Goal: Task Accomplishment & Management: Manage account settings

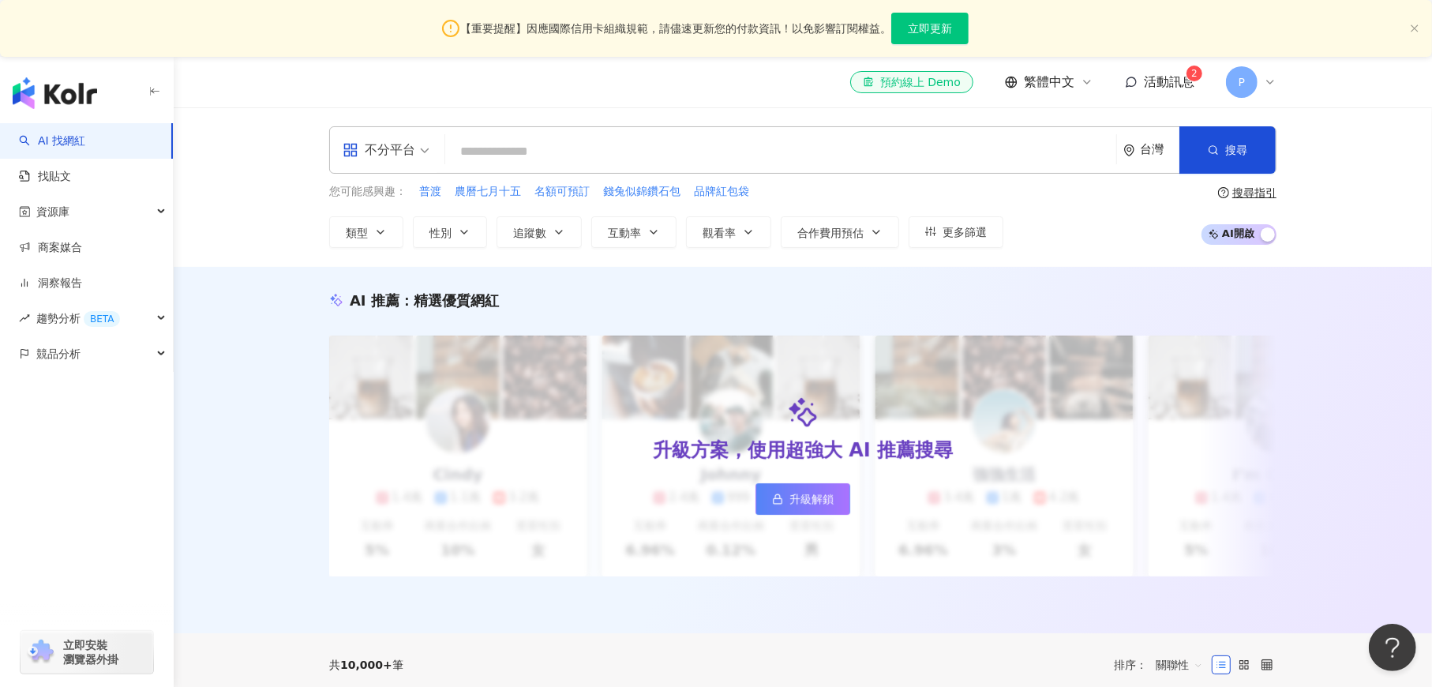
click at [1167, 77] on span "活動訊息" at bounding box center [1169, 81] width 51 height 15
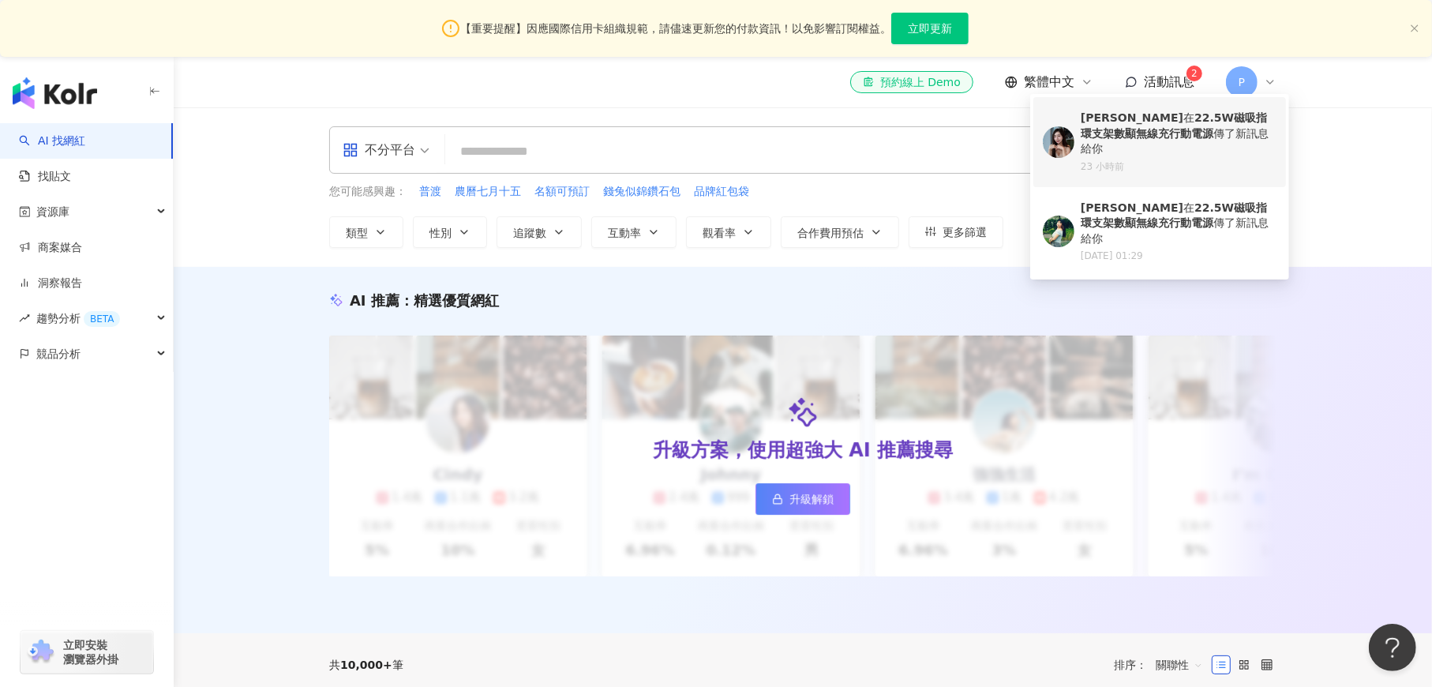
click at [1163, 124] on div "[PERSON_NAME] 在 22.5W磁吸指環支架數顯無線充行動電源 傳了新訊息給你" at bounding box center [1178, 133] width 196 height 47
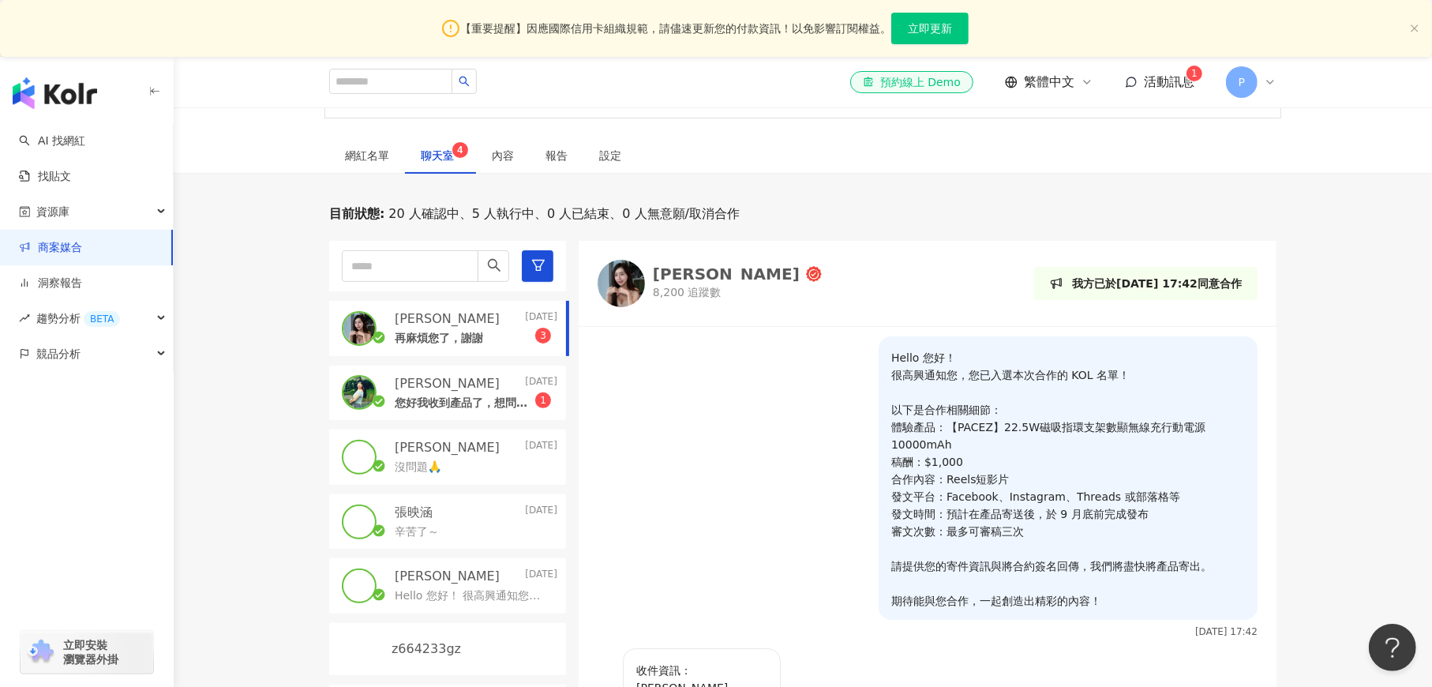
scroll to position [530, 0]
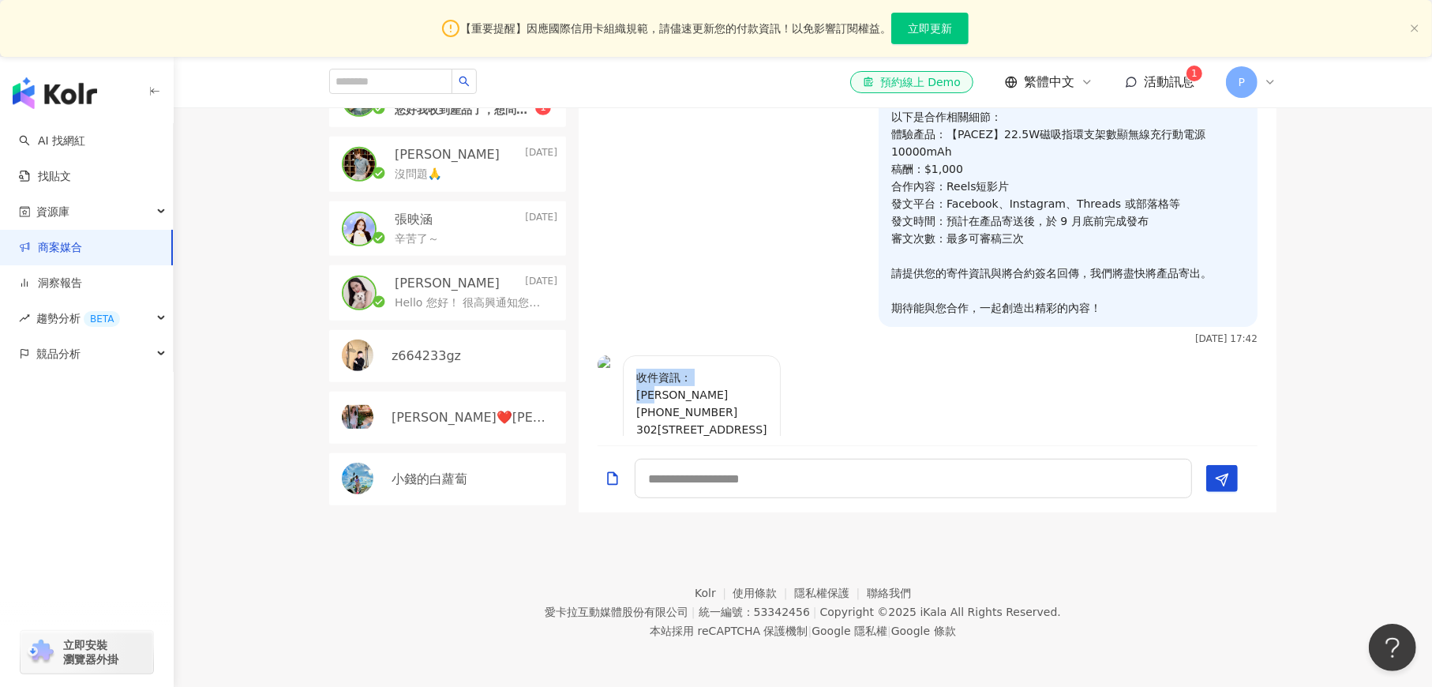
drag, startPoint x: 638, startPoint y: 381, endPoint x: 744, endPoint y: 403, distance: 108.7
click at [744, 403] on p "收件資訊： [PERSON_NAME] [PHONE_NUMBER] 302[STREET_ADDRESS]" at bounding box center [701, 403] width 131 height 69
click at [753, 399] on p "收件資訊： [PERSON_NAME] [PHONE_NUMBER] 302[STREET_ADDRESS]" at bounding box center [701, 403] width 131 height 69
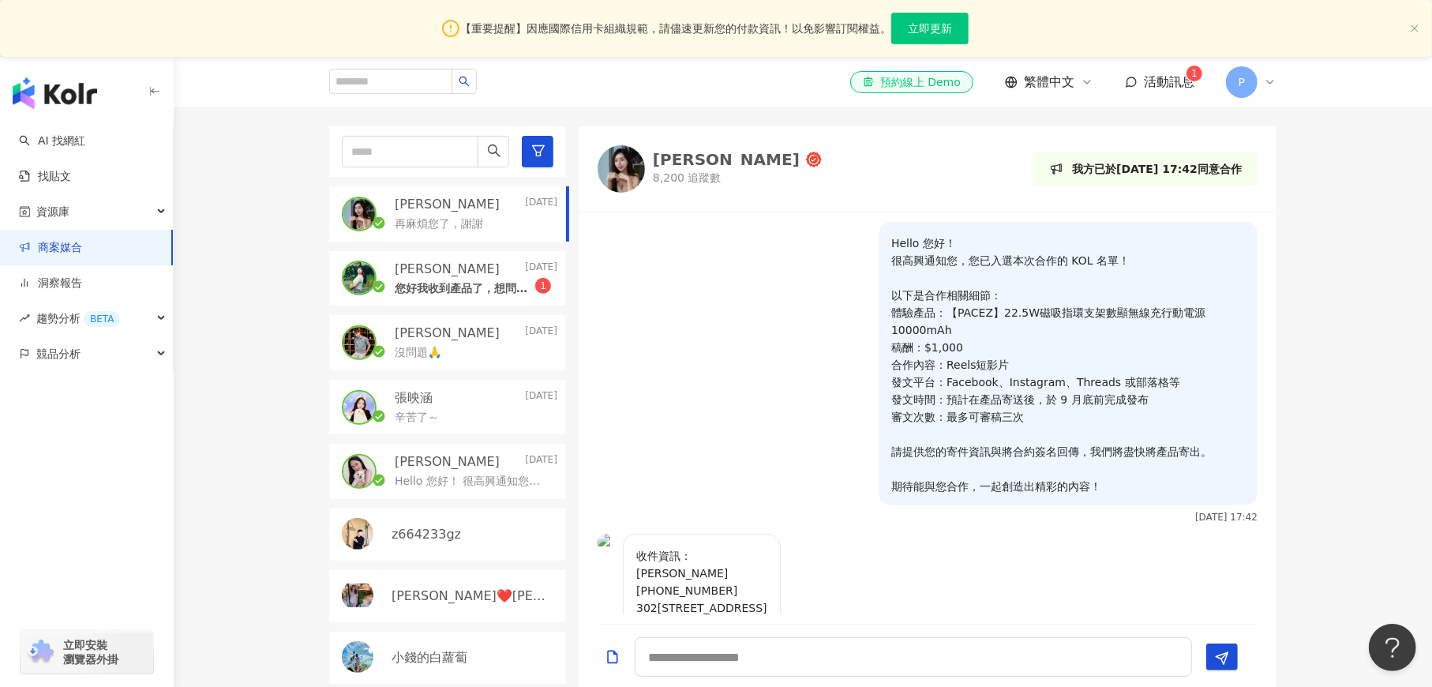
scroll to position [363, 0]
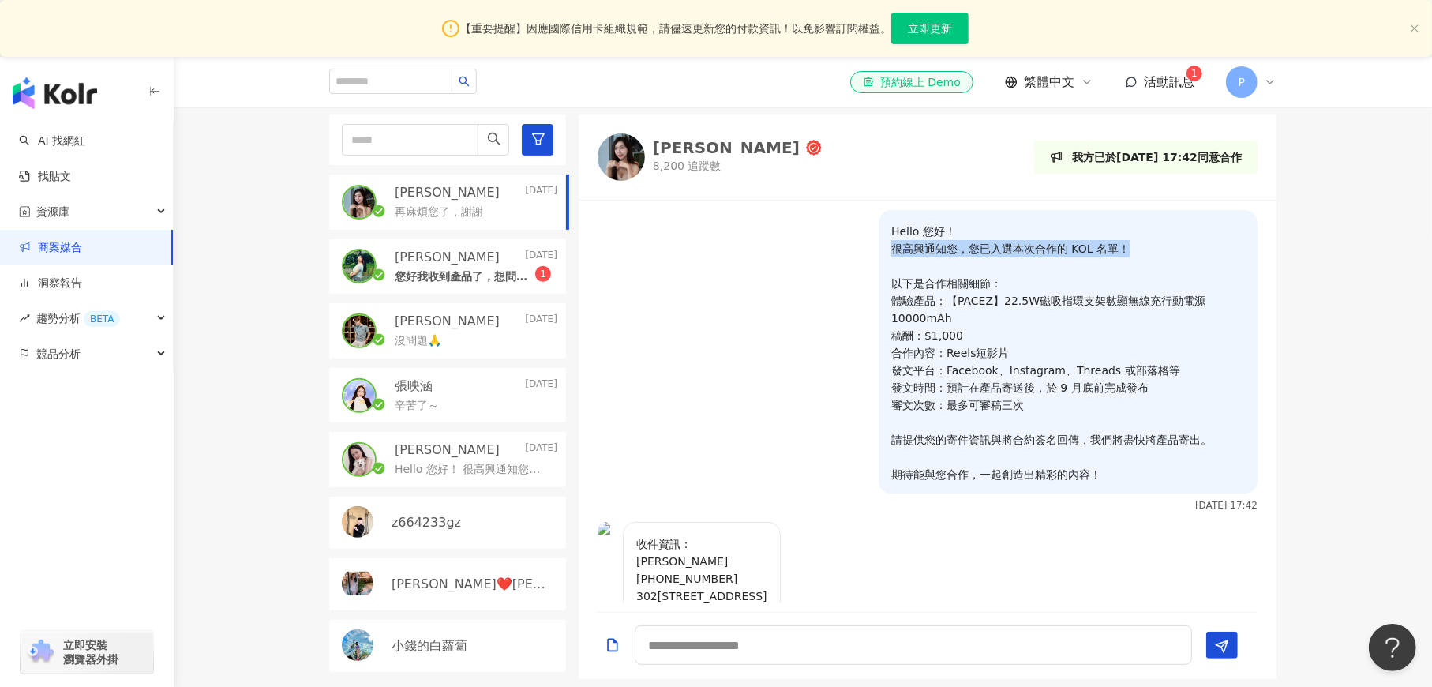
drag, startPoint x: 882, startPoint y: 246, endPoint x: 1114, endPoint y: 252, distance: 232.1
click at [1114, 252] on p "Hello 您好！ 很高興通知您，您已入選本次合作的 KOL 名單！ 以下是合作相關細節： 體驗產品：【PACEZ】22.5W磁吸指環支架數顯無線充行動電源1…" at bounding box center [1068, 353] width 354 height 260
drag, startPoint x: 1110, startPoint y: 283, endPoint x: 1099, endPoint y: 287, distance: 12.0
click at [1109, 283] on p "Hello 您好！ 很高興通知您，您已入選本次合作的 KOL 名單！ 以下是合作相關細節： 體驗產品：【PACEZ】22.5W磁吸指環支架數顯無線充行動電源1…" at bounding box center [1068, 353] width 354 height 260
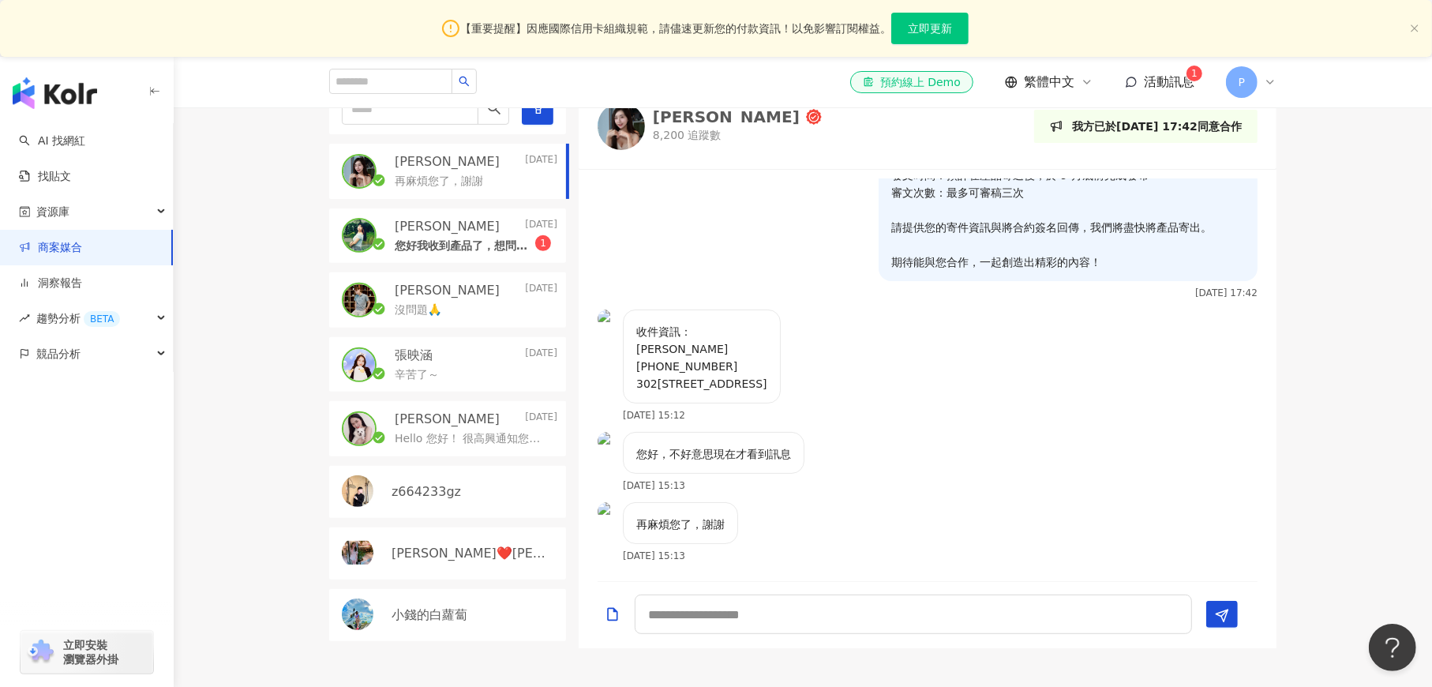
scroll to position [396, 0]
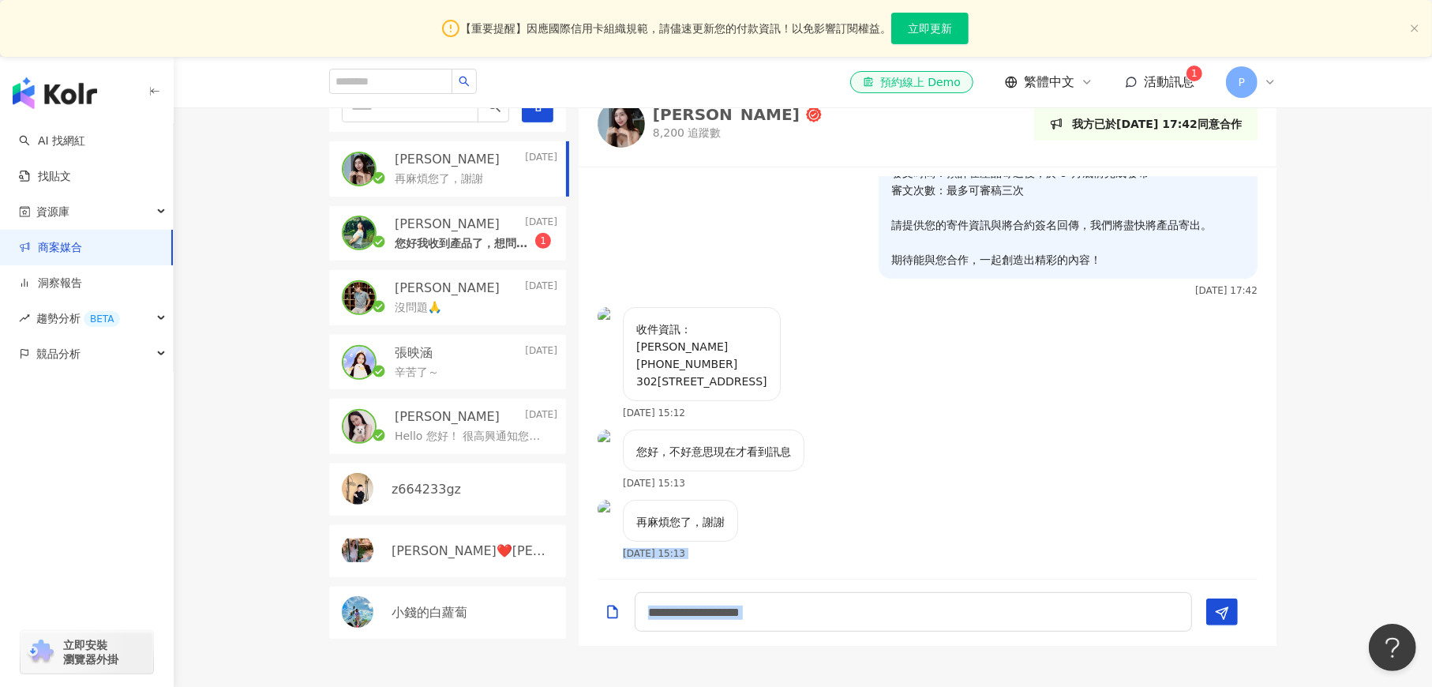
drag, startPoint x: 1437, startPoint y: 518, endPoint x: 1441, endPoint y: 509, distance: 9.5
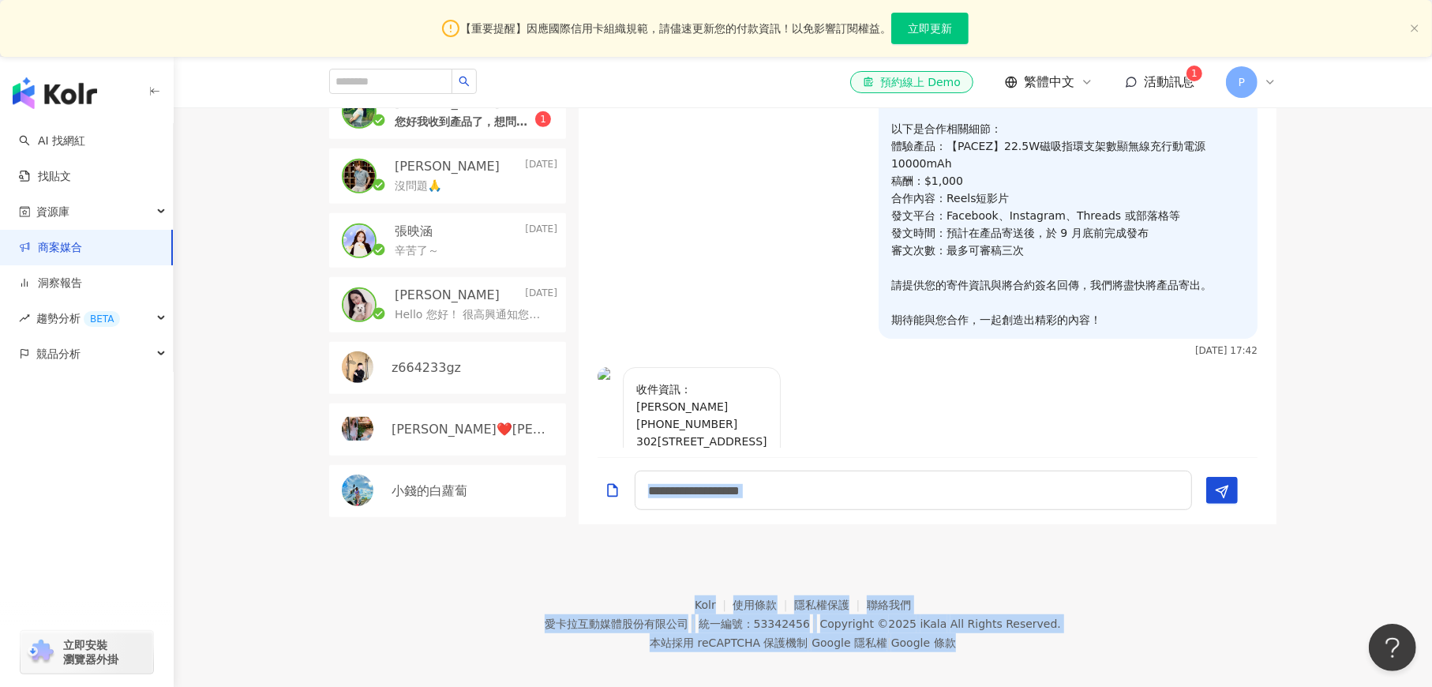
scroll to position [526, 0]
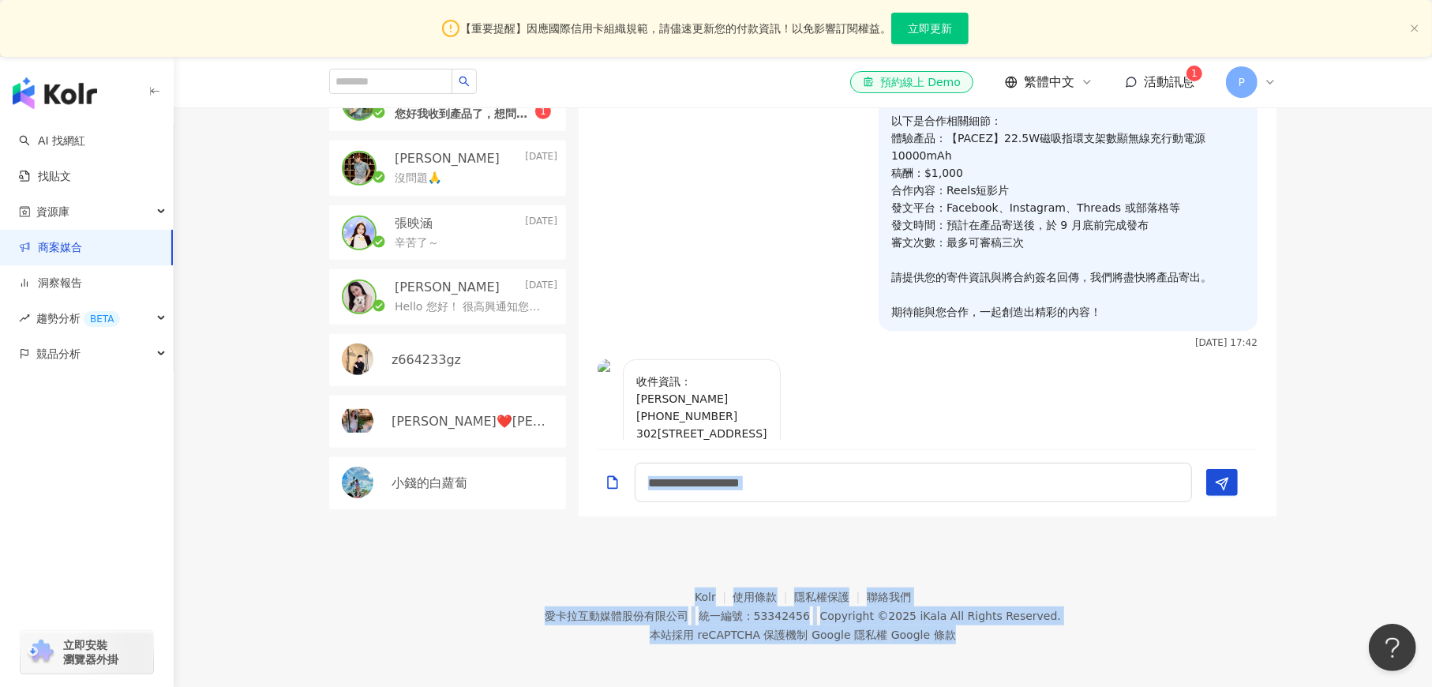
click at [884, 486] on textarea at bounding box center [913, 481] width 557 height 39
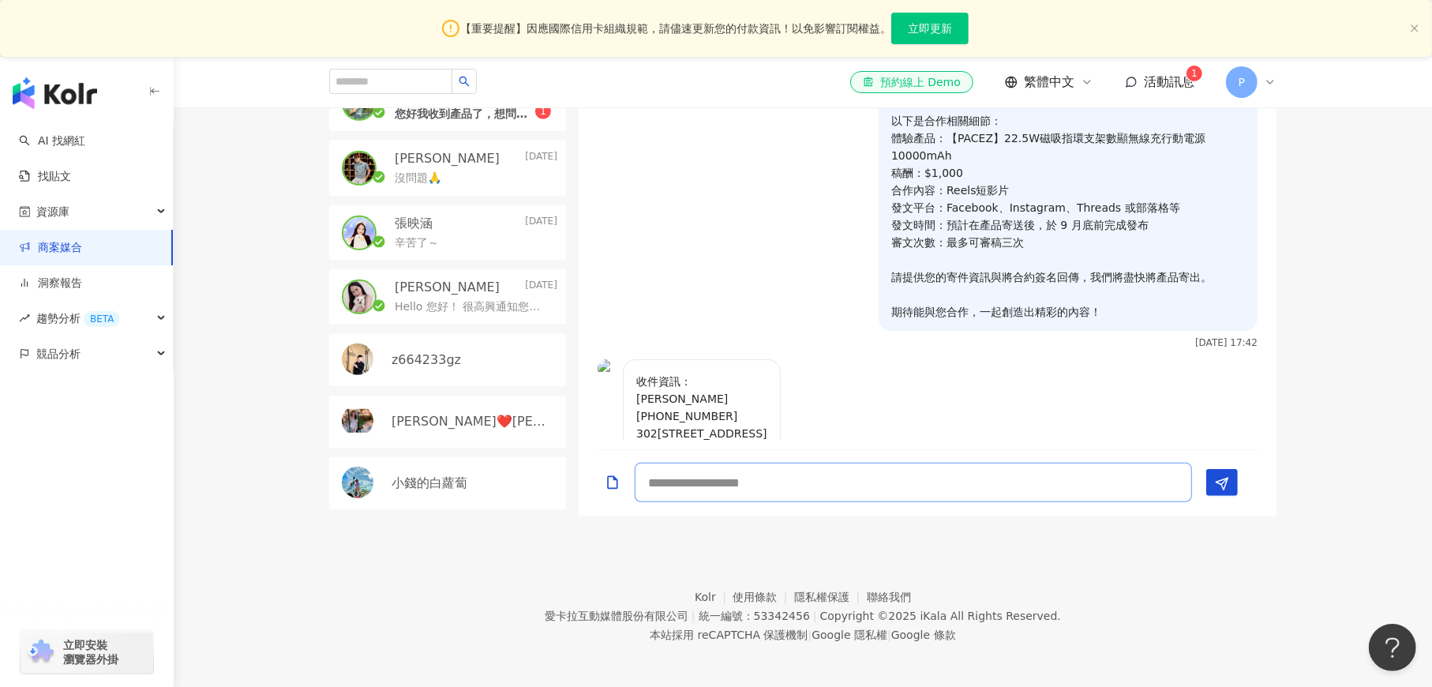
scroll to position [182, 0]
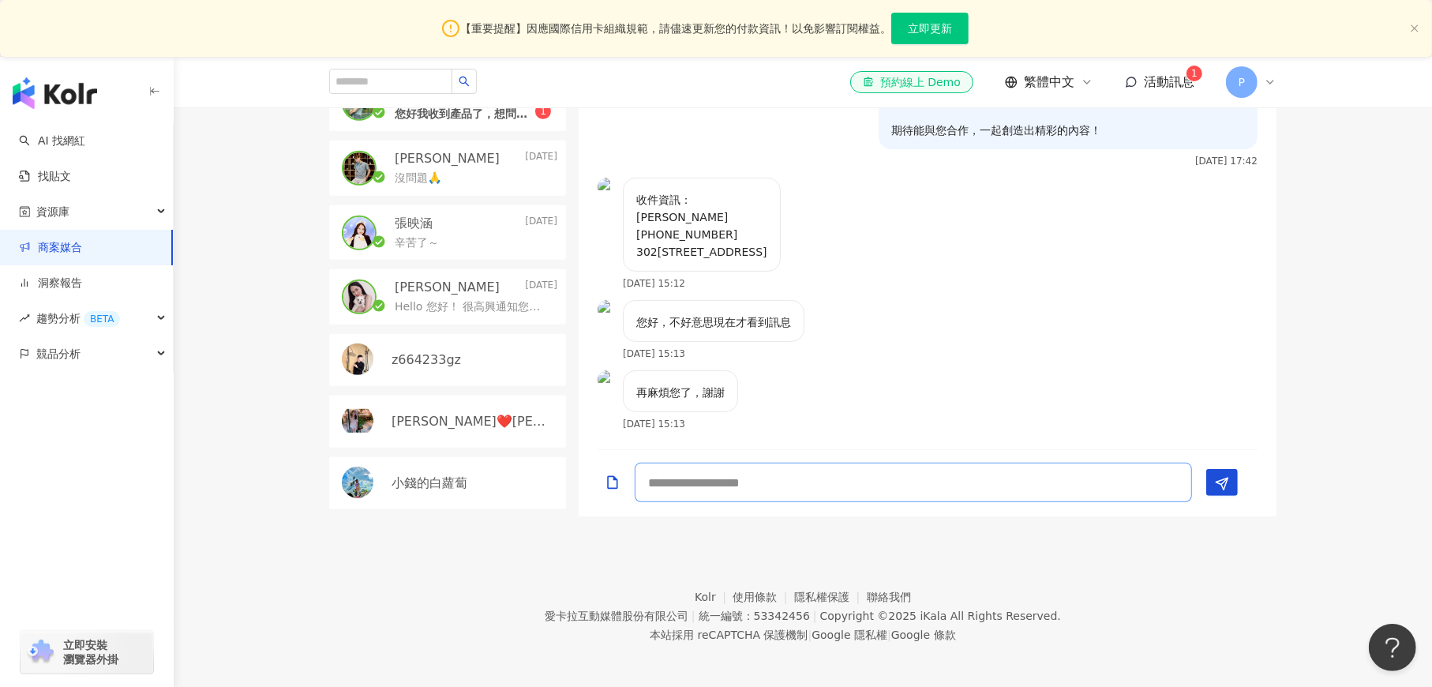
click at [673, 481] on textarea at bounding box center [913, 481] width 557 height 39
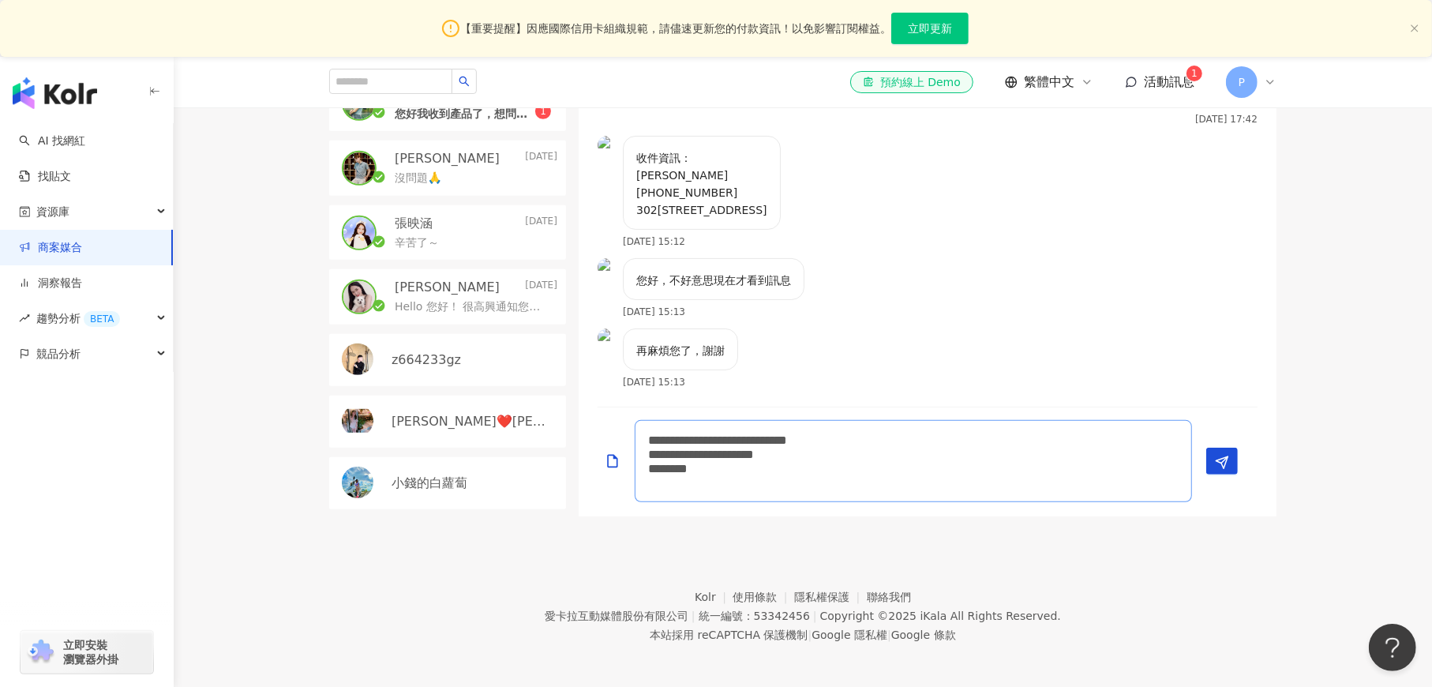
scroll to position [0, 0]
drag, startPoint x: 638, startPoint y: 174, endPoint x: 822, endPoint y: 212, distance: 187.8
click at [781, 212] on div "收件資訊： [PERSON_NAME] [PHONE_NUMBER] 302[STREET_ADDRESS]" at bounding box center [702, 183] width 158 height 94
copy p "[PERSON_NAME] [PHONE_NUMBER] 302[STREET_ADDRESS]"
click at [685, 492] on textarea "**********" at bounding box center [913, 461] width 557 height 82
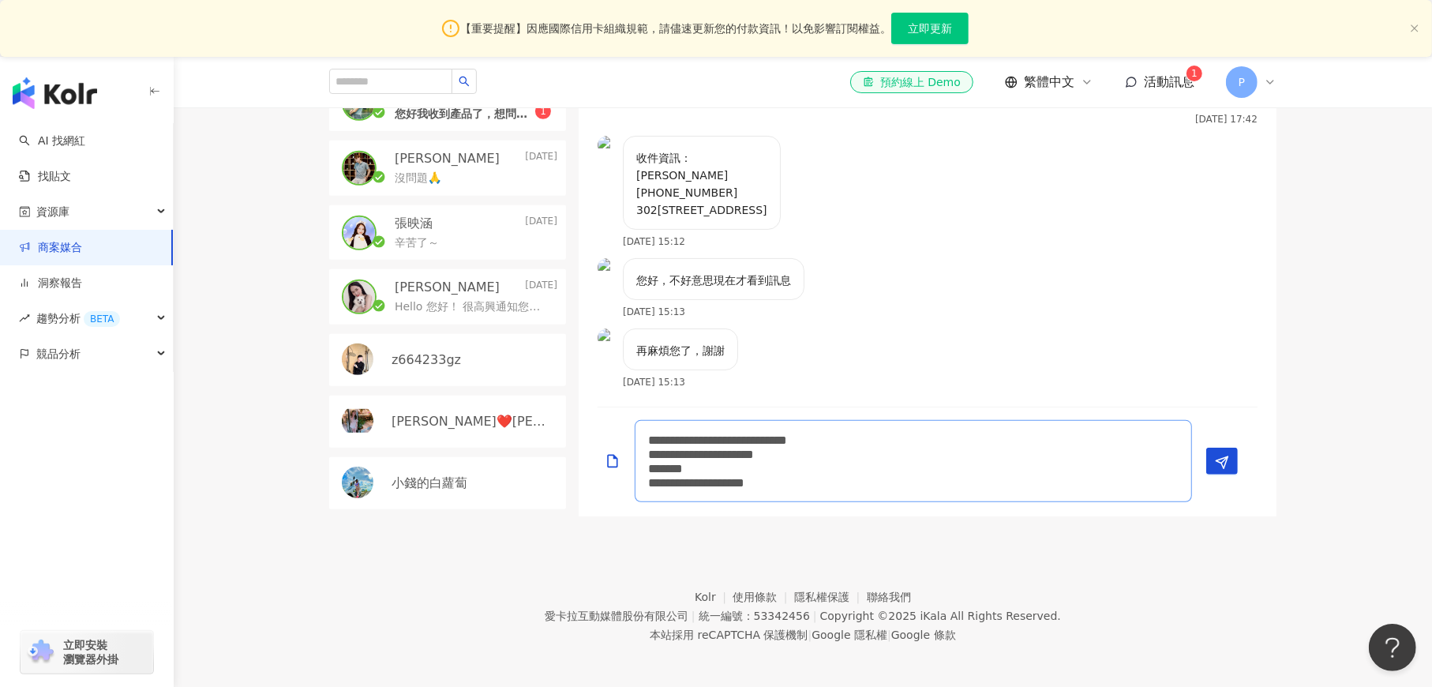
type textarea "**********"
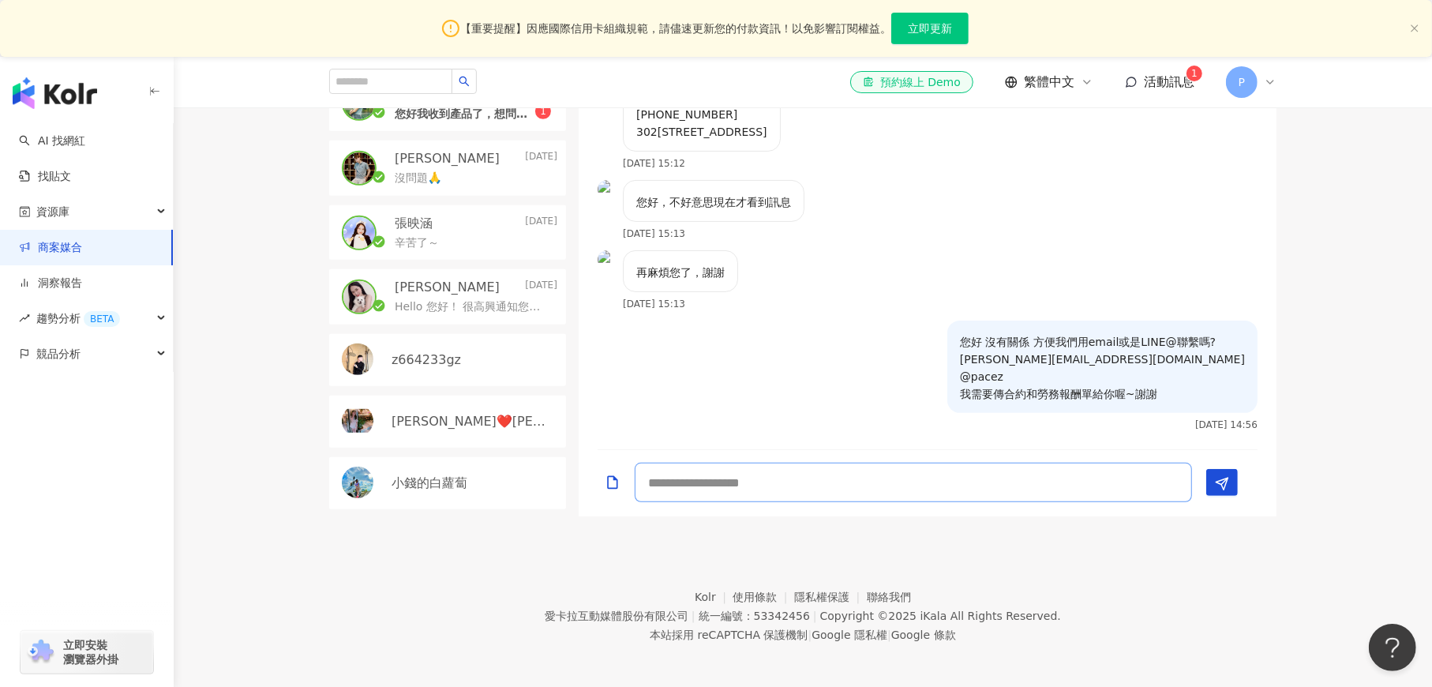
scroll to position [289, 0]
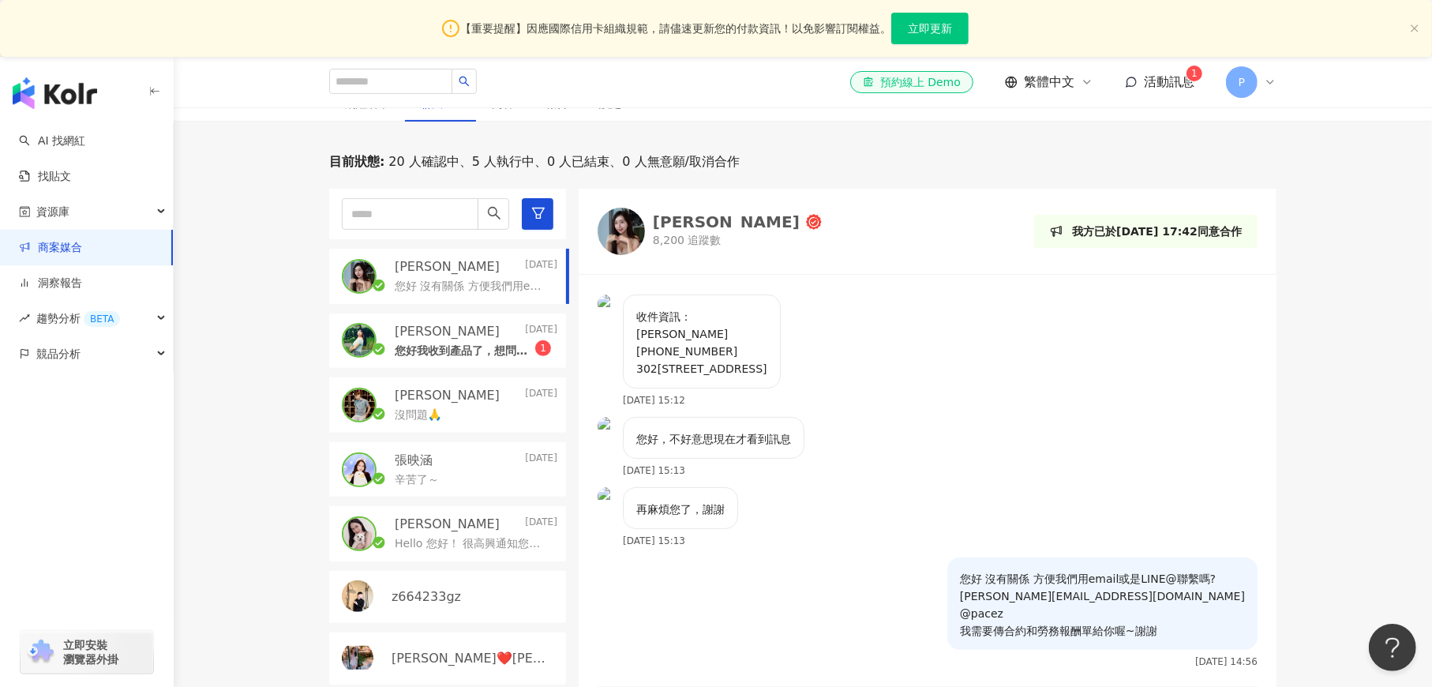
click at [477, 331] on div "[PERSON_NAME] [DATE]" at bounding box center [476, 331] width 163 height 17
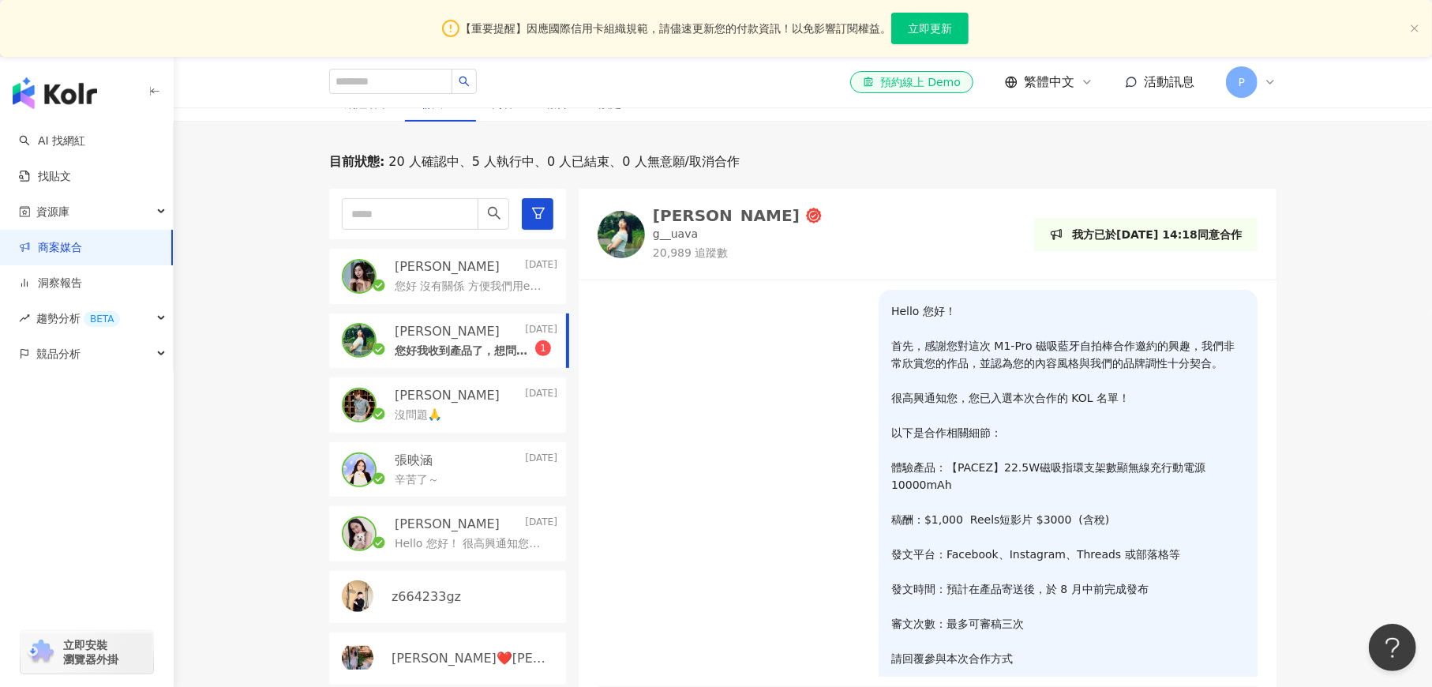
scroll to position [1346, 0]
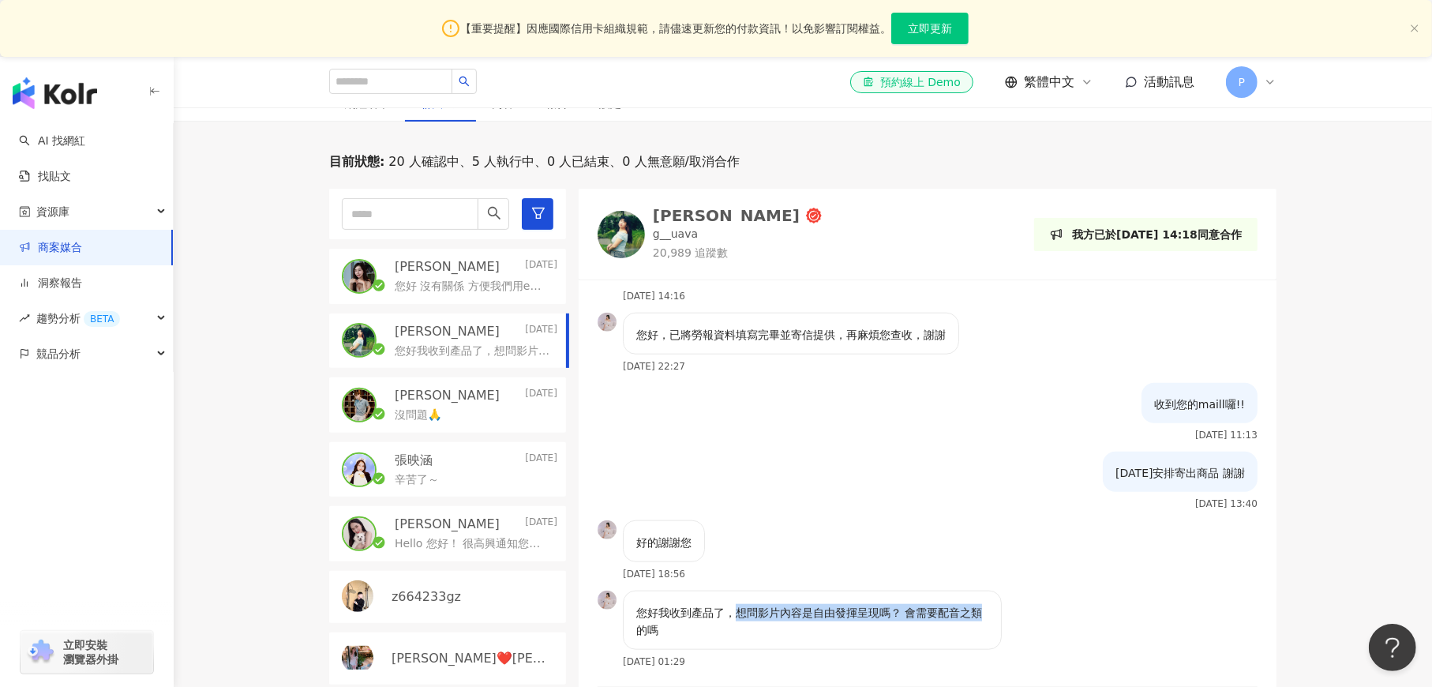
drag, startPoint x: 739, startPoint y: 611, endPoint x: 939, endPoint y: 584, distance: 202.3
click at [974, 613] on p "您好我收到產品了，想問影片內容是自由發揮呈現嗎？ 會需要配音之類的嗎" at bounding box center [812, 621] width 352 height 35
click at [902, 522] on div "好的謝謝您 [DATE] 18:56" at bounding box center [928, 555] width 698 height 70
click at [63, 242] on link "商案媒合" at bounding box center [50, 248] width 63 height 16
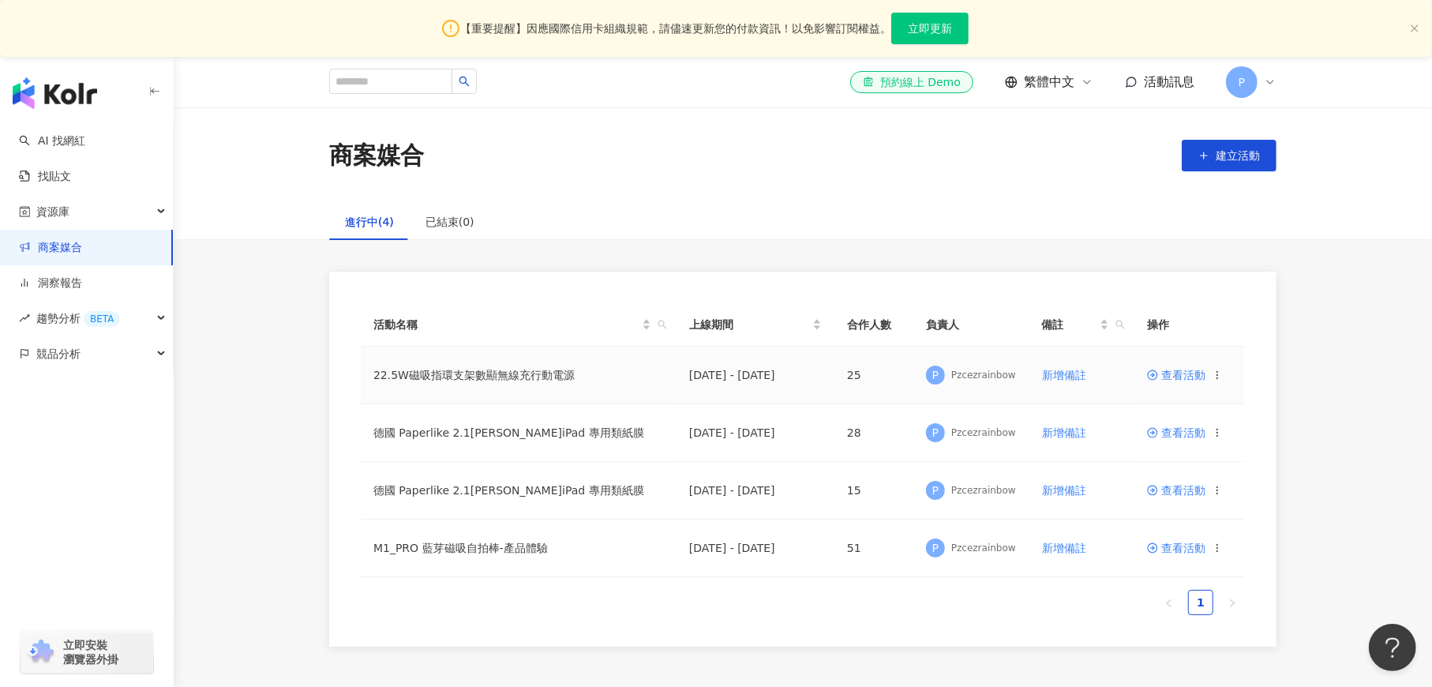
click at [1178, 374] on span "查看活動" at bounding box center [1176, 374] width 58 height 11
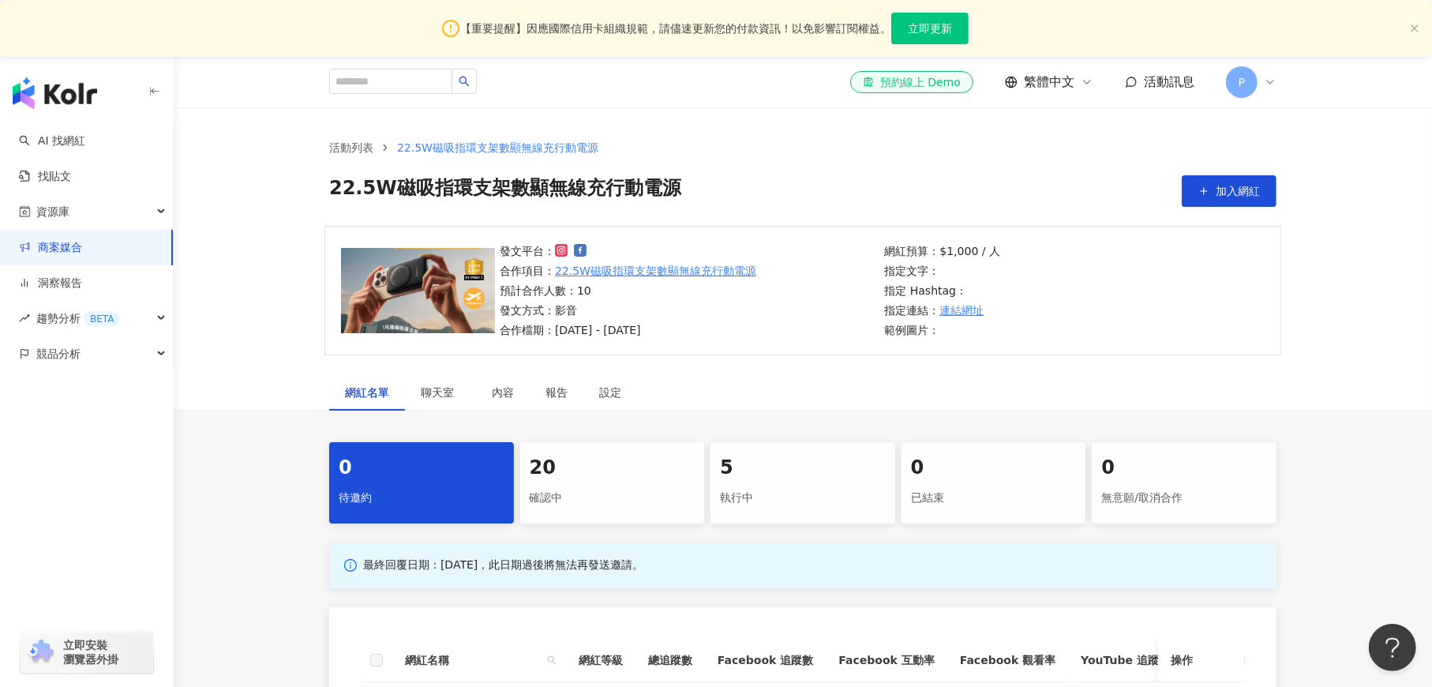
click at [579, 470] on div "20" at bounding box center [613, 468] width 166 height 27
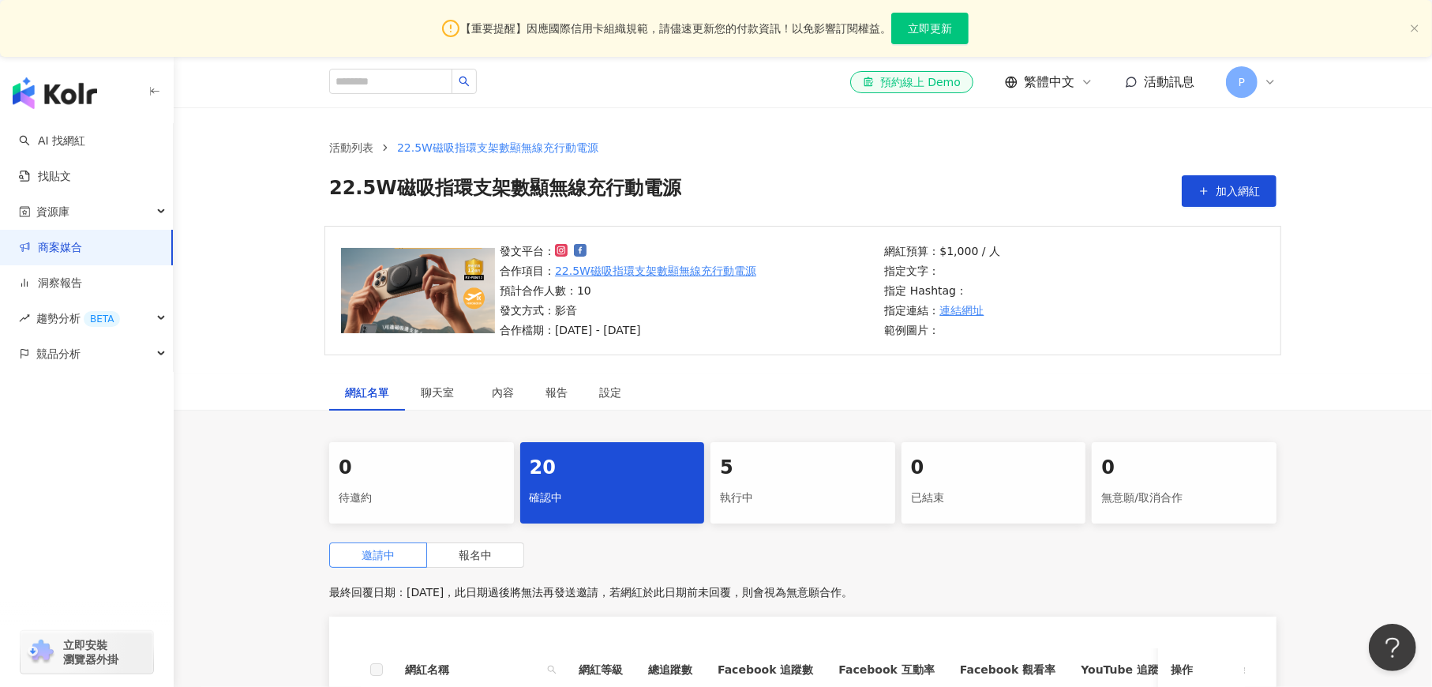
scroll to position [355, 0]
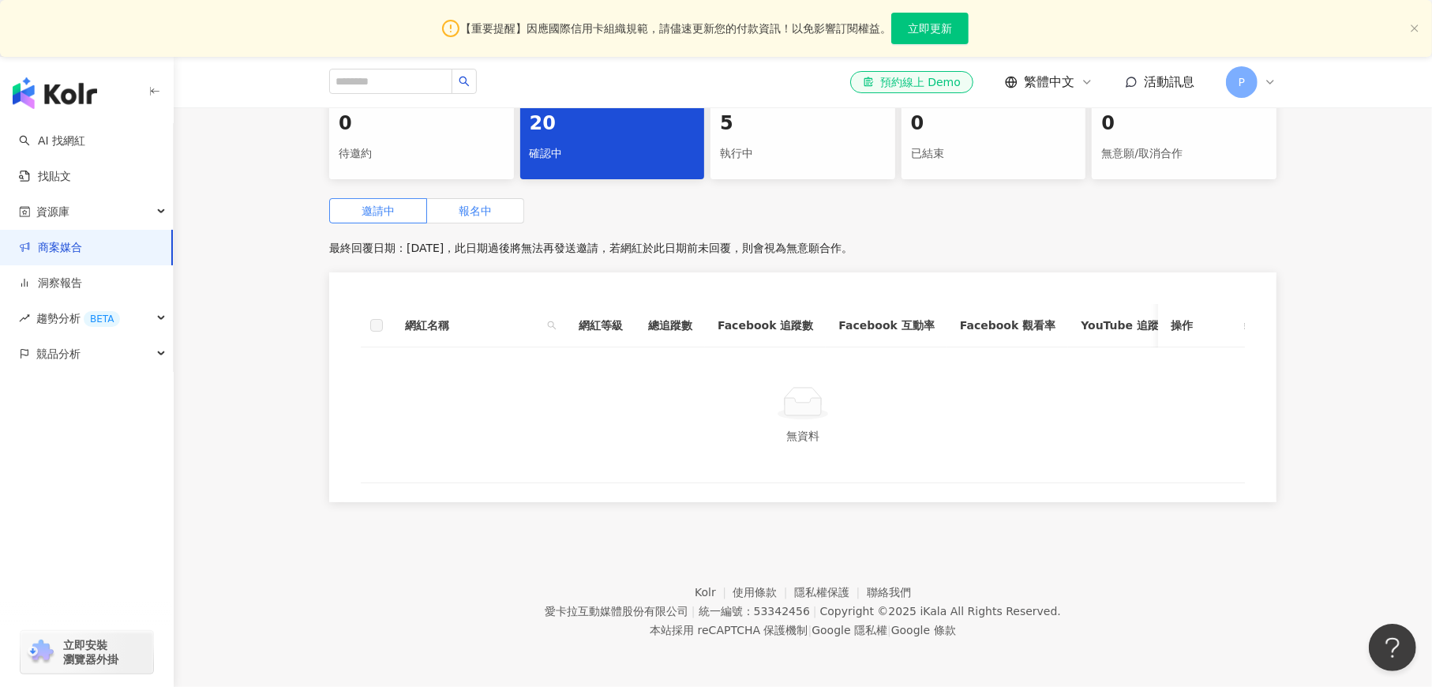
click at [460, 204] on span "報名中" at bounding box center [475, 210] width 33 height 13
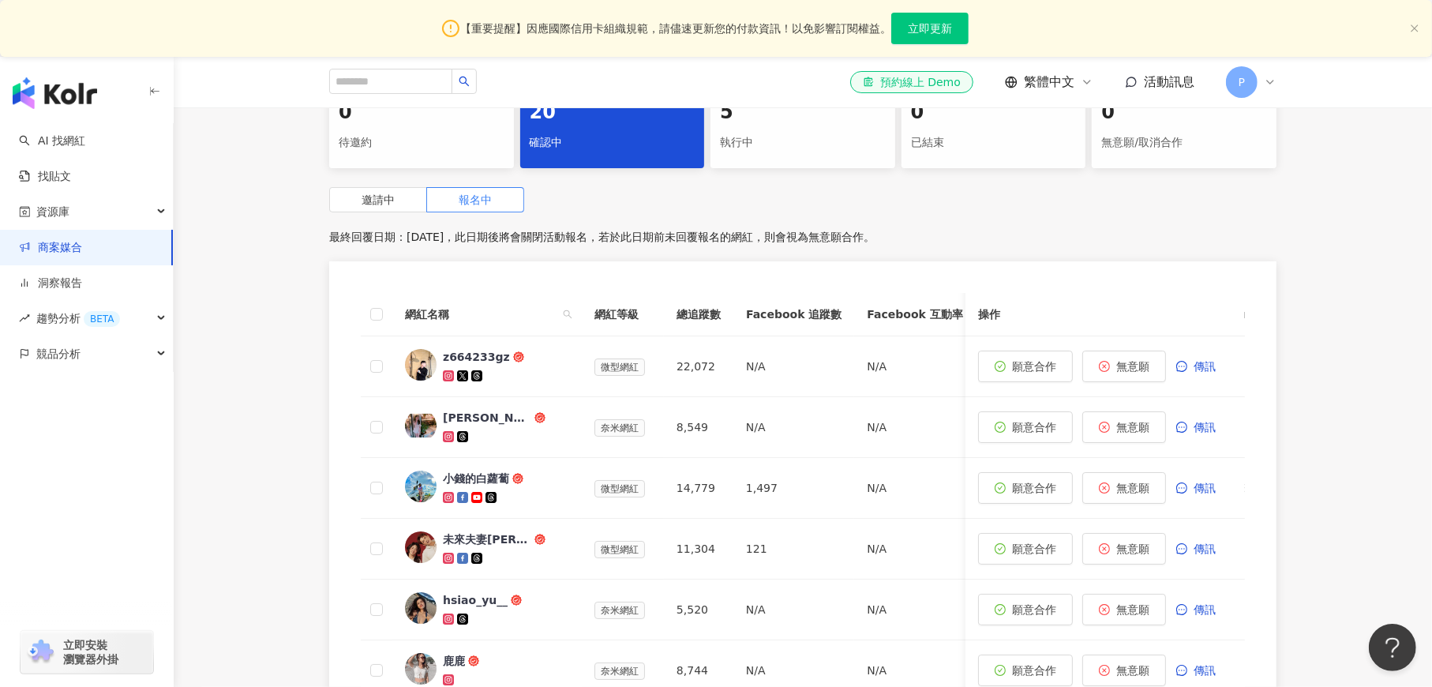
click at [778, 134] on div "執行中" at bounding box center [803, 142] width 166 height 27
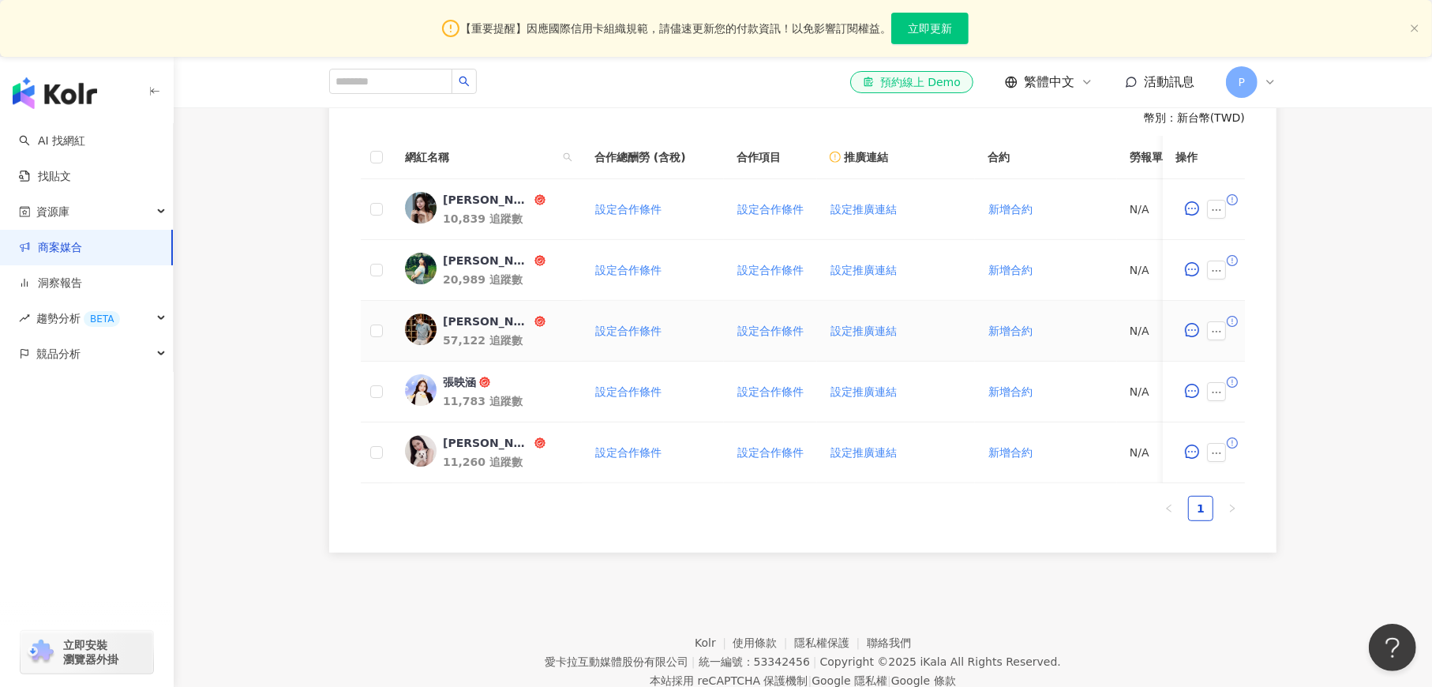
scroll to position [522, 0]
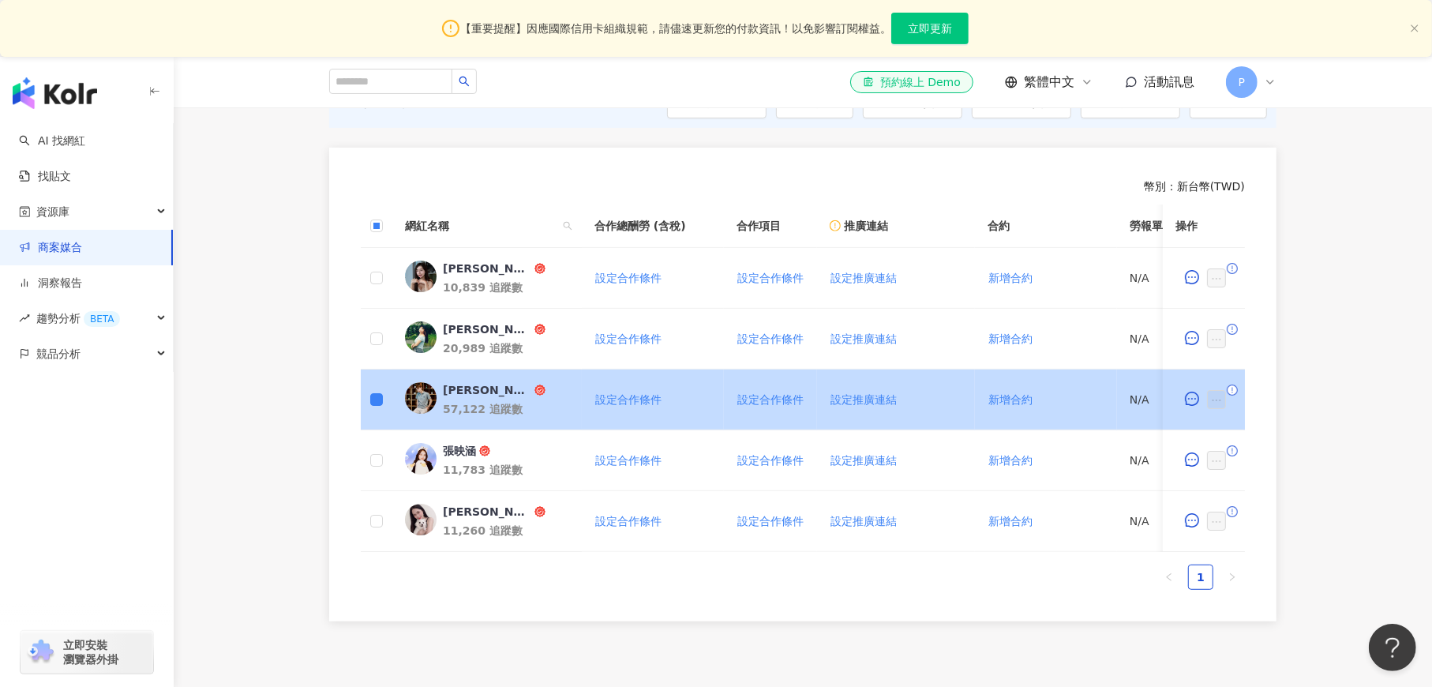
click at [1231, 388] on icon "exclamation-circle" at bounding box center [1231, 389] width 11 height 11
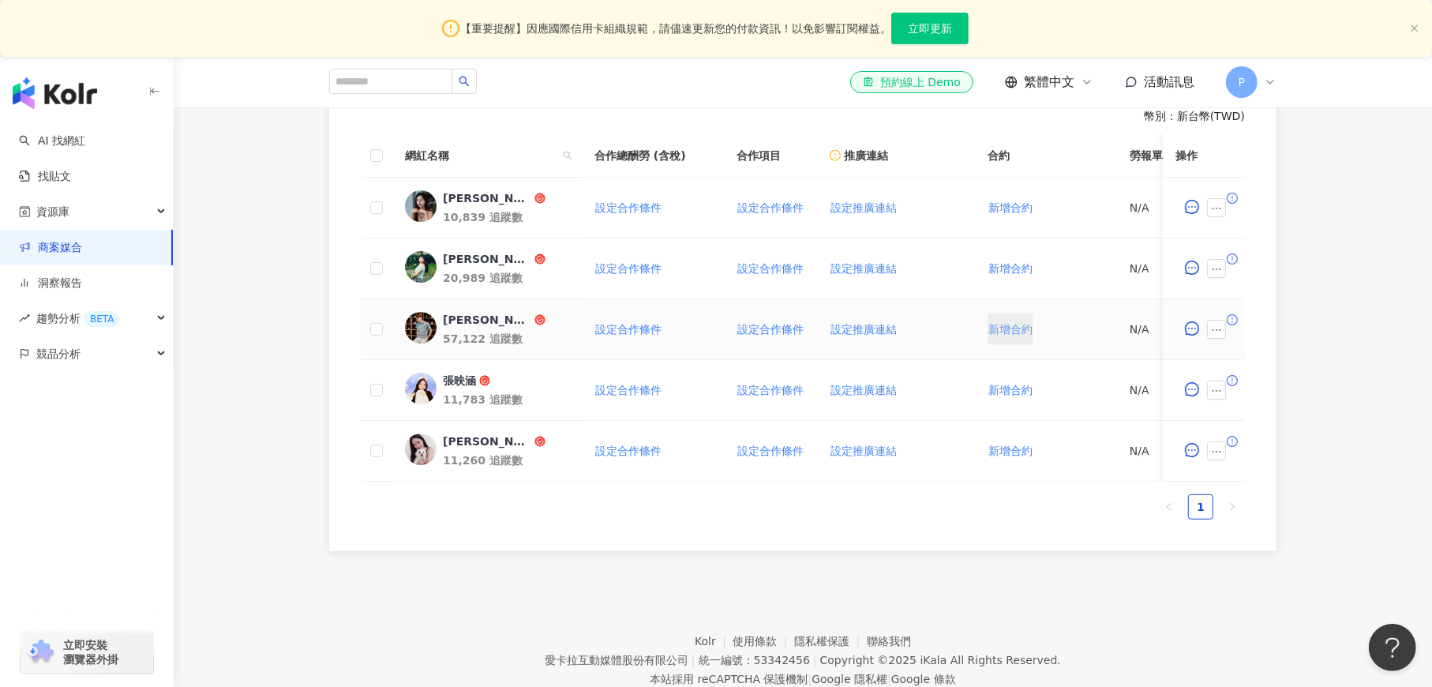
click at [1013, 329] on span "新增合約" at bounding box center [1010, 329] width 44 height 13
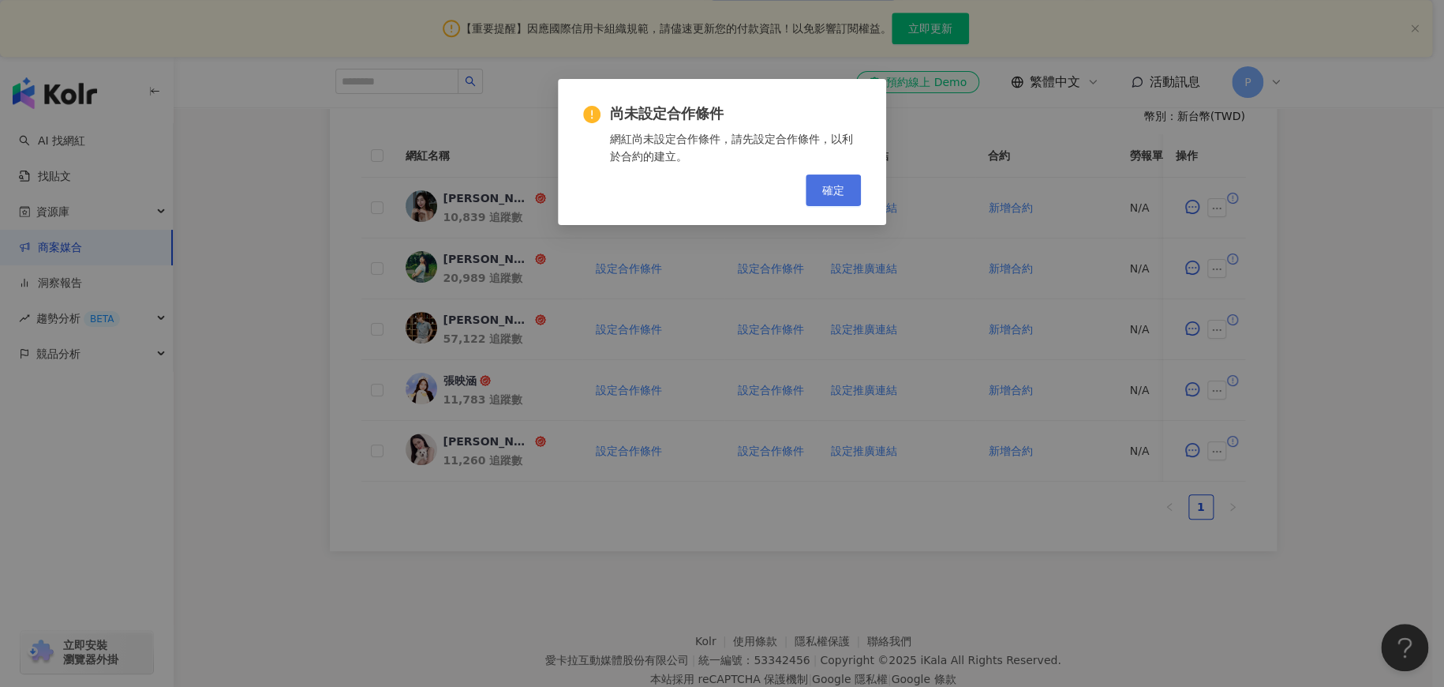
click at [834, 190] on span "確定" at bounding box center [833, 190] width 22 height 13
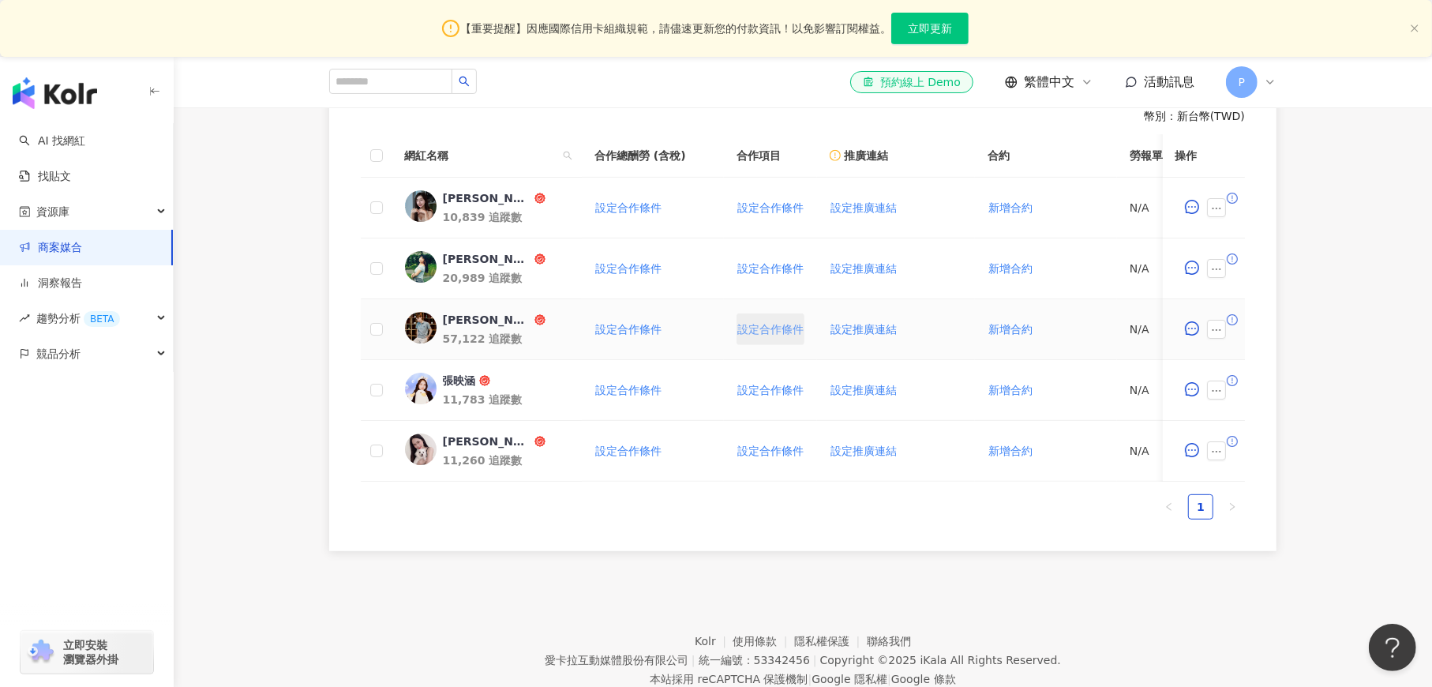
click at [770, 329] on span "設定合作條件" at bounding box center [770, 329] width 66 height 13
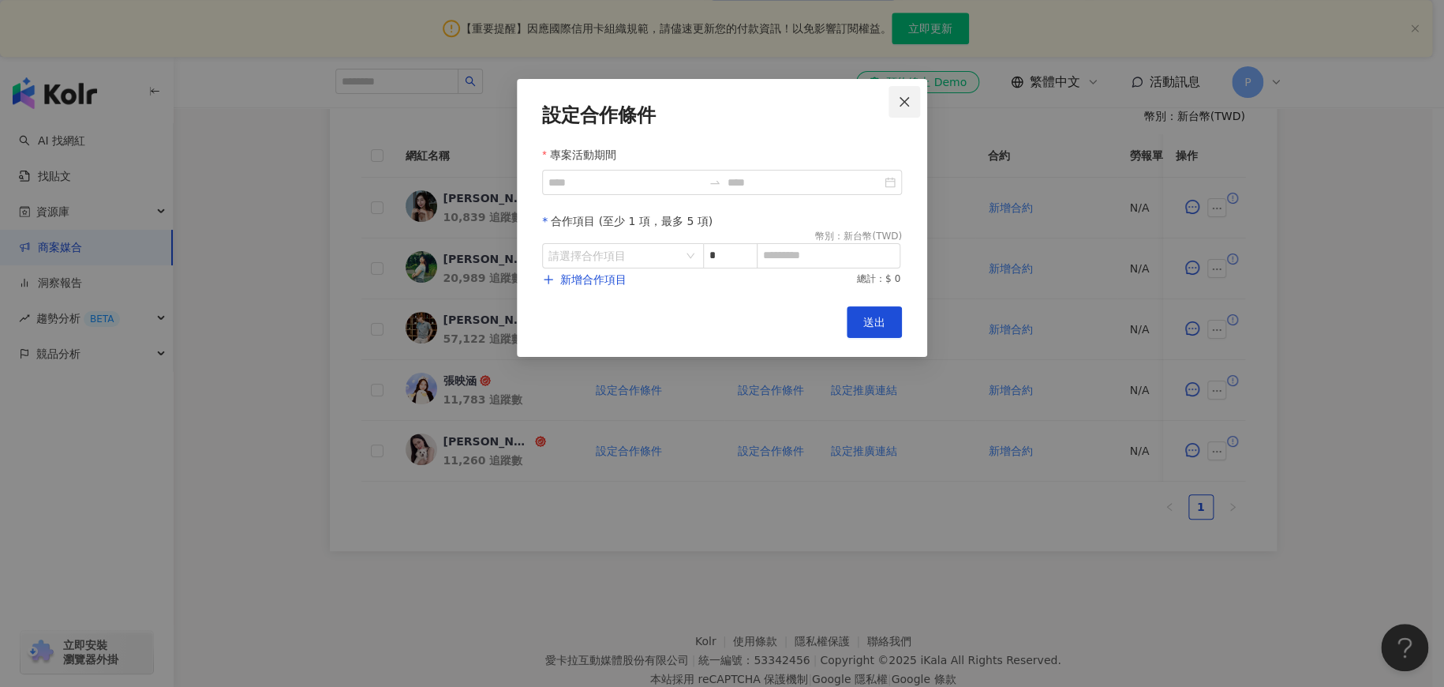
click at [909, 99] on icon "close" at bounding box center [904, 101] width 13 height 13
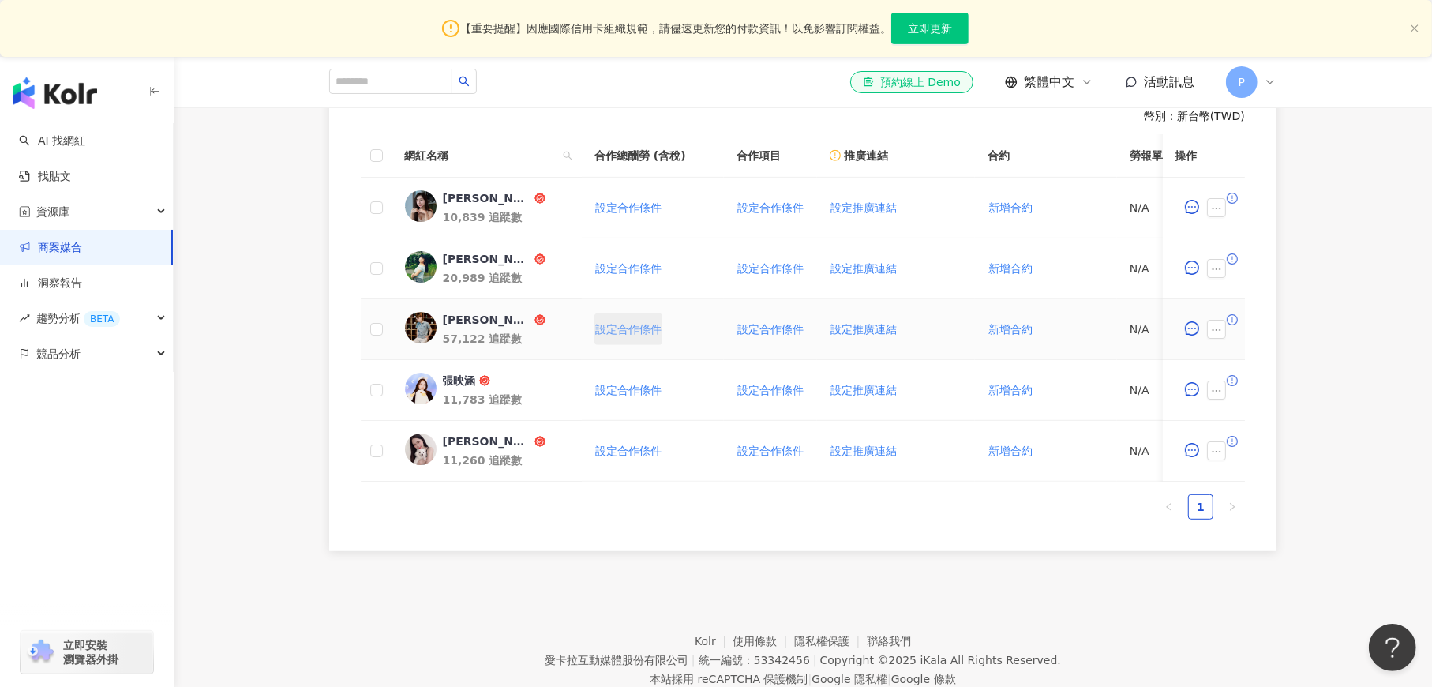
click at [618, 335] on button "設定合作條件" at bounding box center [628, 329] width 68 height 32
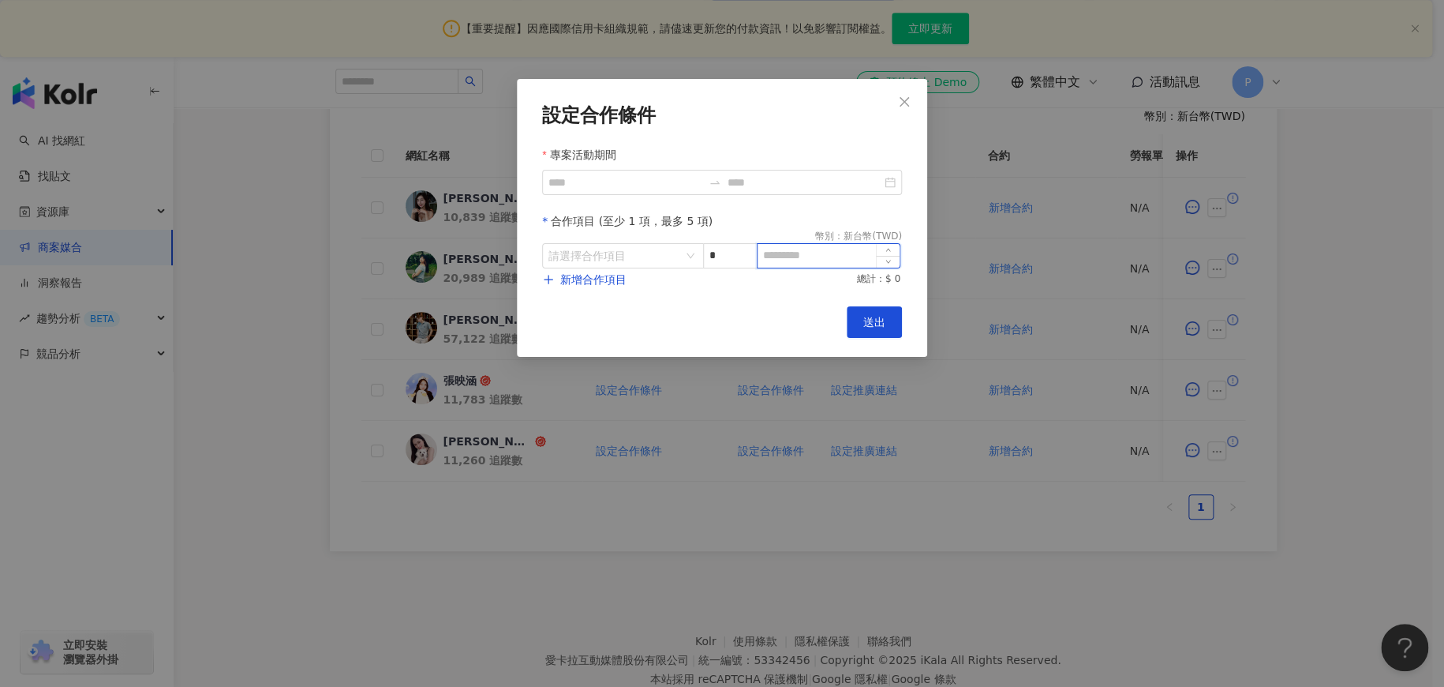
click at [805, 259] on input at bounding box center [829, 256] width 142 height 24
click at [628, 252] on input "search" at bounding box center [615, 256] width 133 height 24
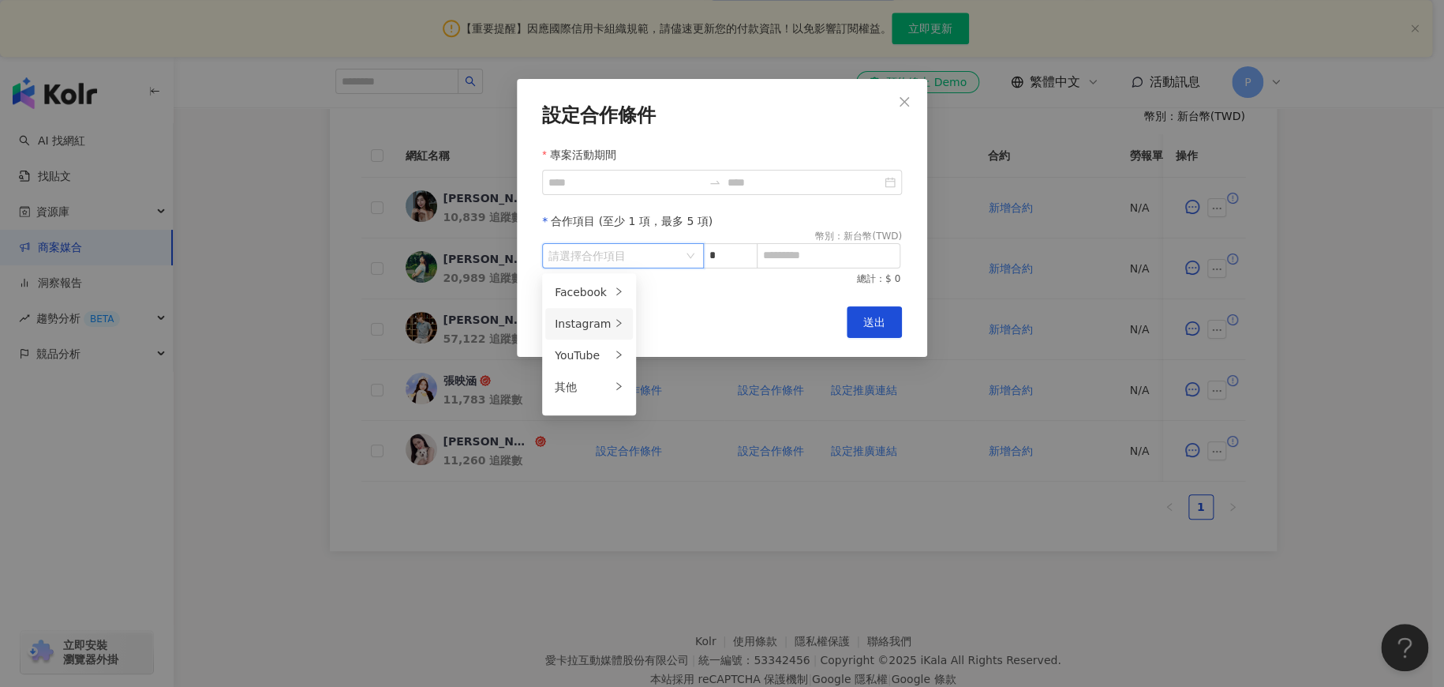
click at [584, 318] on div "Instagram" at bounding box center [583, 323] width 56 height 17
drag, startPoint x: 656, startPoint y: 315, endPoint x: 664, endPoint y: 318, distance: 8.5
click at [657, 317] on span "Reels" at bounding box center [665, 323] width 30 height 13
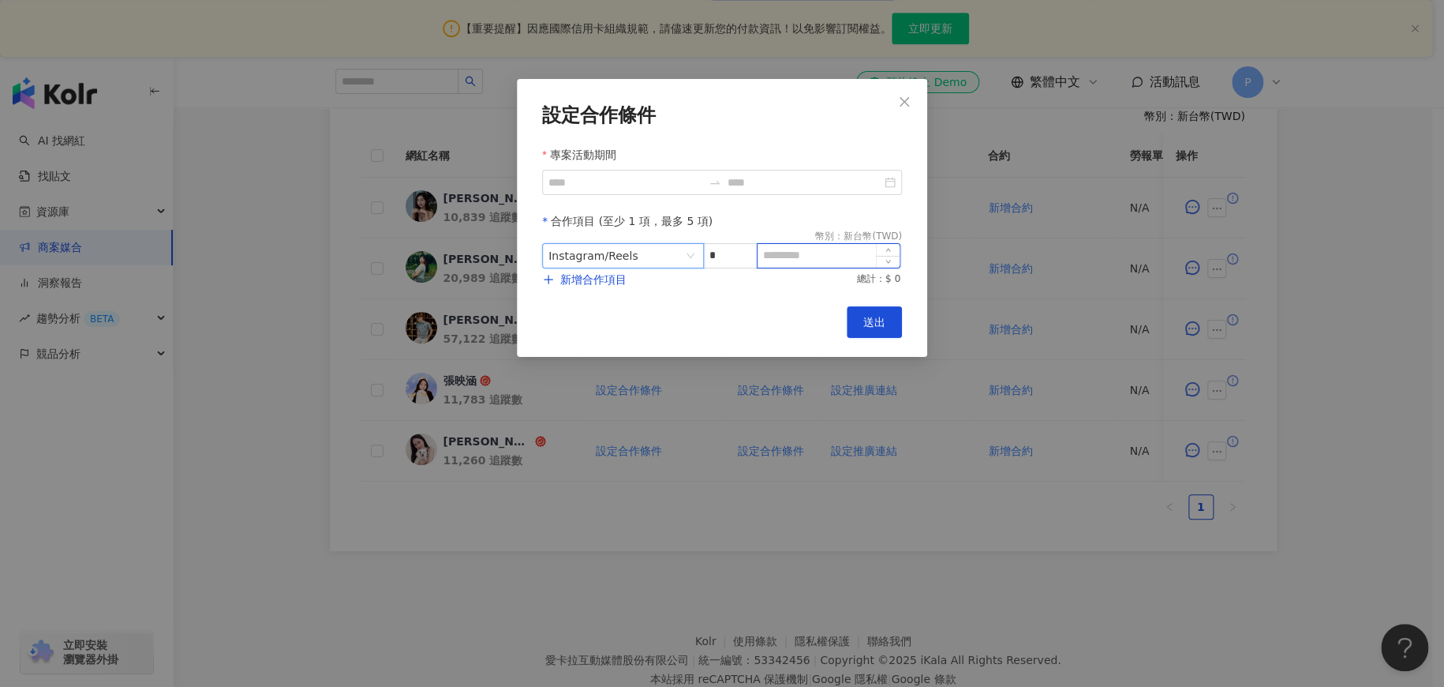
click at [797, 257] on input at bounding box center [829, 256] width 142 height 24
click at [584, 184] on input "專案活動期間" at bounding box center [626, 182] width 154 height 17
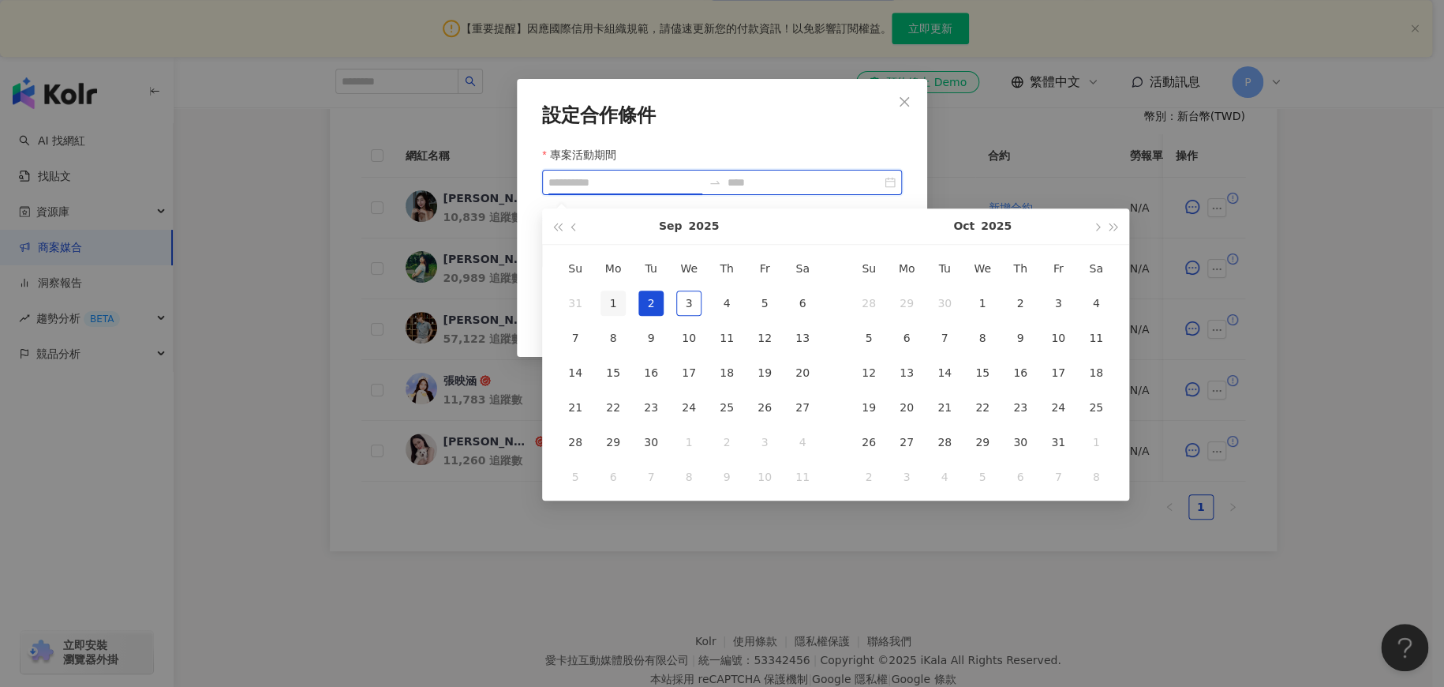
type input "**********"
click at [616, 309] on div "1" at bounding box center [613, 302] width 25 height 25
type input "**********"
click at [695, 295] on div "3" at bounding box center [688, 302] width 25 height 25
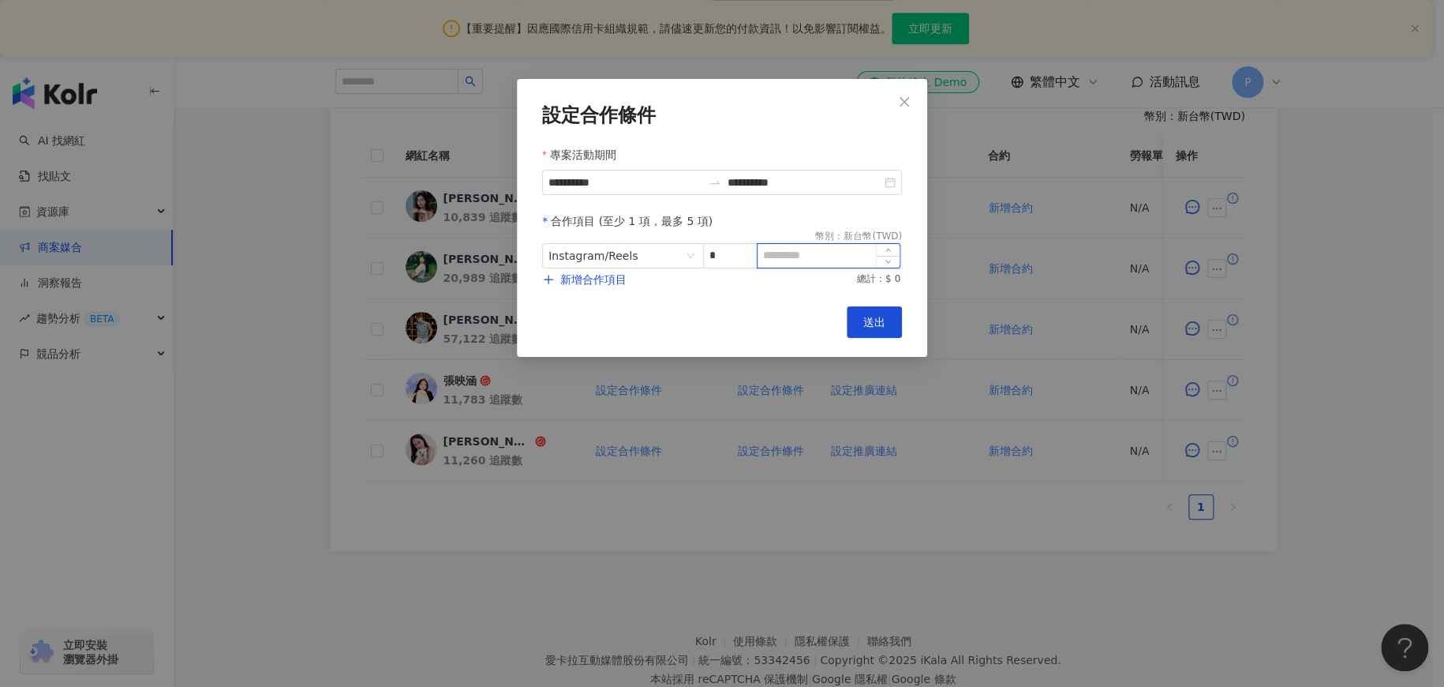
click at [802, 260] on input at bounding box center [829, 256] width 142 height 24
click at [871, 326] on span "送出" at bounding box center [874, 322] width 22 height 13
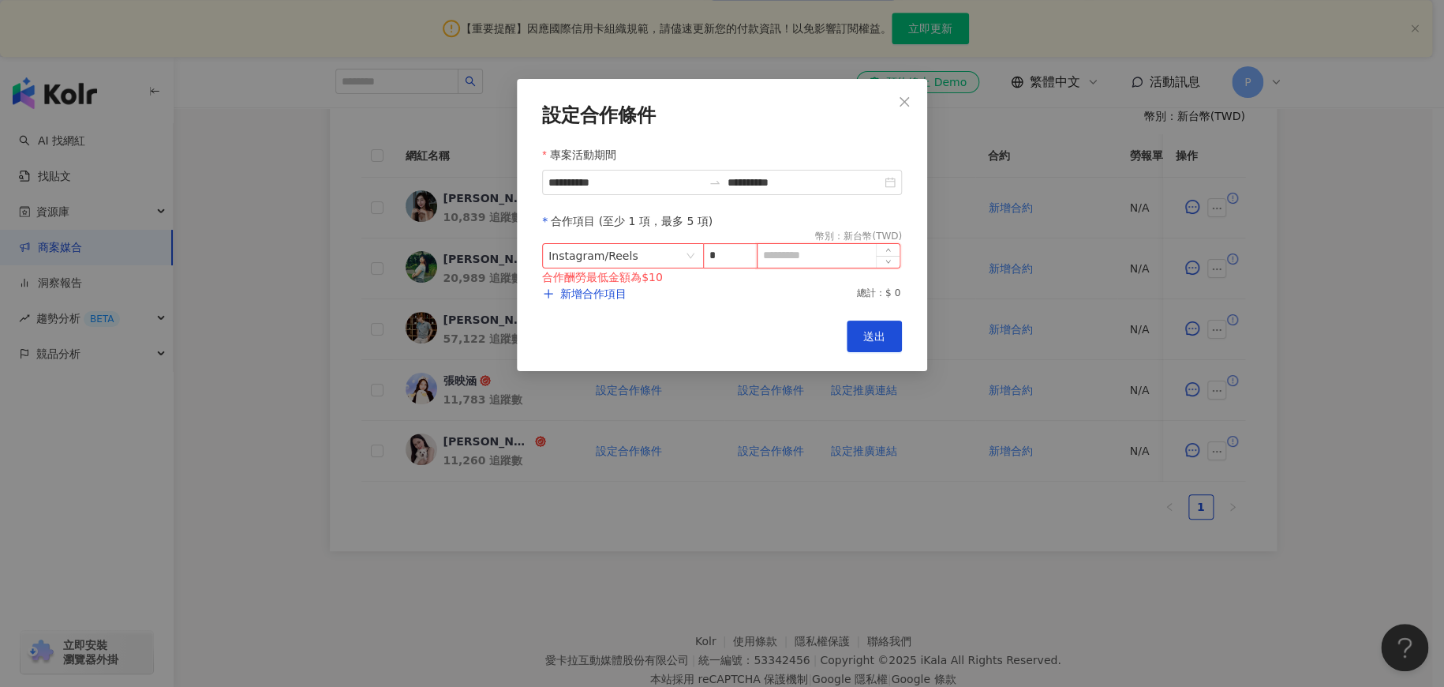
click at [814, 257] on input at bounding box center [829, 256] width 142 height 24
type input "****"
click at [869, 338] on span "送出" at bounding box center [874, 336] width 22 height 13
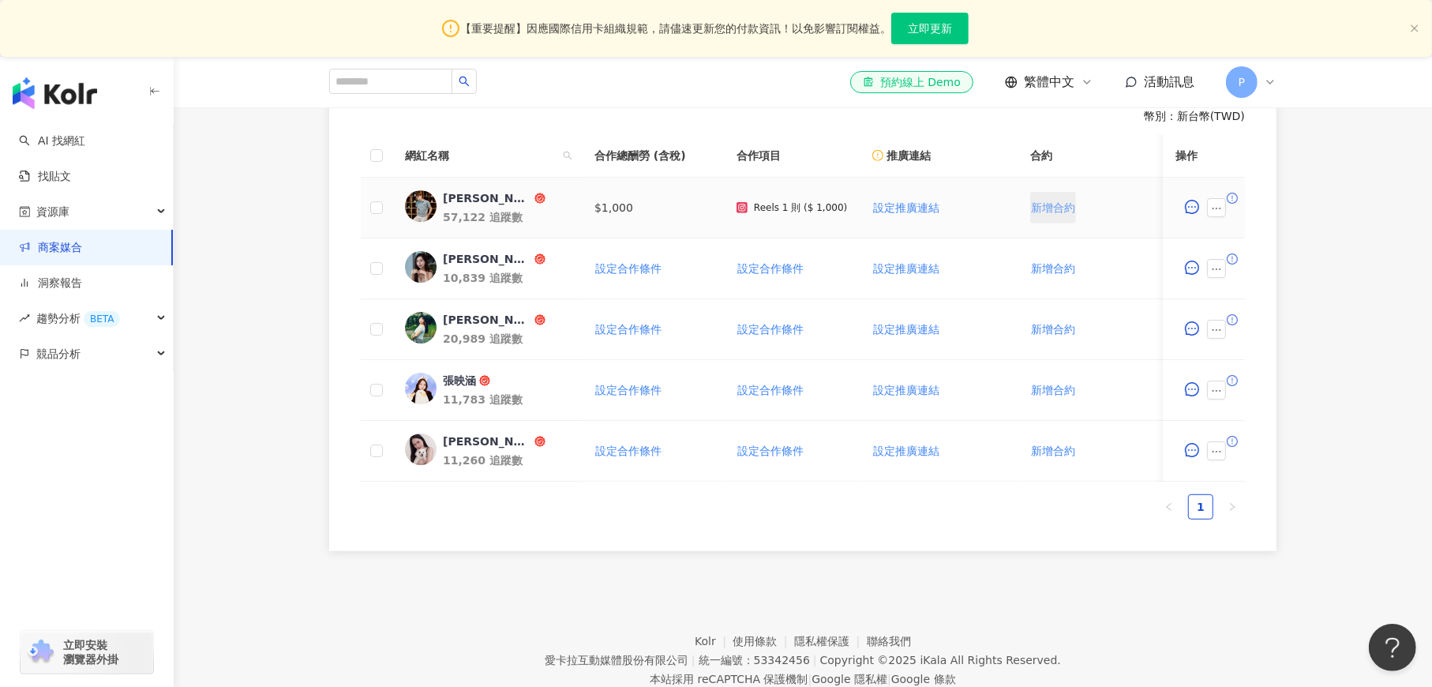
click at [1037, 210] on span "新增合約" at bounding box center [1053, 207] width 44 height 13
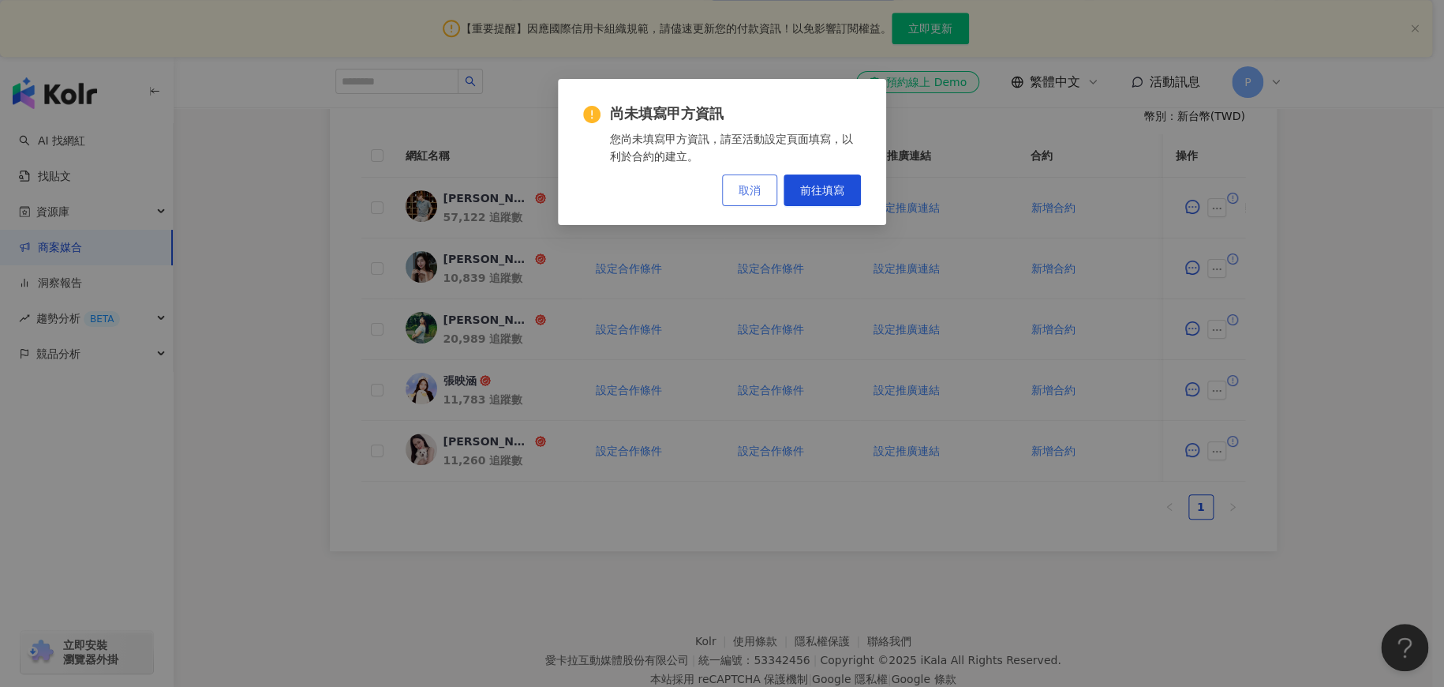
click at [755, 189] on span "取消" at bounding box center [750, 190] width 22 height 13
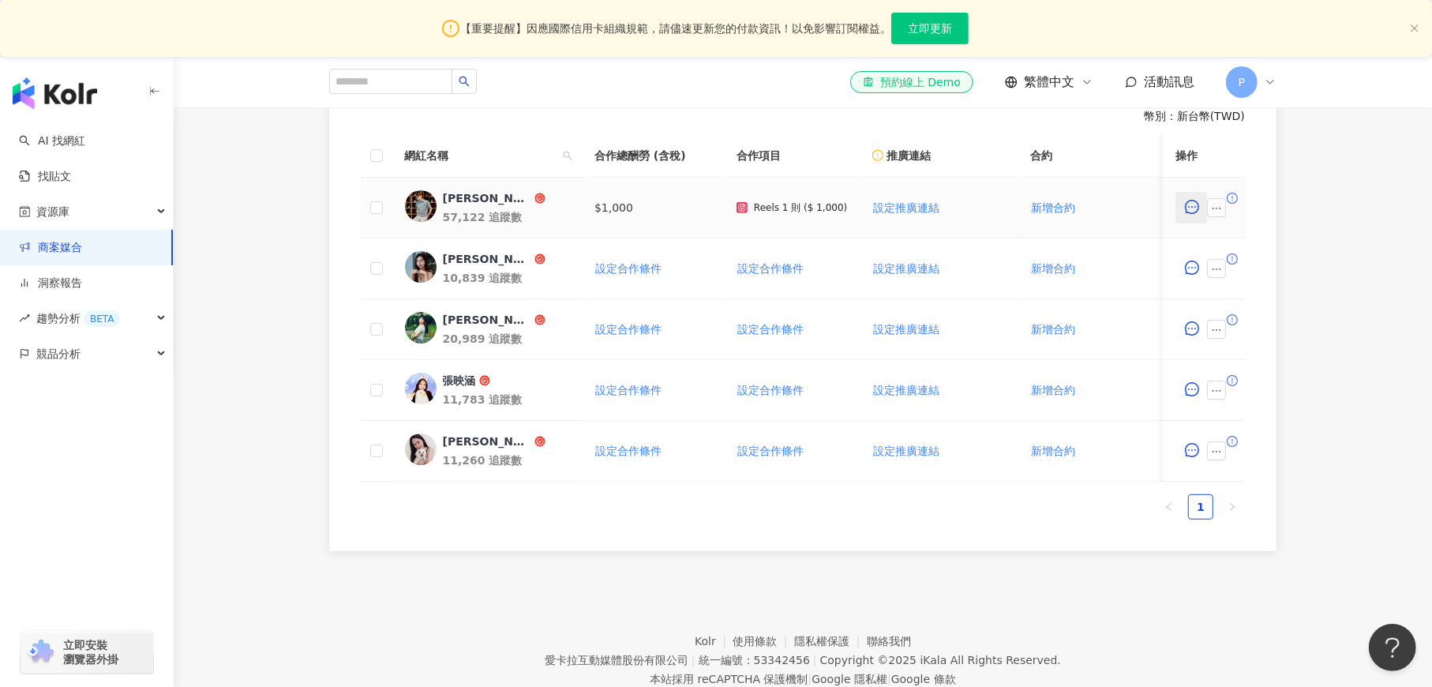
click at [1190, 208] on icon "message" at bounding box center [1192, 207] width 14 height 14
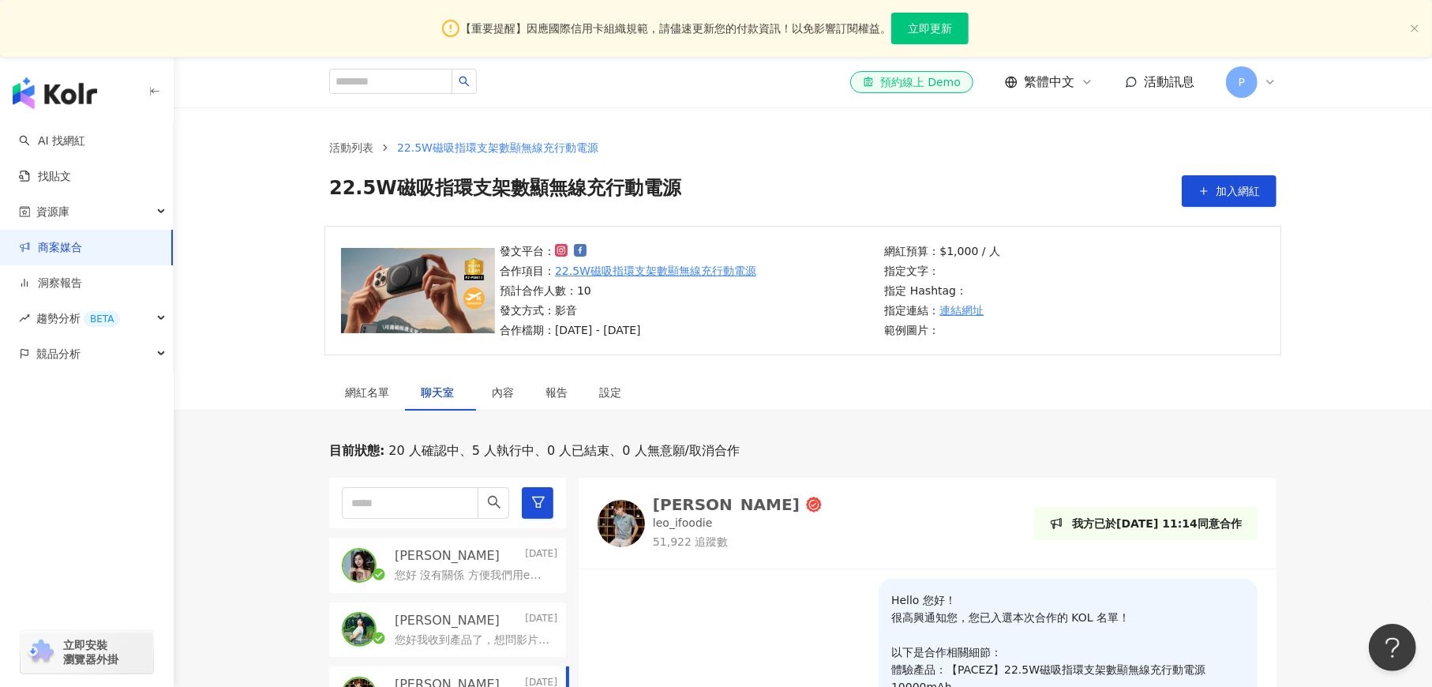
scroll to position [474, 0]
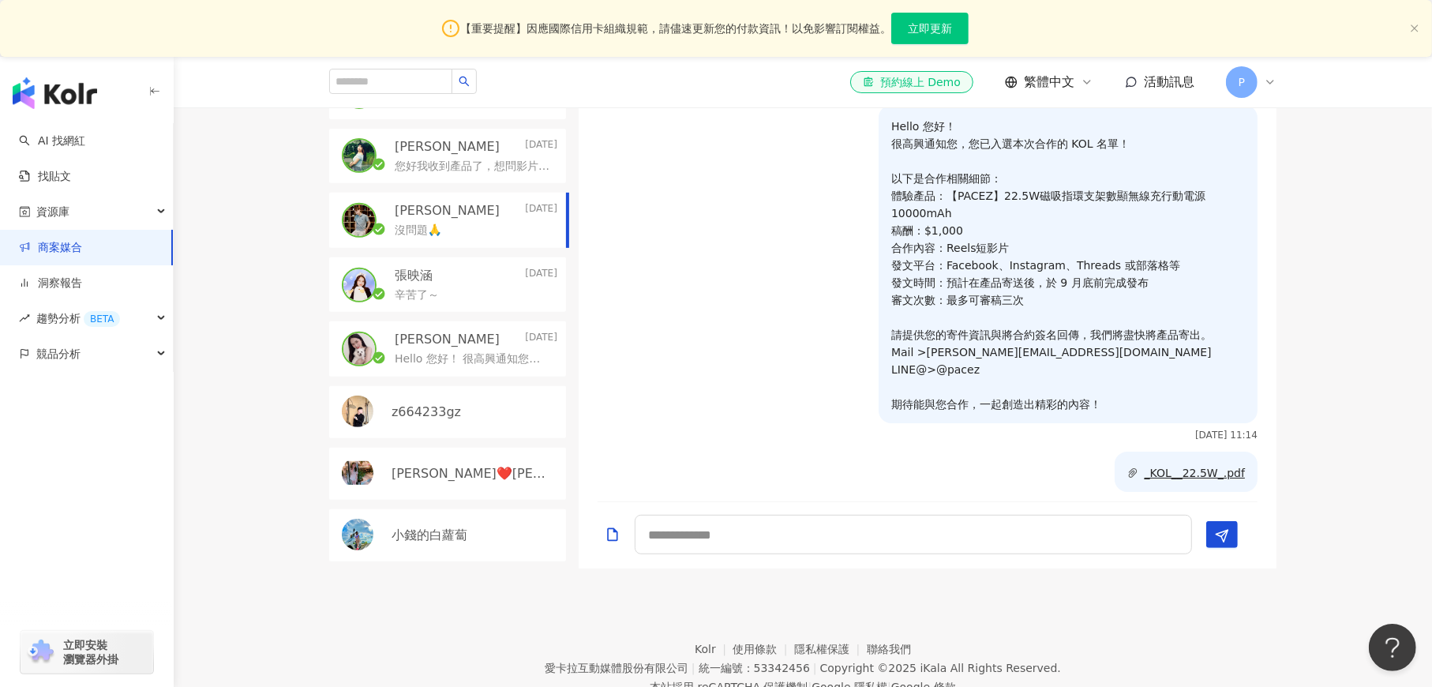
click at [24, 240] on link "商案媒合" at bounding box center [50, 248] width 63 height 16
click at [38, 240] on link "商案媒合" at bounding box center [50, 248] width 63 height 16
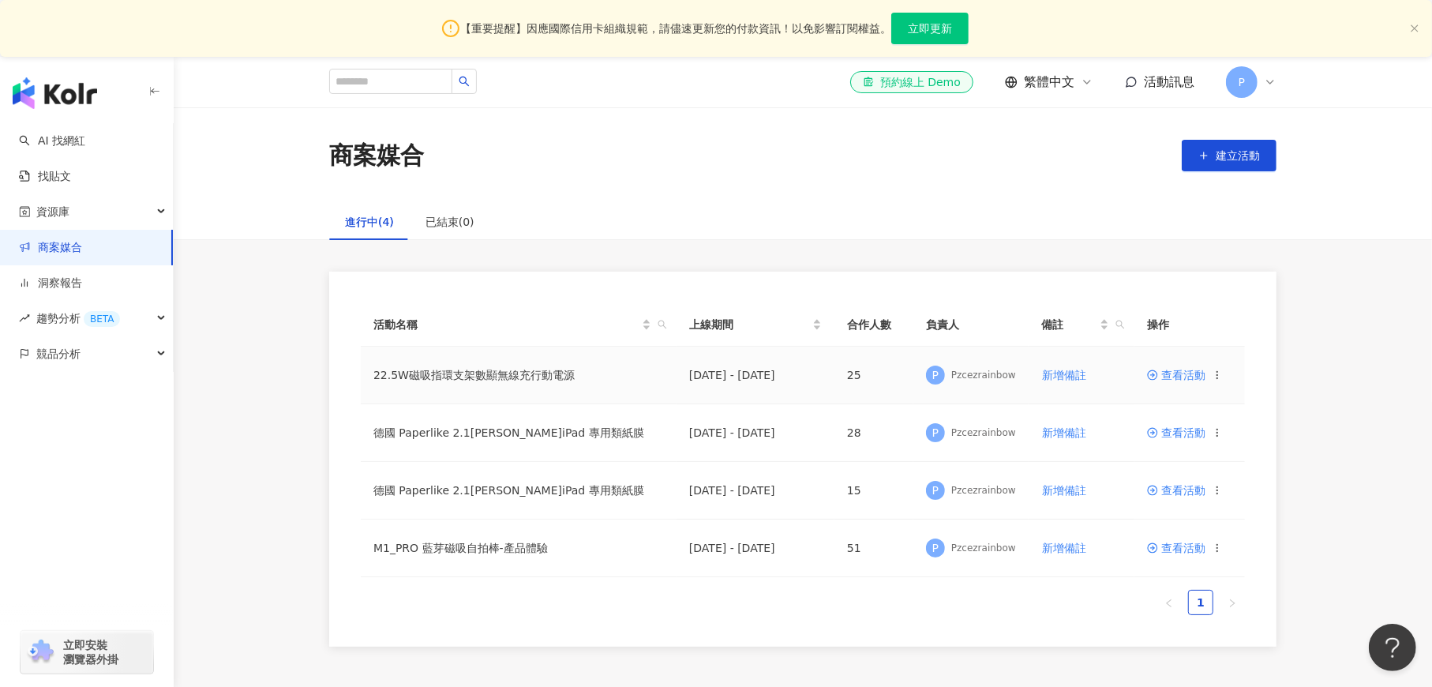
click at [1174, 376] on span "查看活動" at bounding box center [1176, 374] width 58 height 11
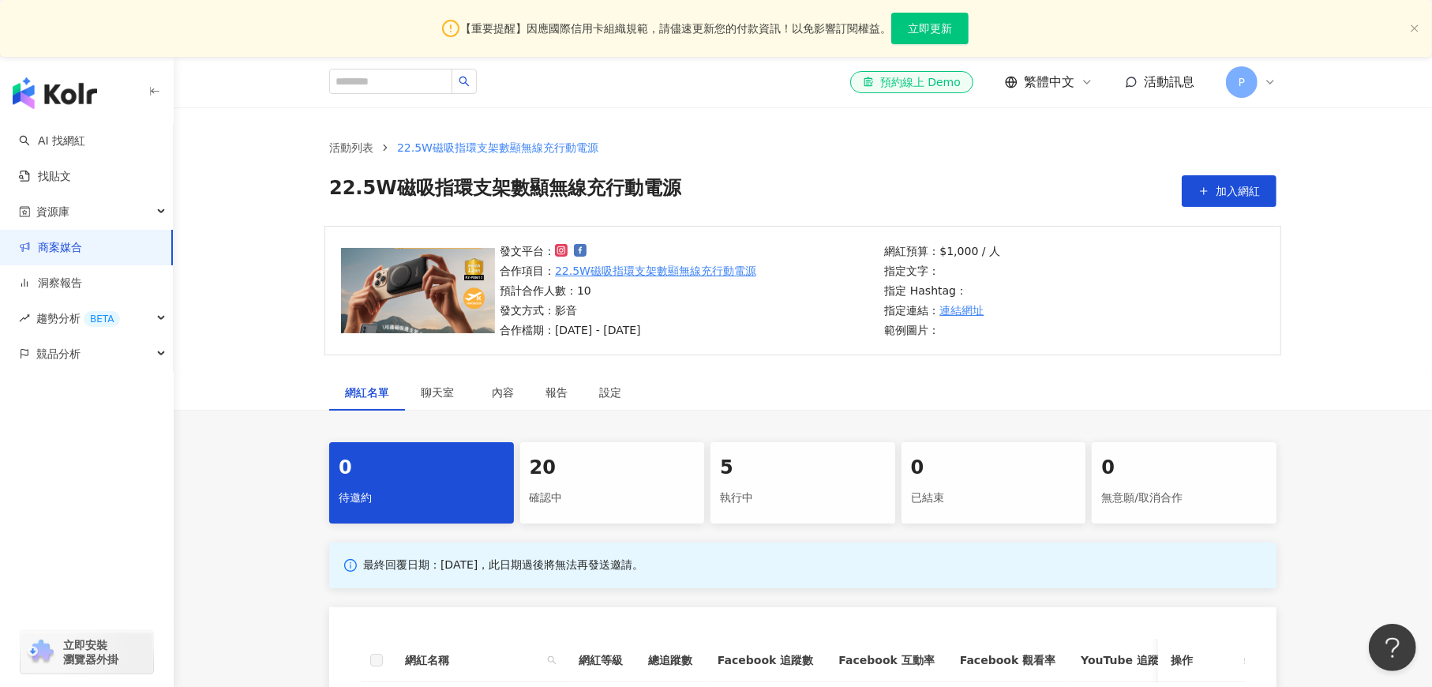
scroll to position [237, 0]
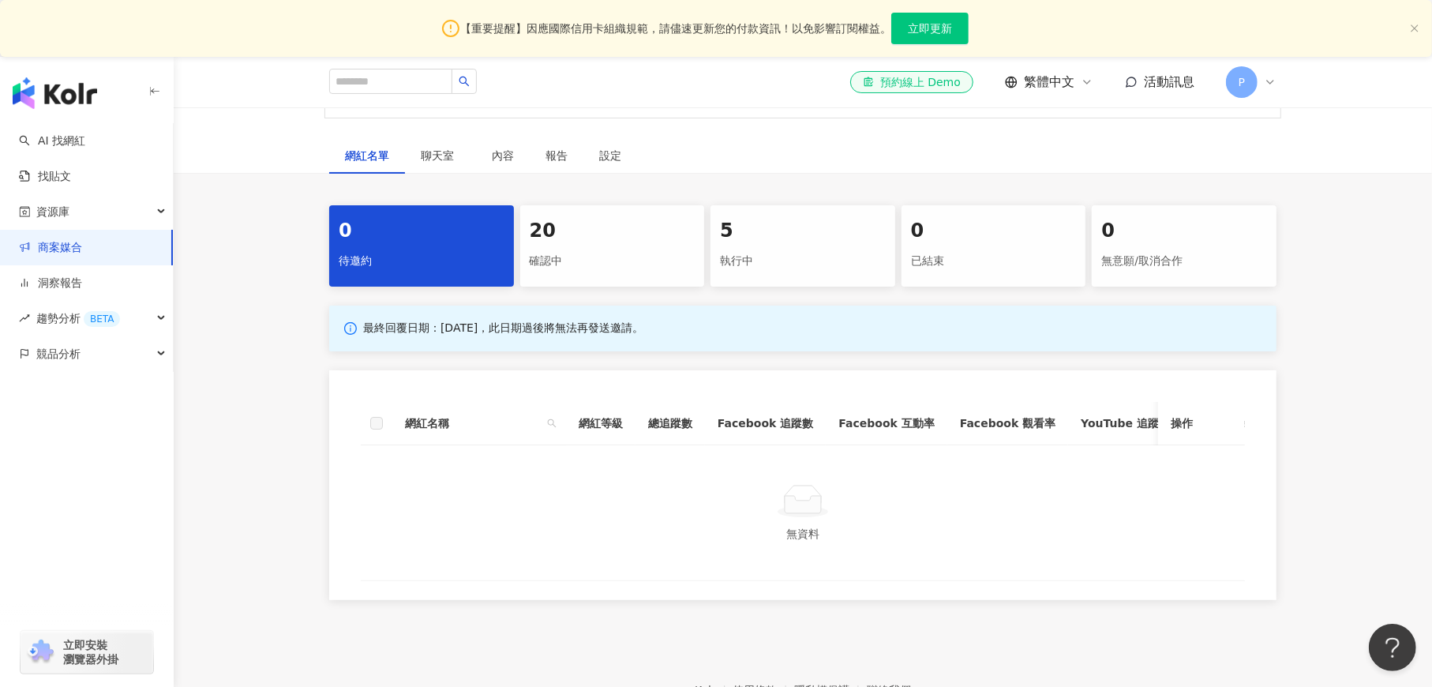
click at [783, 253] on div "執行中" at bounding box center [803, 261] width 166 height 27
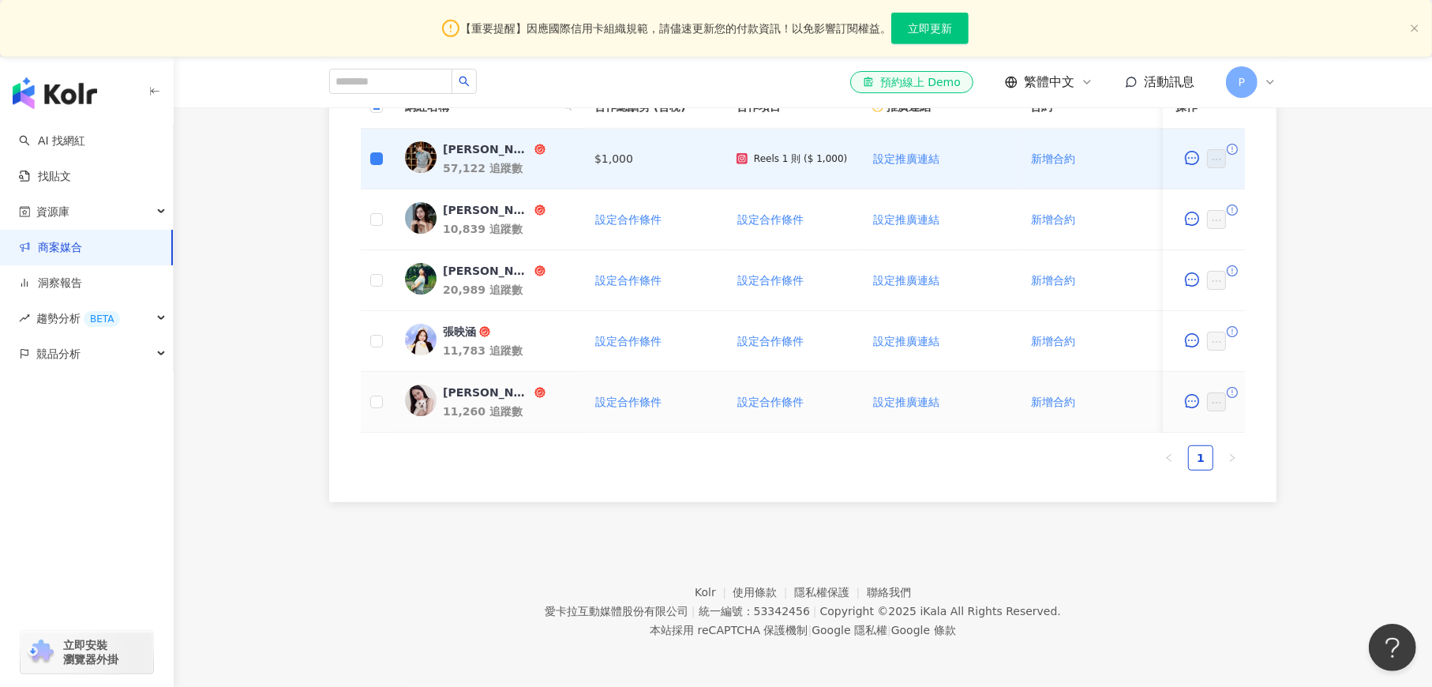
scroll to position [415, 0]
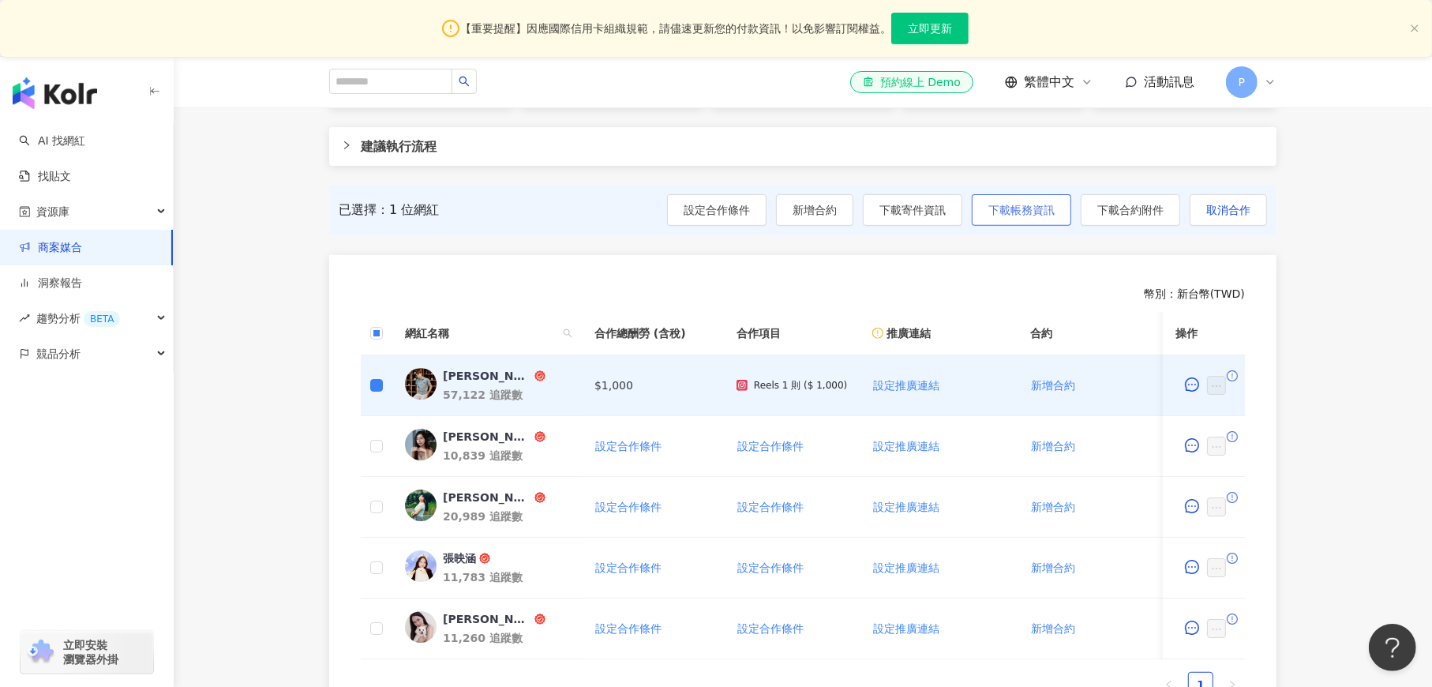
click at [1012, 208] on span "下載帳務資訊" at bounding box center [1021, 210] width 66 height 13
click at [1132, 208] on span "下載合約附件" at bounding box center [1130, 210] width 66 height 13
click at [1354, 415] on div "0 待邀約 20 確認中 5 執行中 0 已結束 0 無意願/取消合作 建議執行流程 已選擇：1 位網紅 設定合作條件 新增合約 下載寄件資訊 下載帳務資訊 …" at bounding box center [803, 378] width 1258 height 702
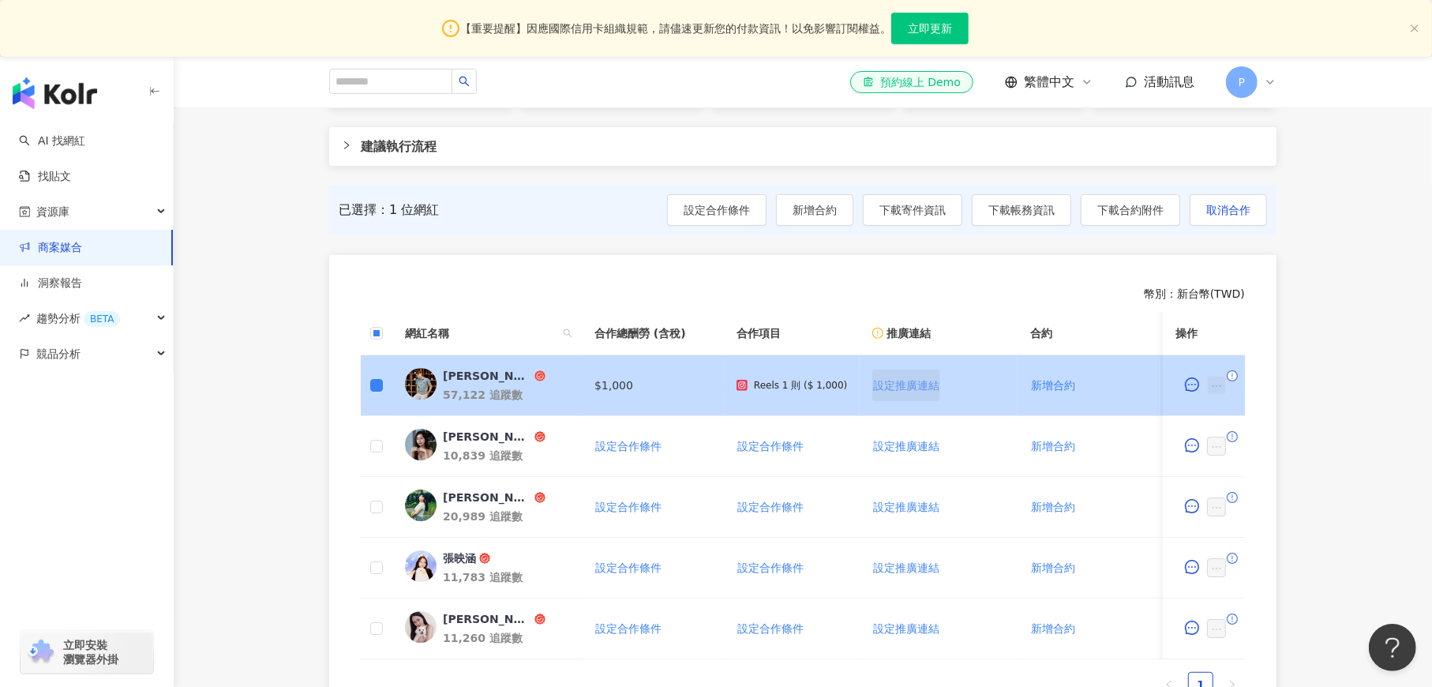
click at [887, 384] on span "設定推廣連結" at bounding box center [906, 385] width 66 height 13
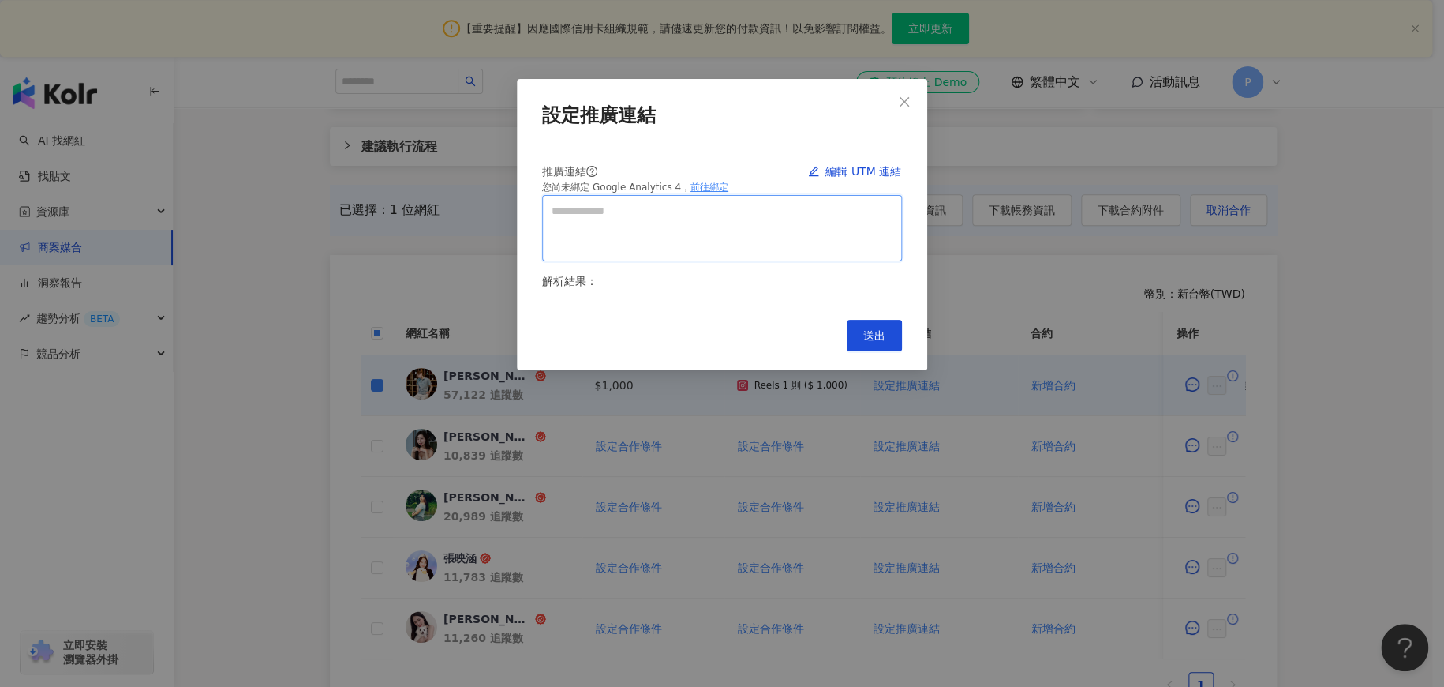
click at [658, 214] on textarea at bounding box center [722, 228] width 360 height 66
click at [902, 104] on icon "close" at bounding box center [904, 101] width 13 height 13
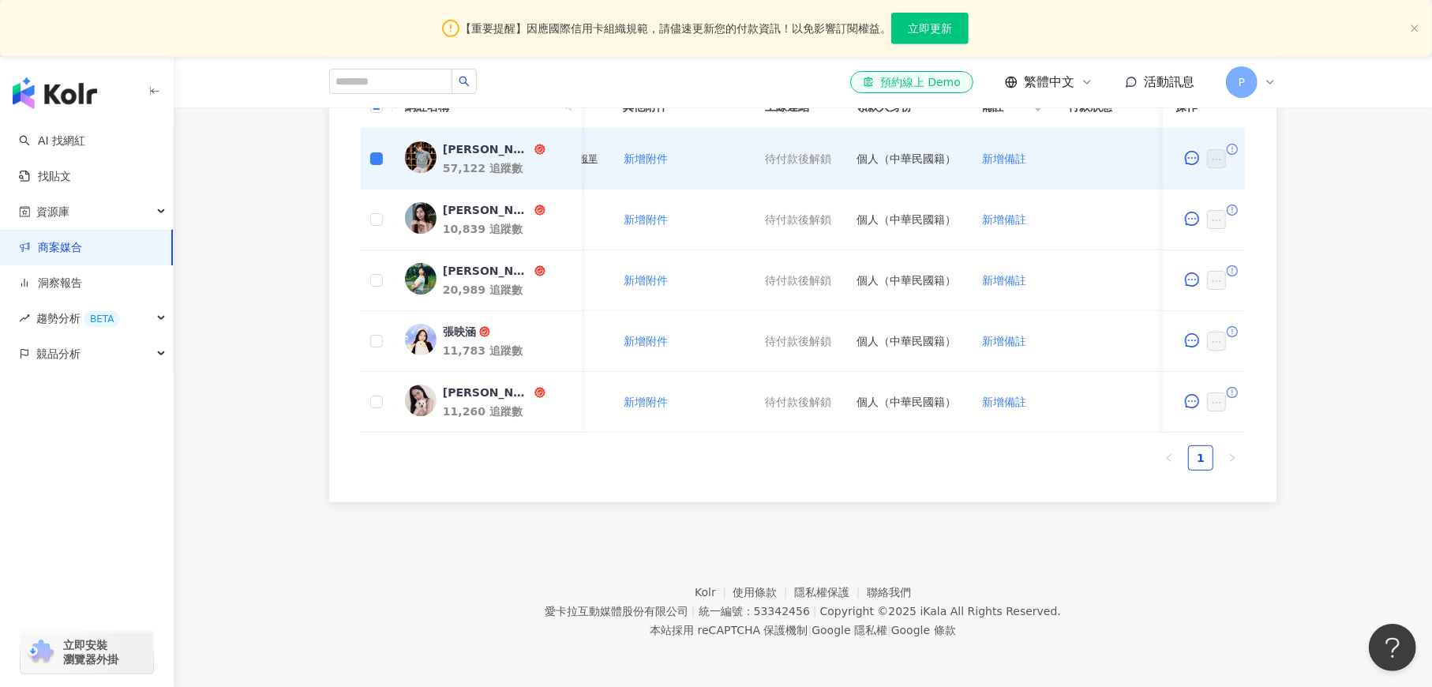
scroll to position [0, 689]
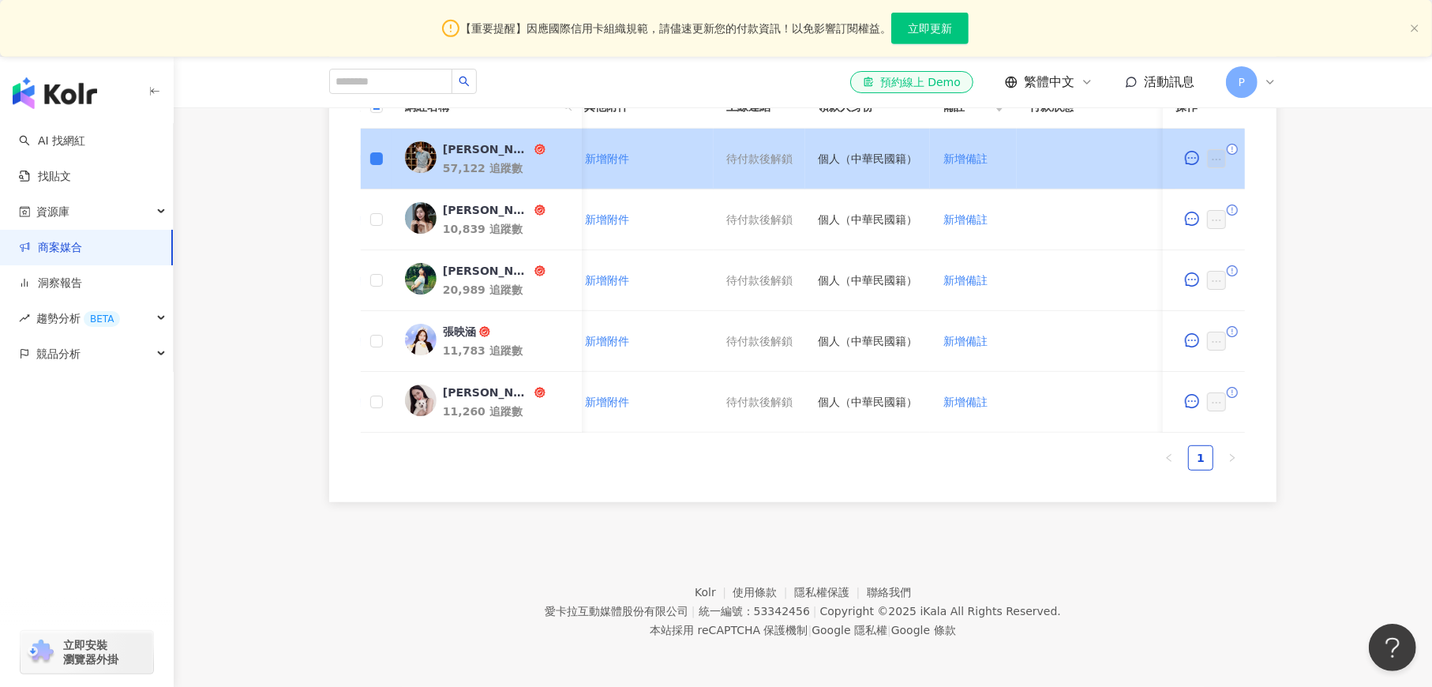
click at [1235, 144] on icon "exclamation-circle" at bounding box center [1231, 149] width 11 height 11
click at [1230, 144] on icon "exclamation-circle" at bounding box center [1231, 149] width 11 height 11
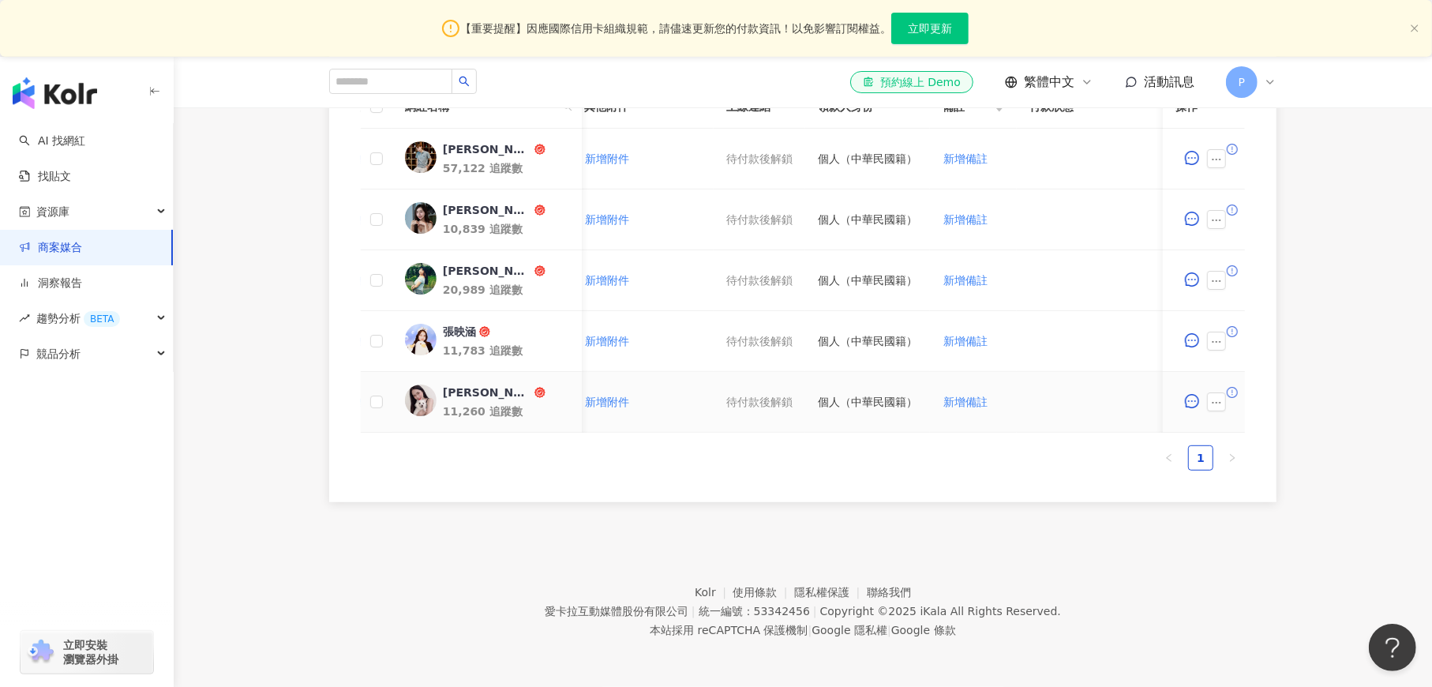
scroll to position [346, 0]
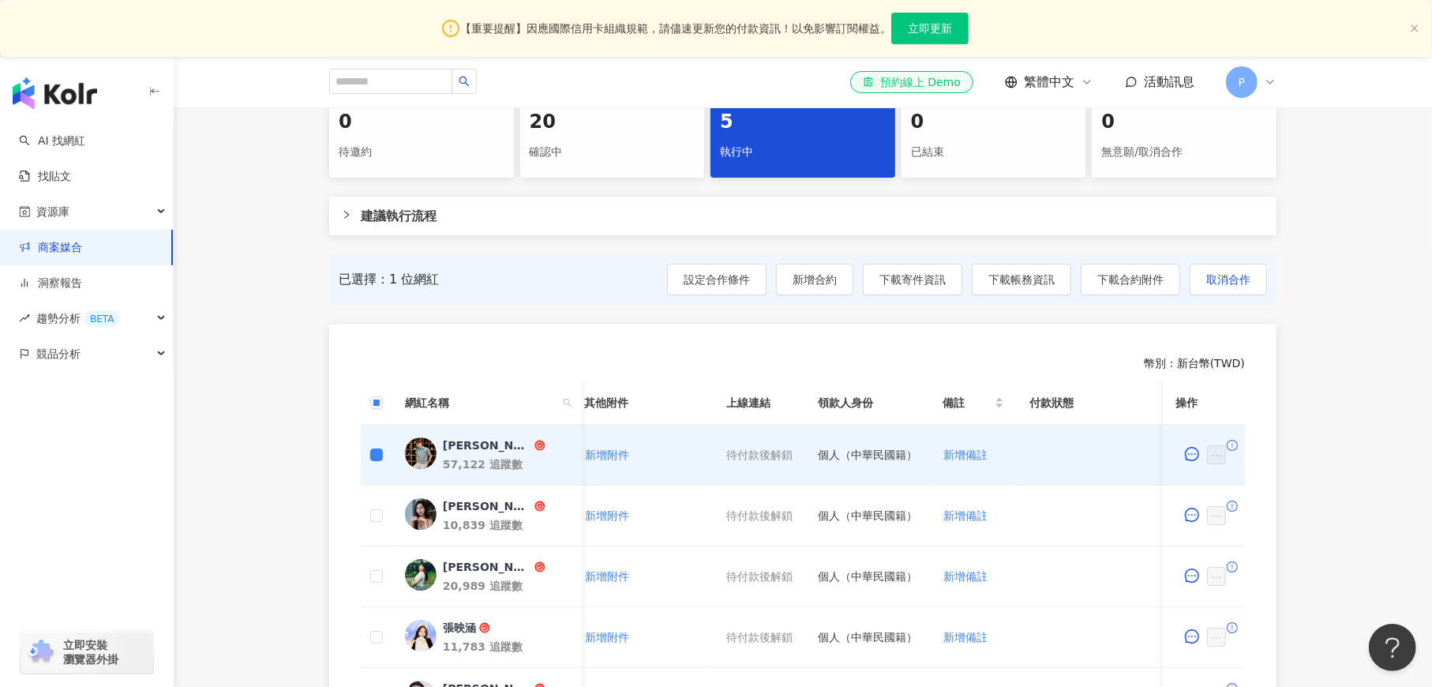
click at [897, 340] on div "幣別 ： 新台幣 ( TWD ) 網紅名稱 合作總酬勞 (含稅) 合作項目 推廣連結 合約 勞報單 其他附件 上線連結 領款人身份 備註 付款狀態 操作 [P…" at bounding box center [802, 561] width 947 height 474
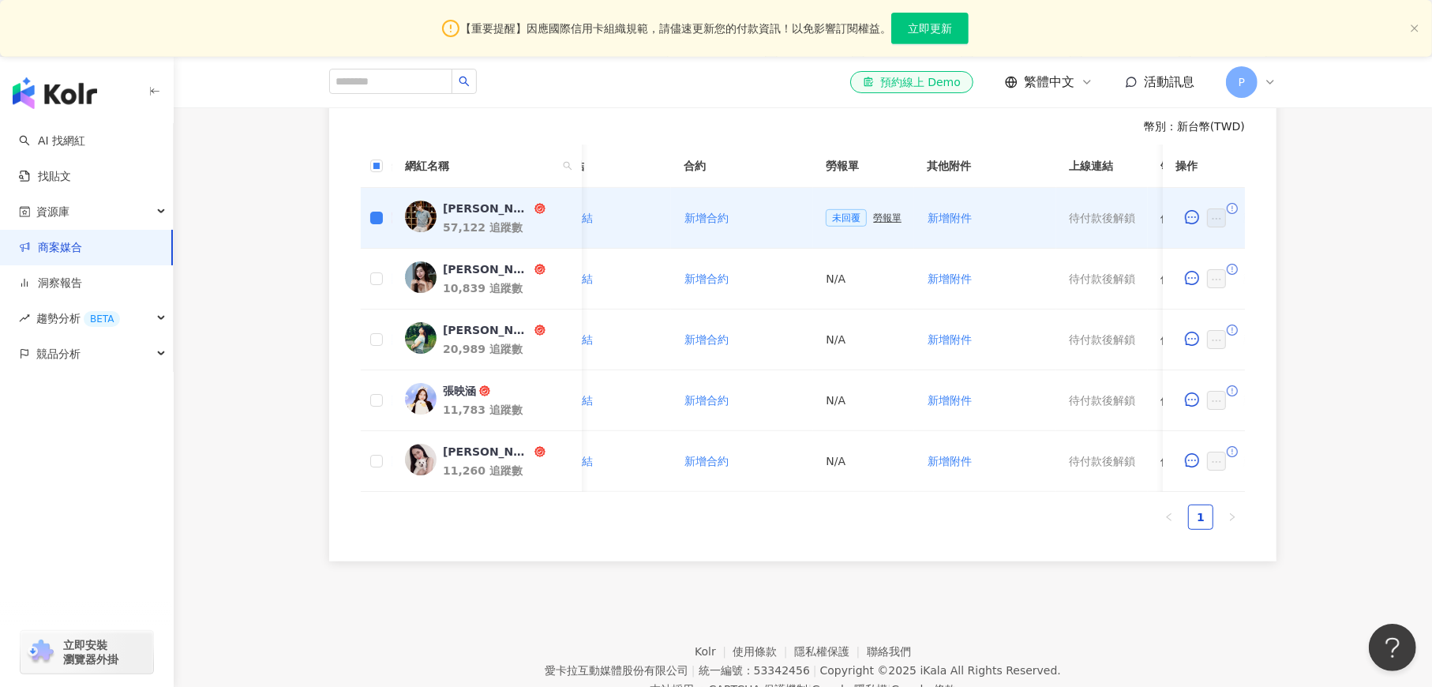
scroll to position [0, 369]
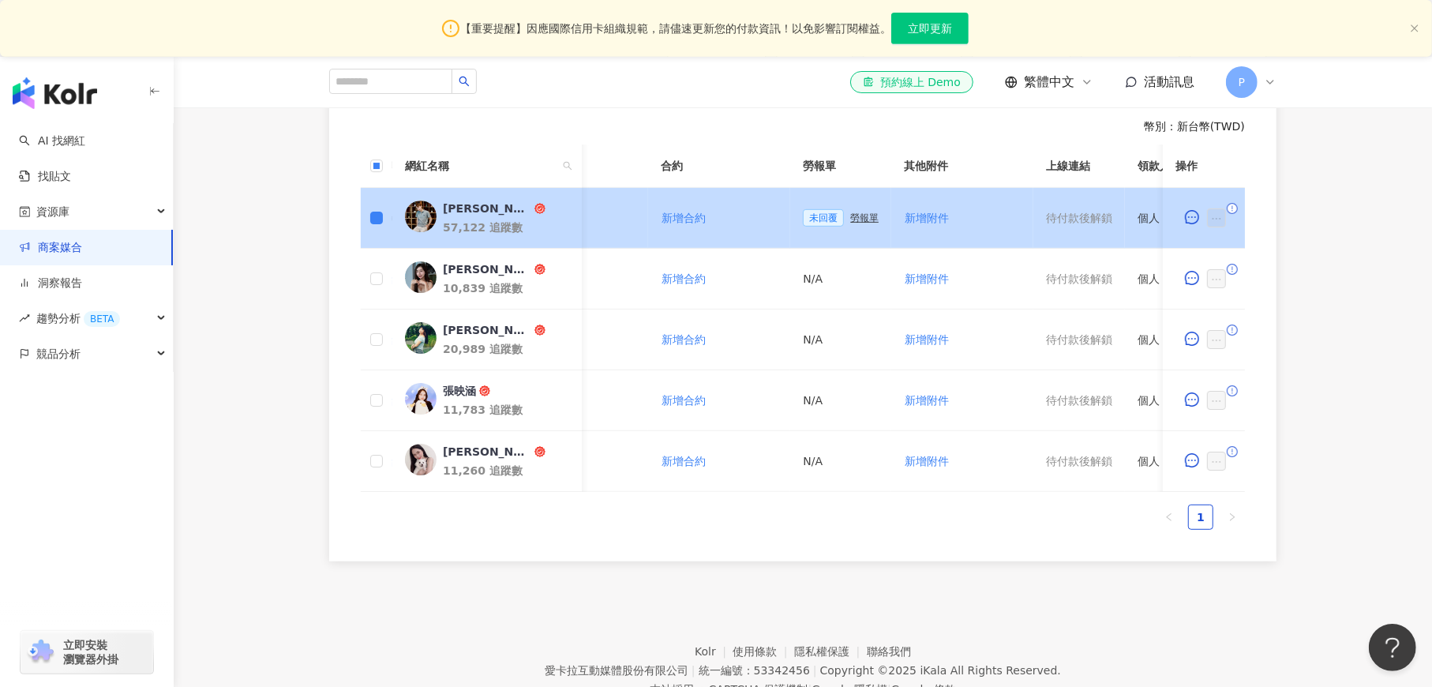
click at [805, 219] on span "未回覆" at bounding box center [823, 217] width 41 height 17
click at [854, 220] on div "勞報單" at bounding box center [864, 217] width 28 height 11
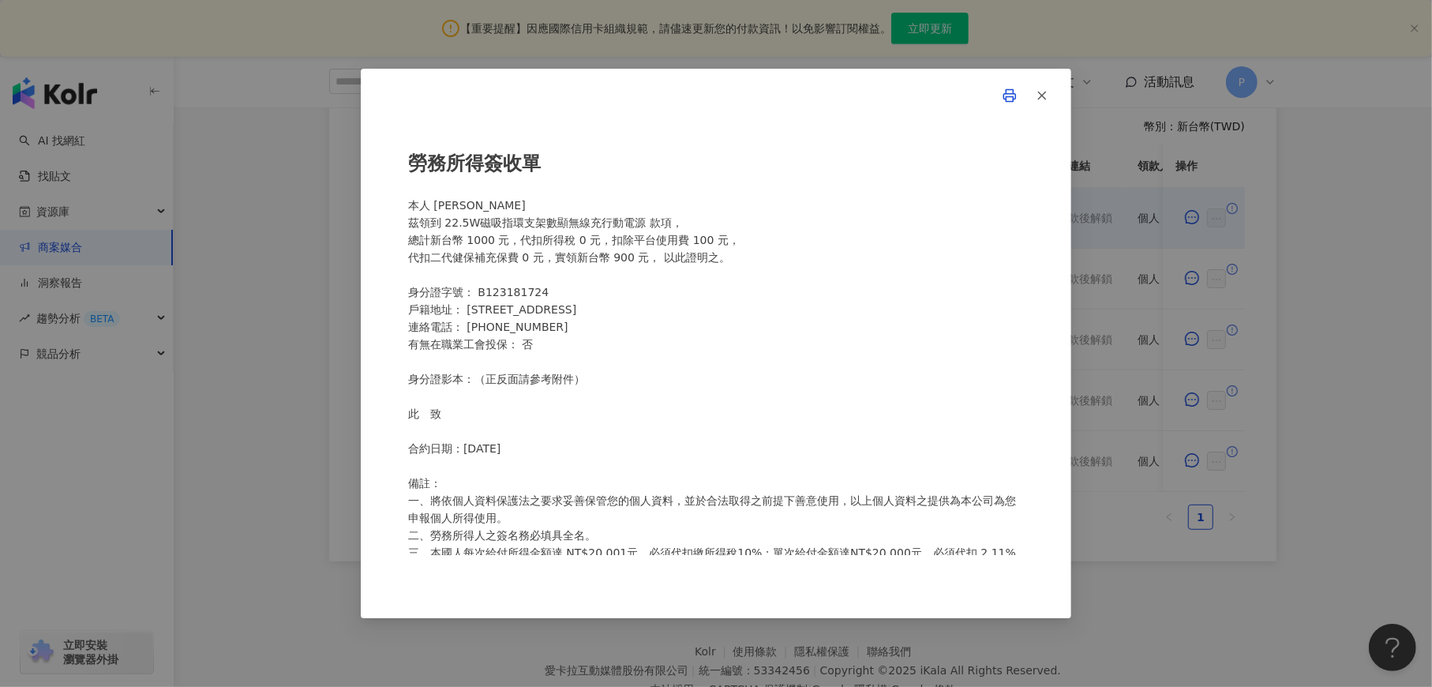
scroll to position [219, 0]
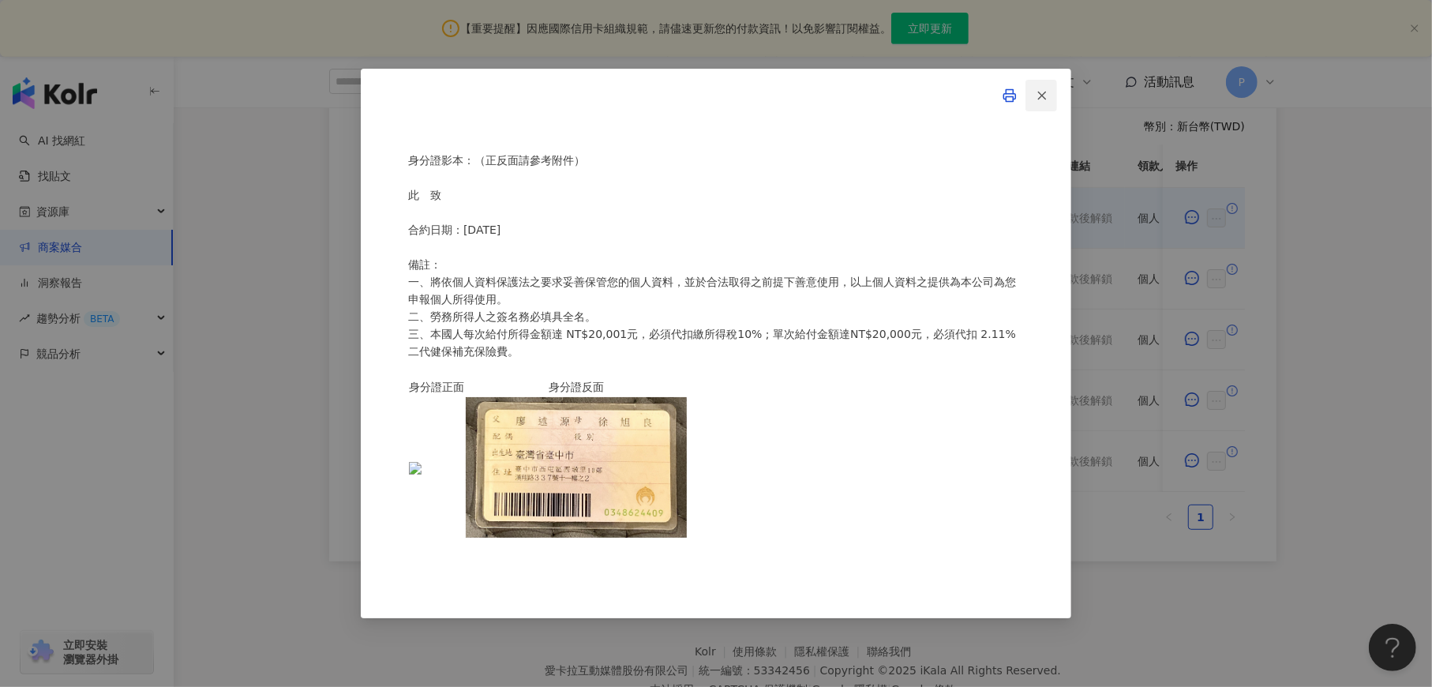
click at [1043, 97] on line "button" at bounding box center [1042, 95] width 7 height 7
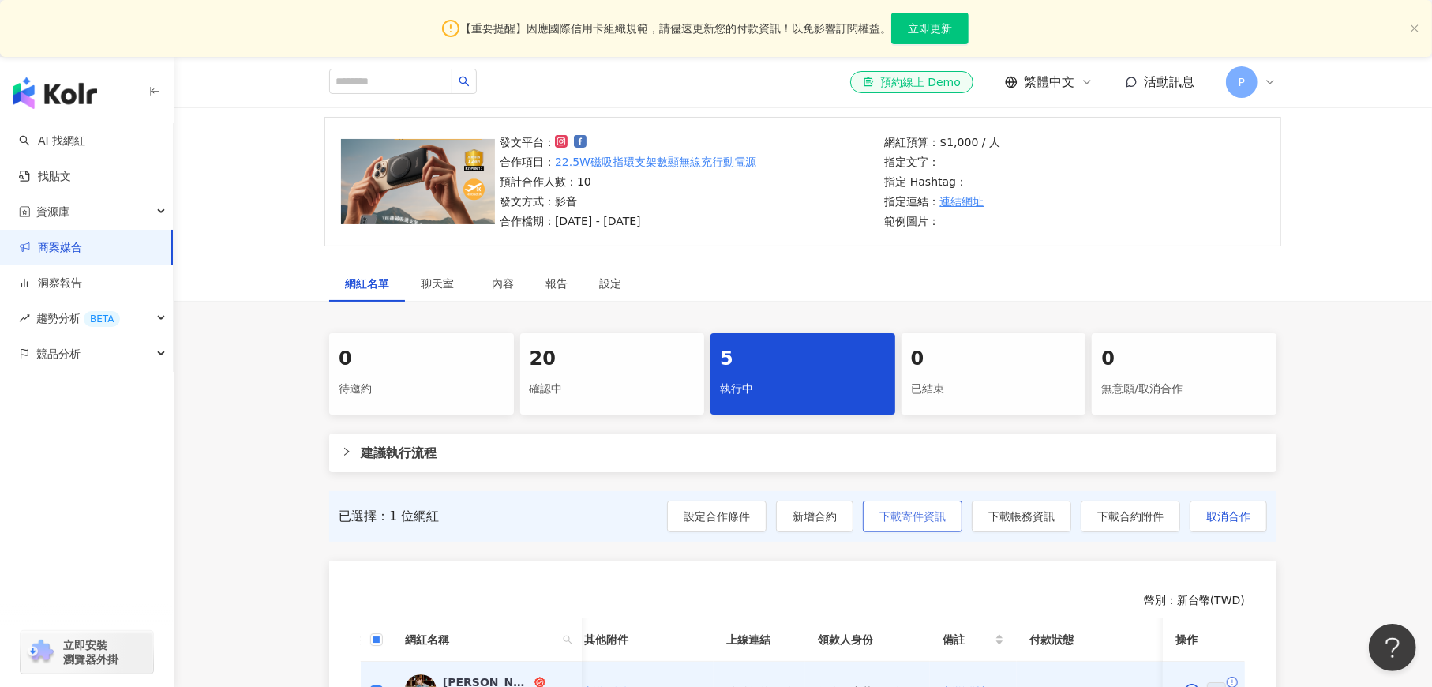
scroll to position [346, 0]
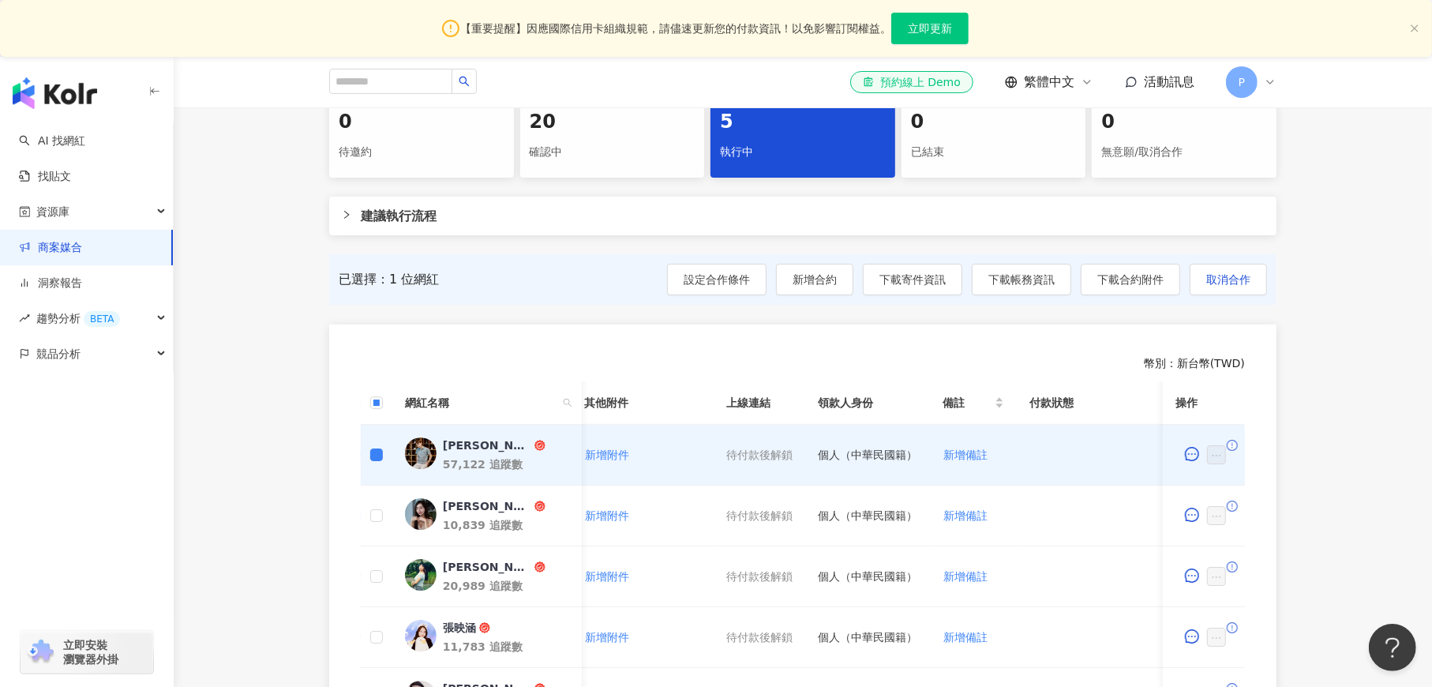
click at [684, 189] on div "0 待邀約 20 確認中 5 執行中 0 已結束 0 無意願/取消合作 建議執行流程 已選擇：1 位網紅 設定合作條件 新增合約 下載寄件資訊 下載帳務資訊 …" at bounding box center [803, 447] width 1010 height 702
click at [672, 209] on span "建議執行流程" at bounding box center [812, 216] width 903 height 20
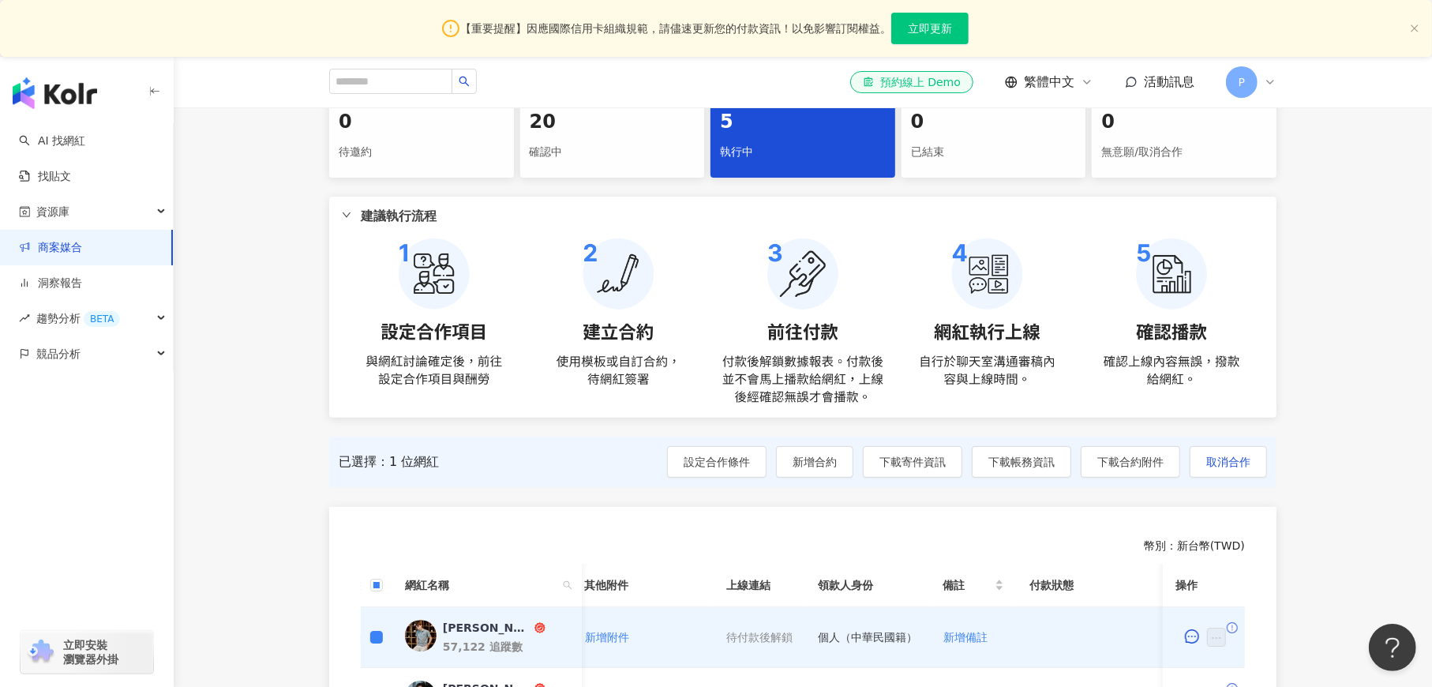
click at [1006, 376] on img at bounding box center [803, 321] width 922 height 167
click at [762, 362] on img at bounding box center [803, 321] width 922 height 167
click at [835, 377] on img at bounding box center [803, 321] width 922 height 167
drag, startPoint x: 777, startPoint y: 358, endPoint x: 837, endPoint y: 352, distance: 61.1
click at [776, 358] on img at bounding box center [803, 321] width 922 height 167
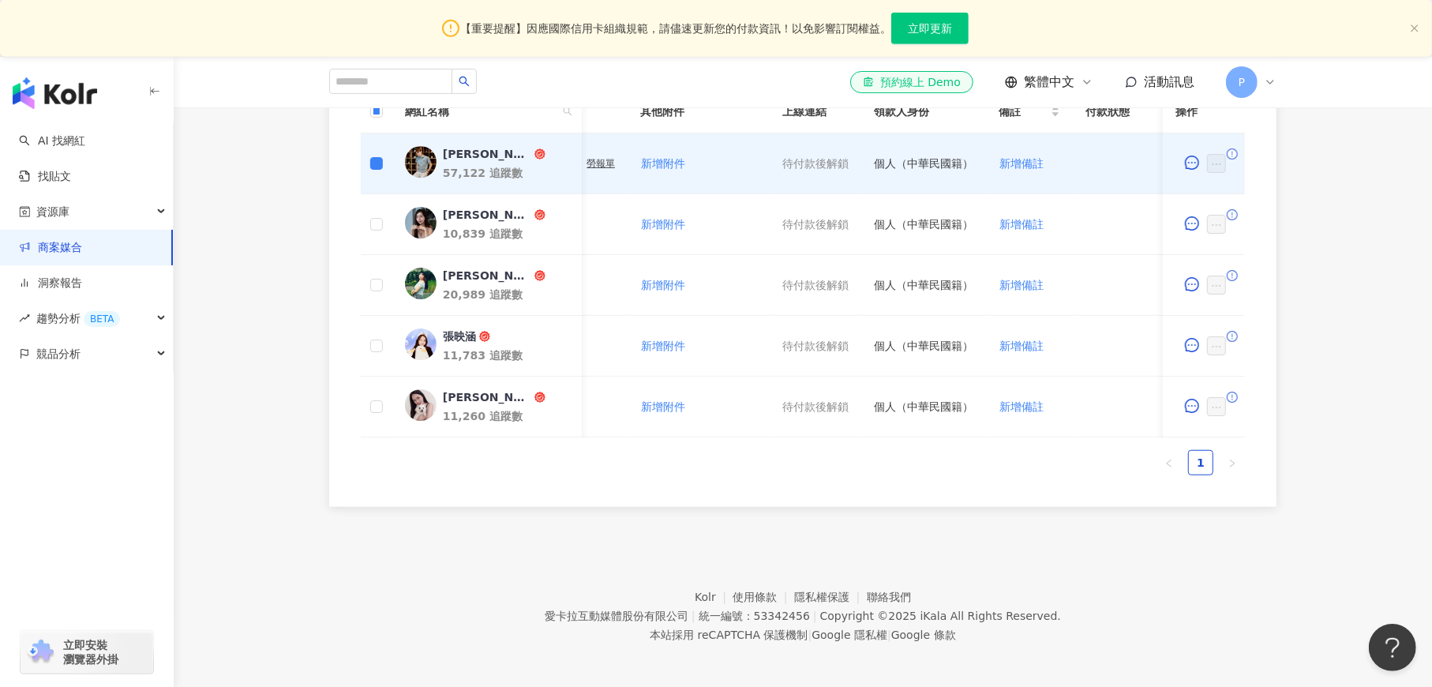
scroll to position [0, 689]
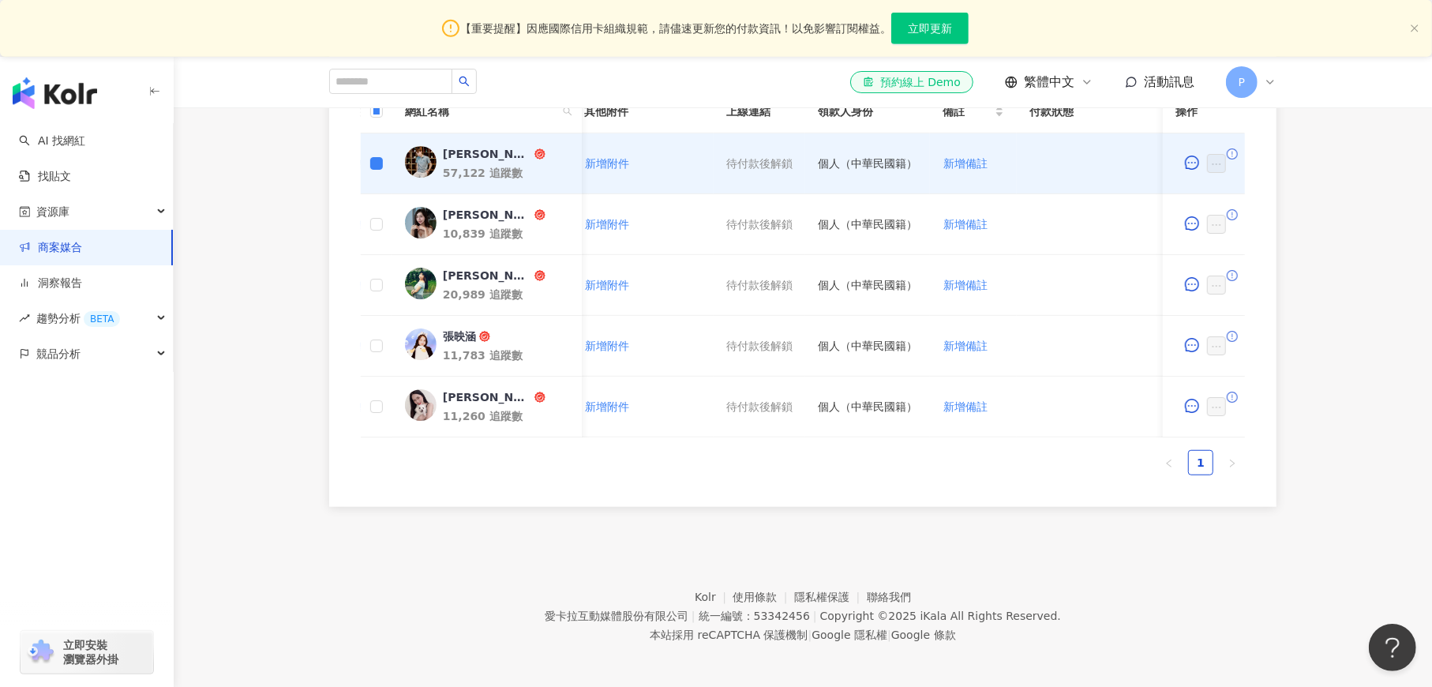
click at [784, 507] on div "幣別 ： 新台幣 ( TWD ) 網紅名稱 合作總酬勞 (含稅) 合作項目 推廣連結 合約 勞報單 其他附件 上線連結 領款人身份 備註 付款狀態 操作 [P…" at bounding box center [802, 270] width 947 height 474
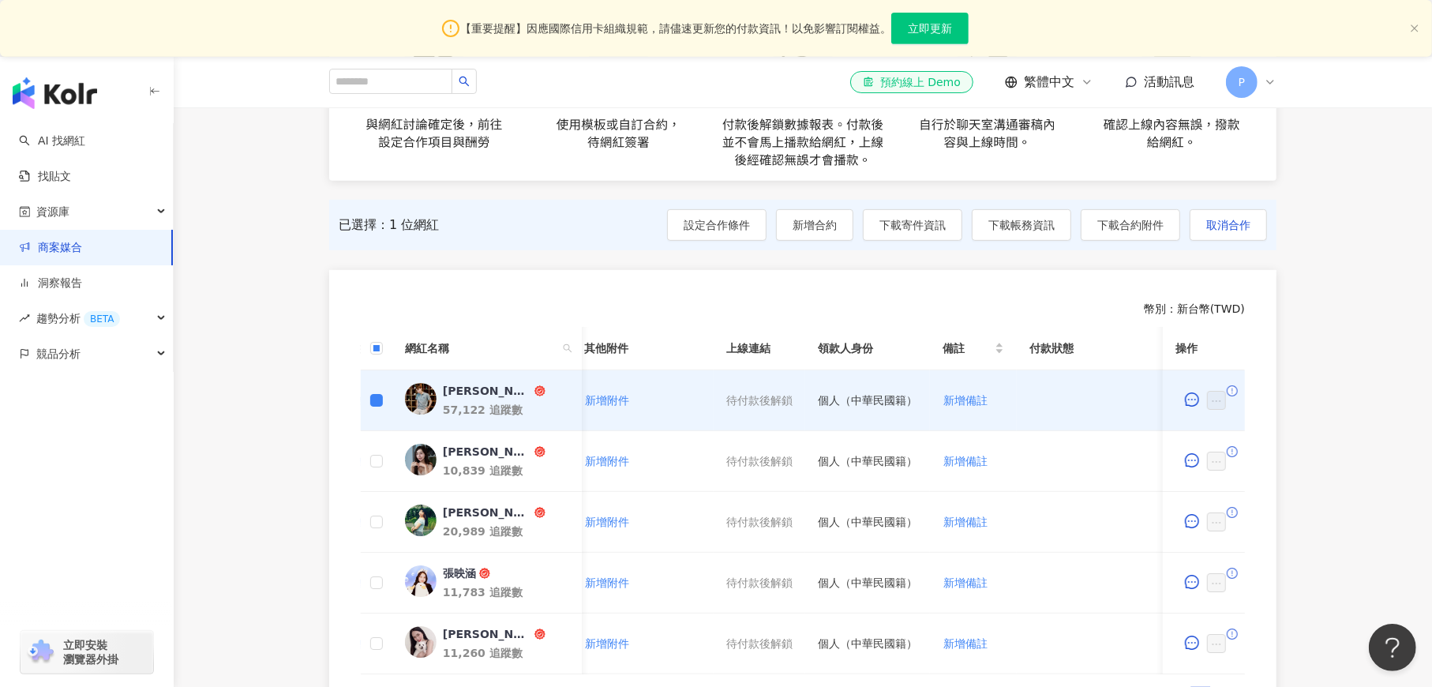
scroll to position [109, 0]
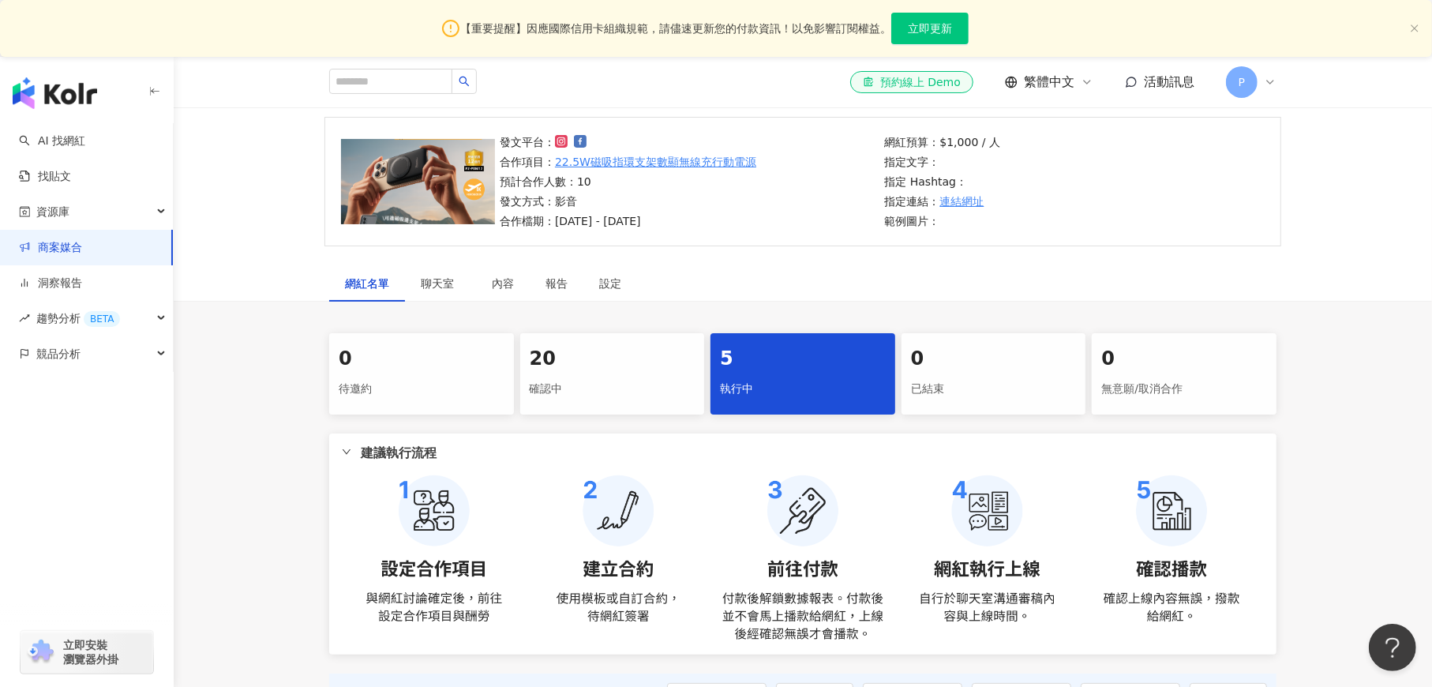
click at [594, 353] on div "20" at bounding box center [613, 359] width 166 height 27
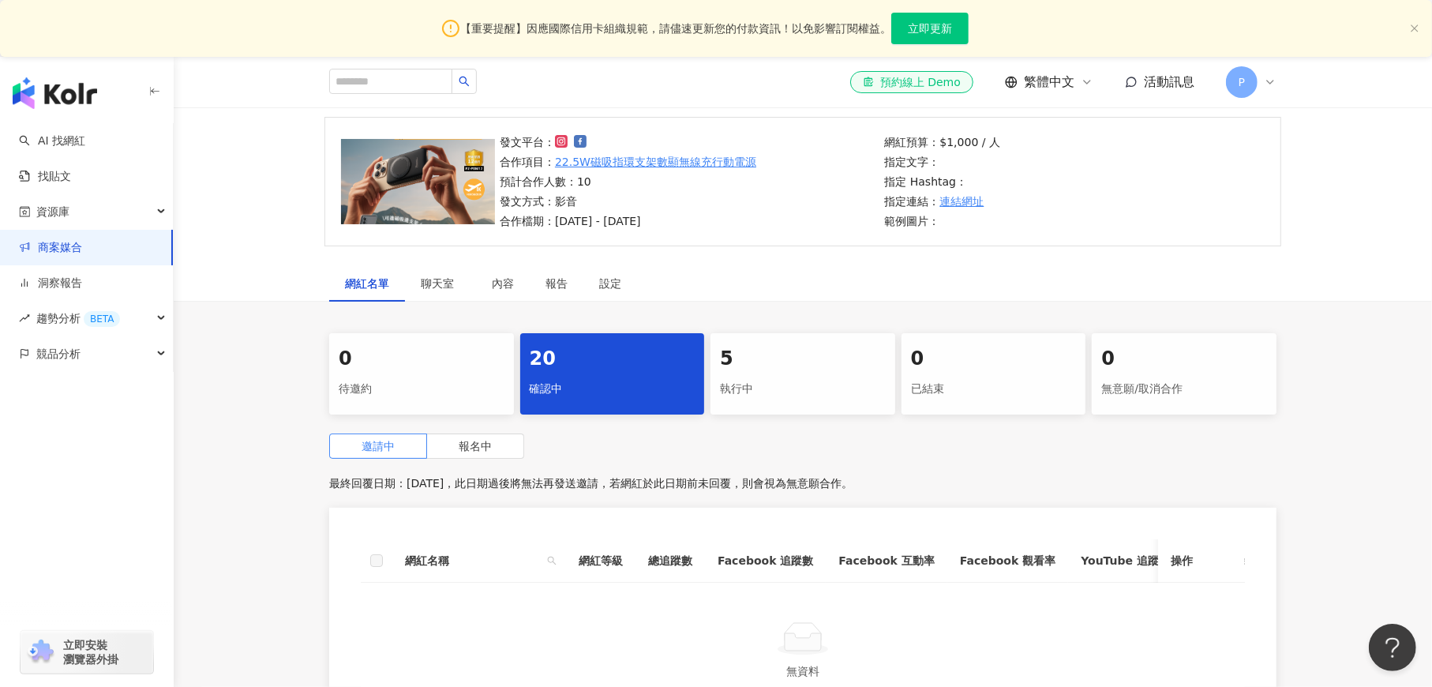
scroll to position [346, 0]
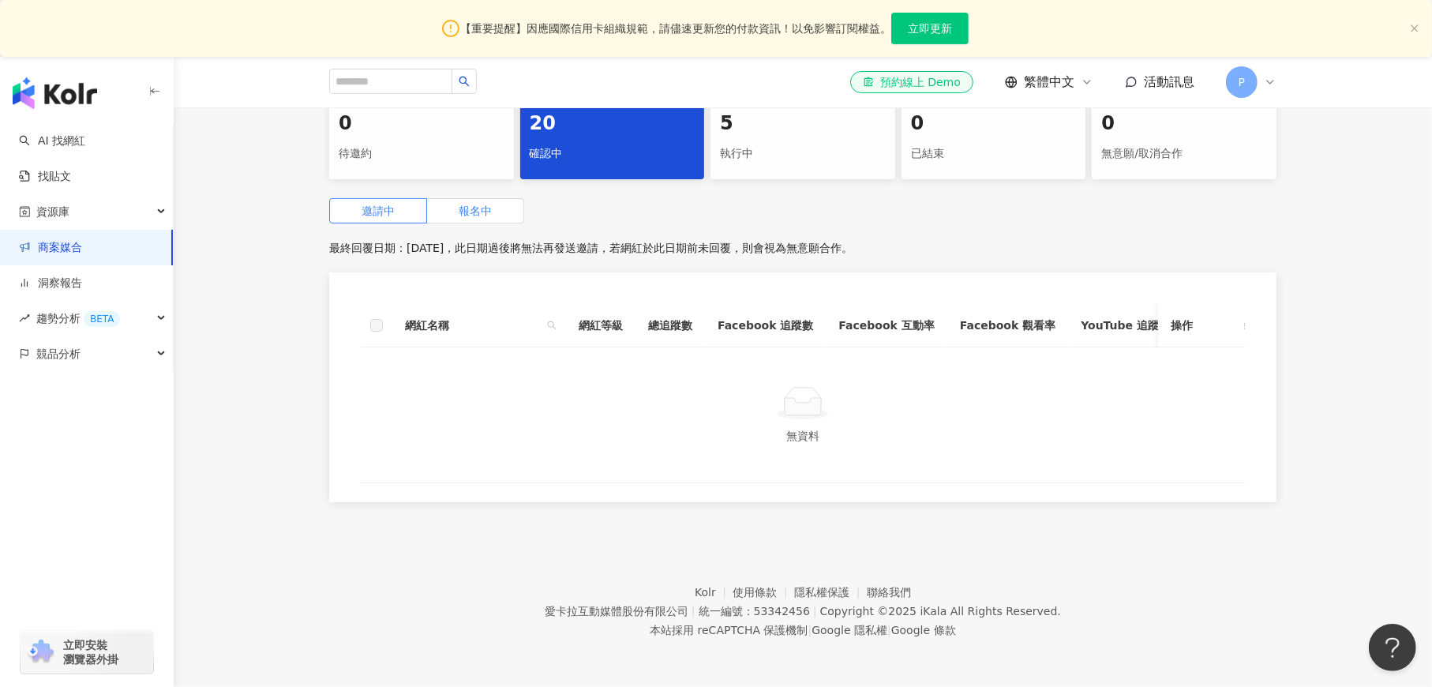
click at [477, 211] on span "報名中" at bounding box center [475, 210] width 33 height 13
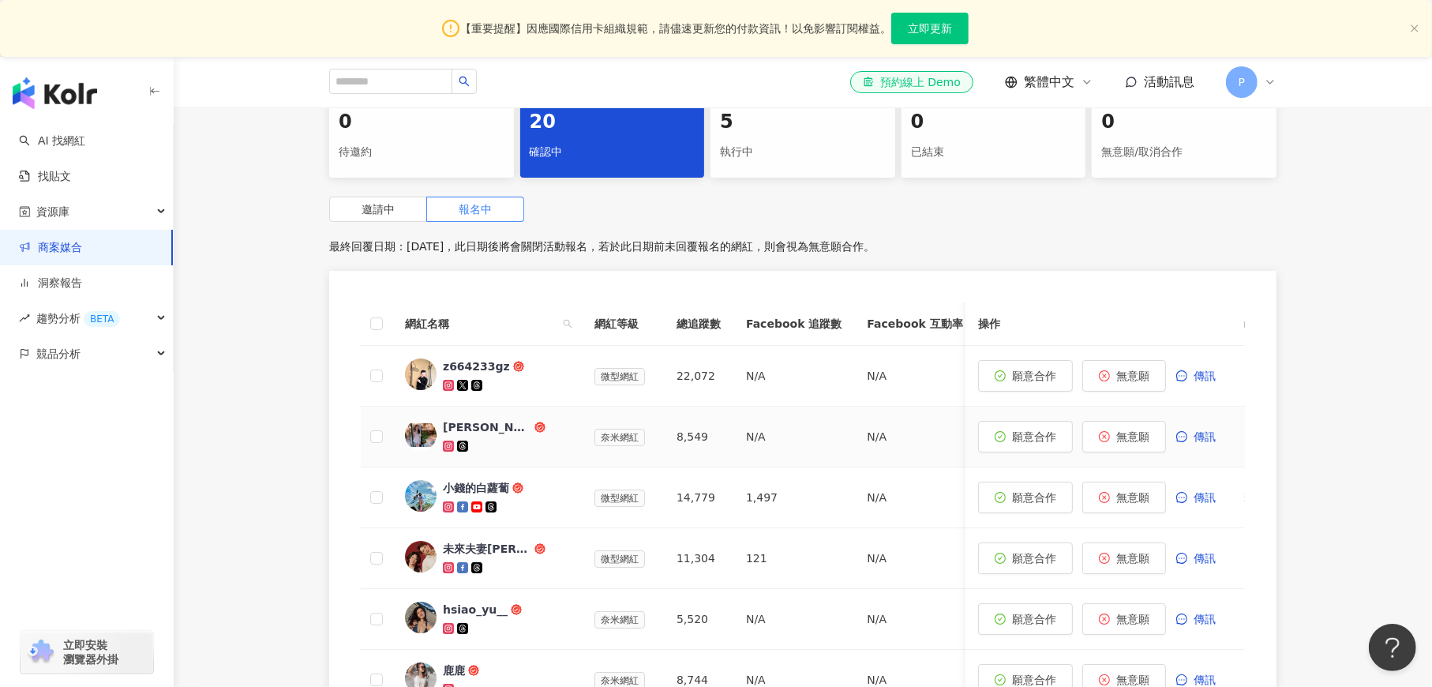
click at [421, 434] on img at bounding box center [421, 435] width 32 height 32
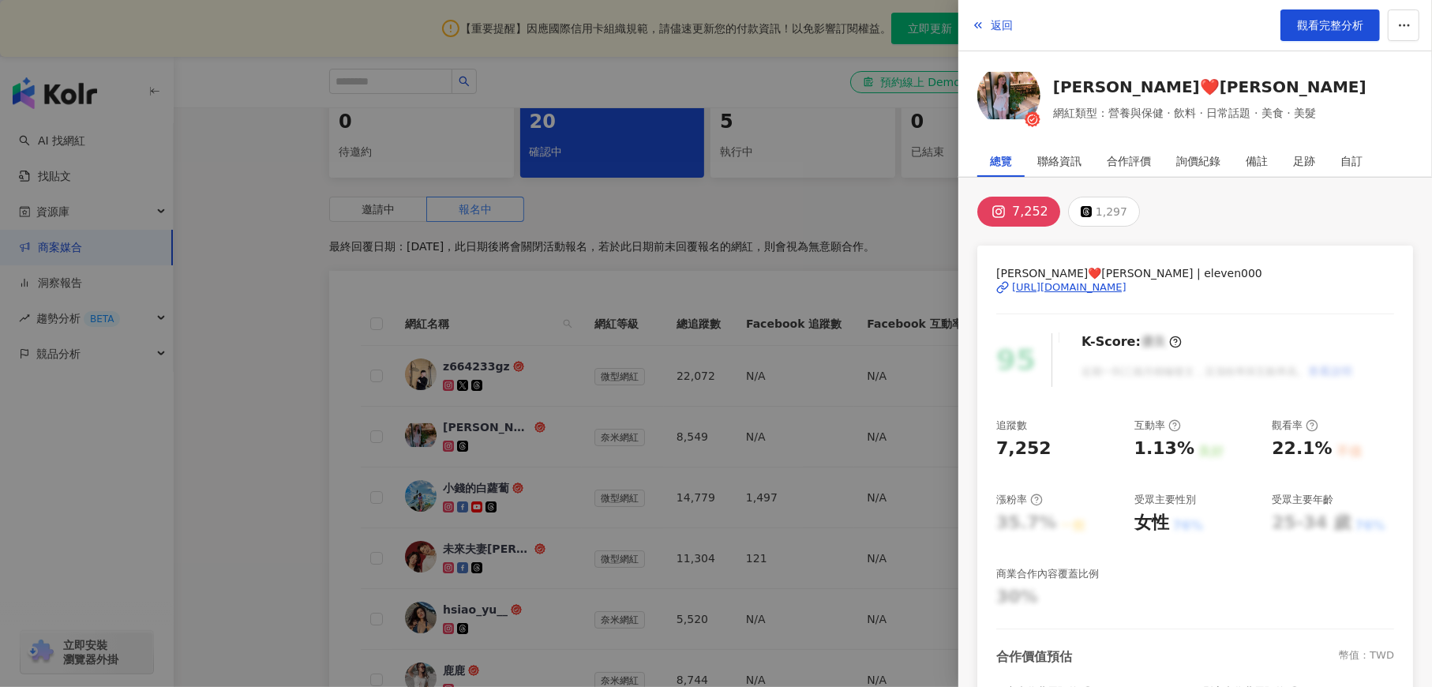
click at [1100, 287] on div "[URL][DOMAIN_NAME]" at bounding box center [1069, 287] width 114 height 14
click at [884, 216] on div at bounding box center [716, 343] width 1432 height 687
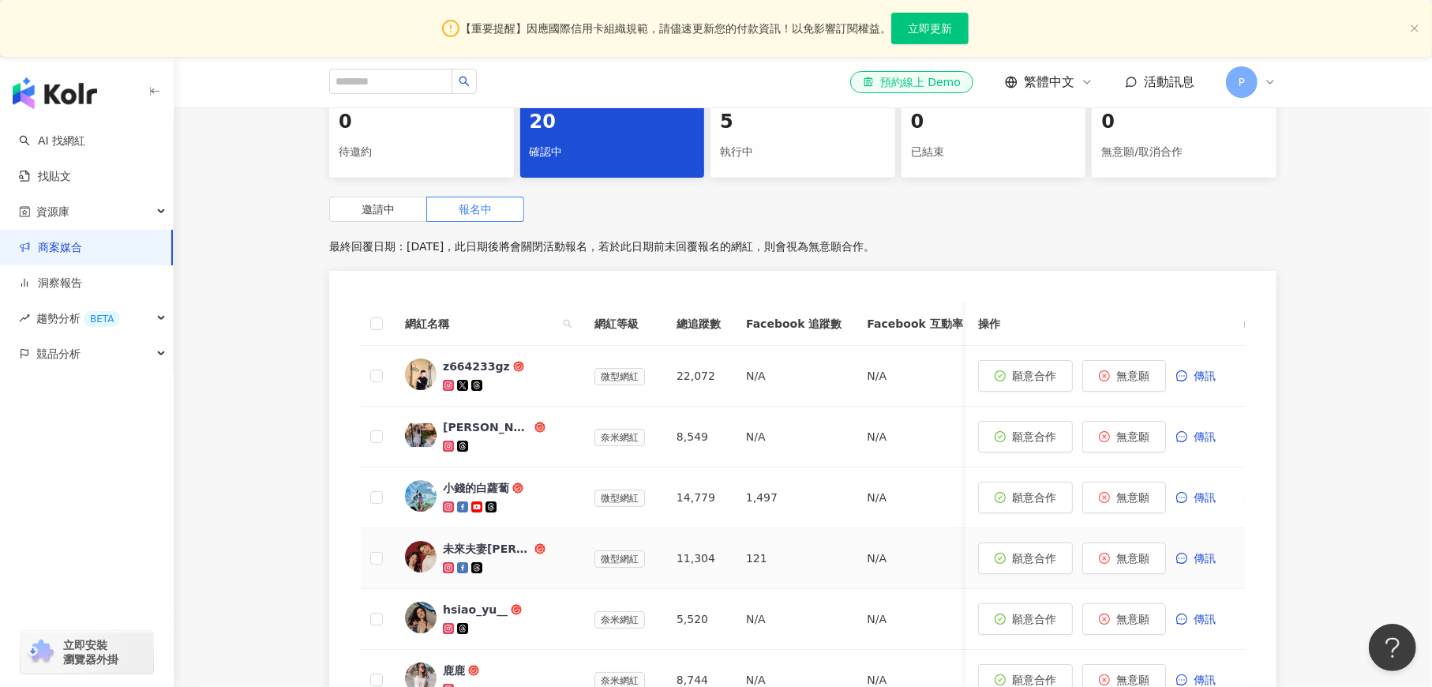
scroll to position [582, 0]
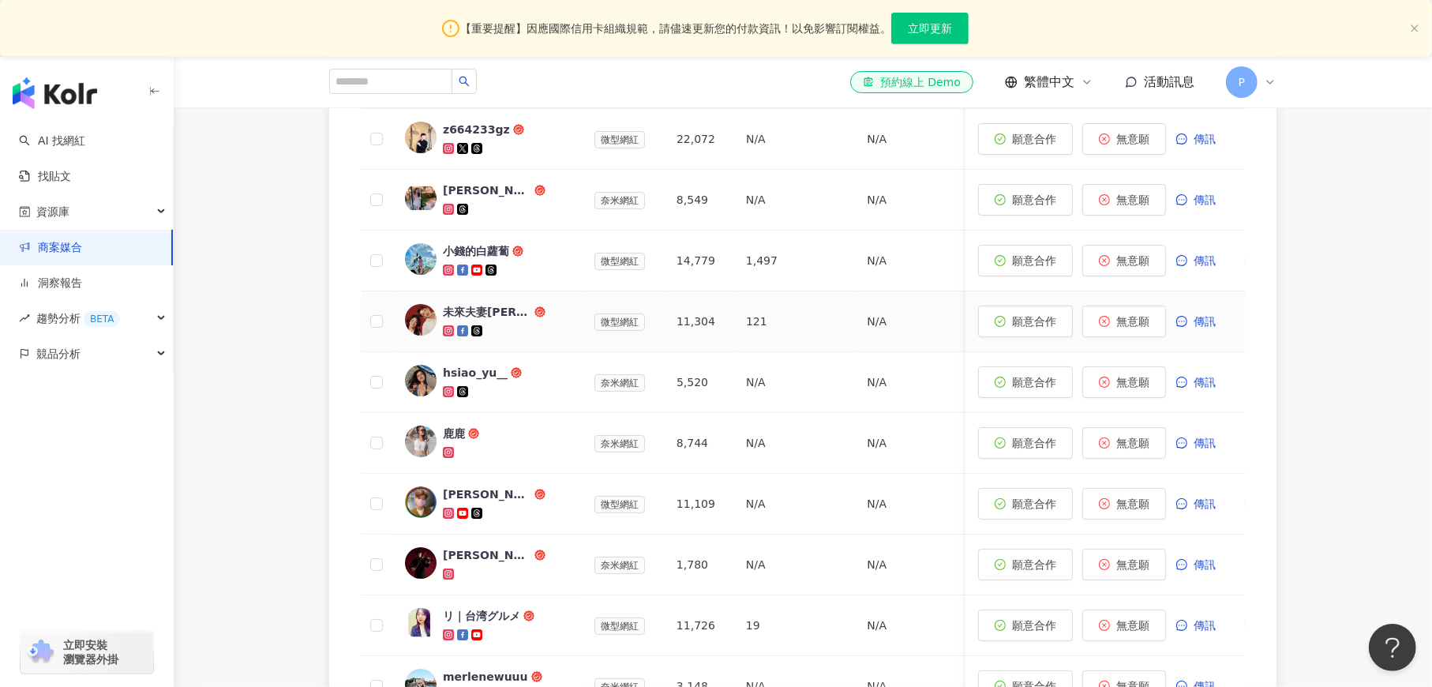
click at [421, 322] on img at bounding box center [421, 320] width 32 height 32
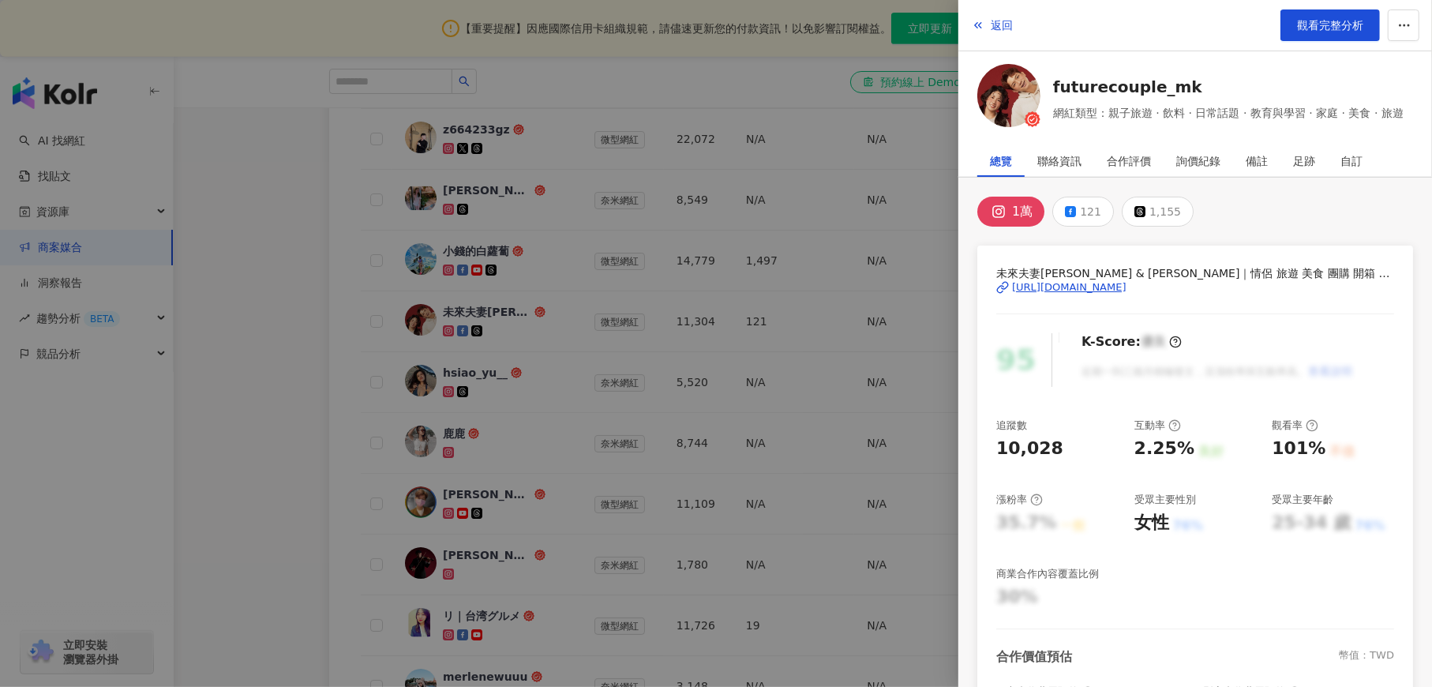
click at [1126, 288] on div "[URL][DOMAIN_NAME]" at bounding box center [1069, 287] width 114 height 14
click at [993, 28] on span "返回" at bounding box center [1002, 25] width 22 height 13
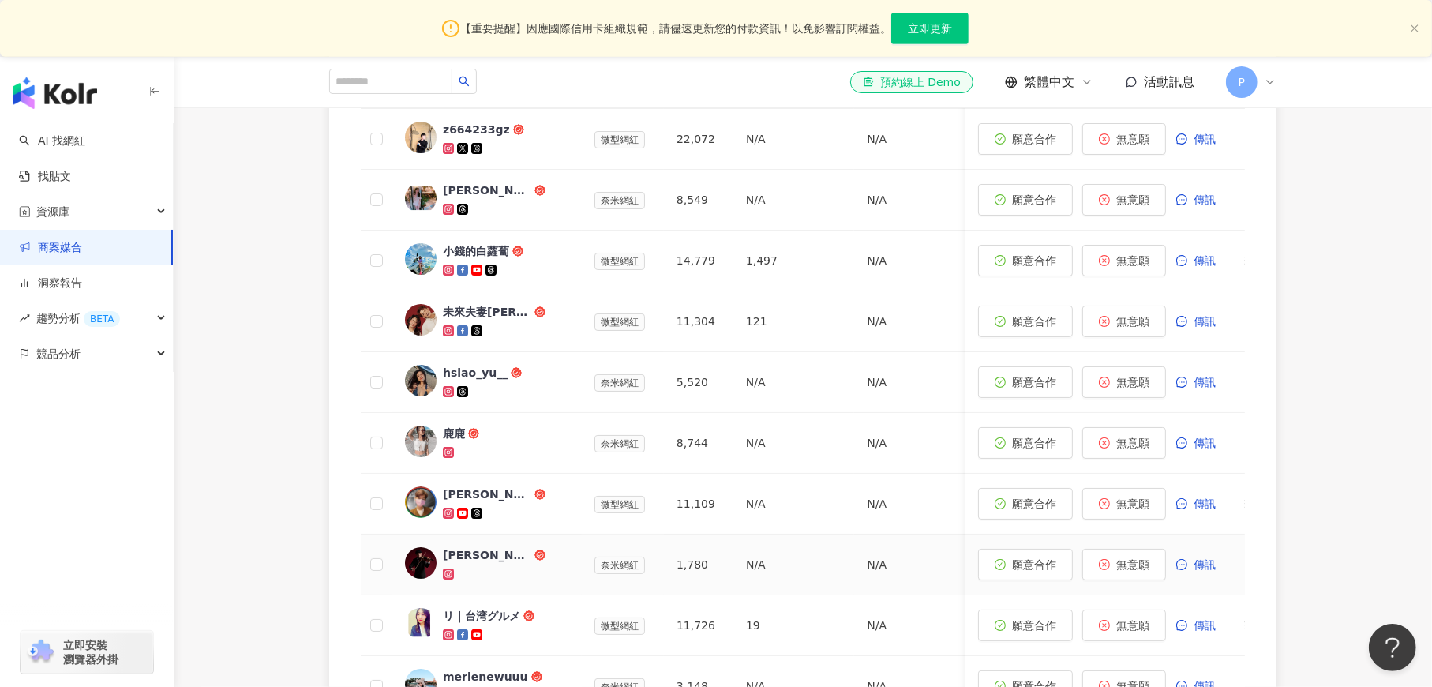
click at [421, 564] on img at bounding box center [421, 563] width 32 height 32
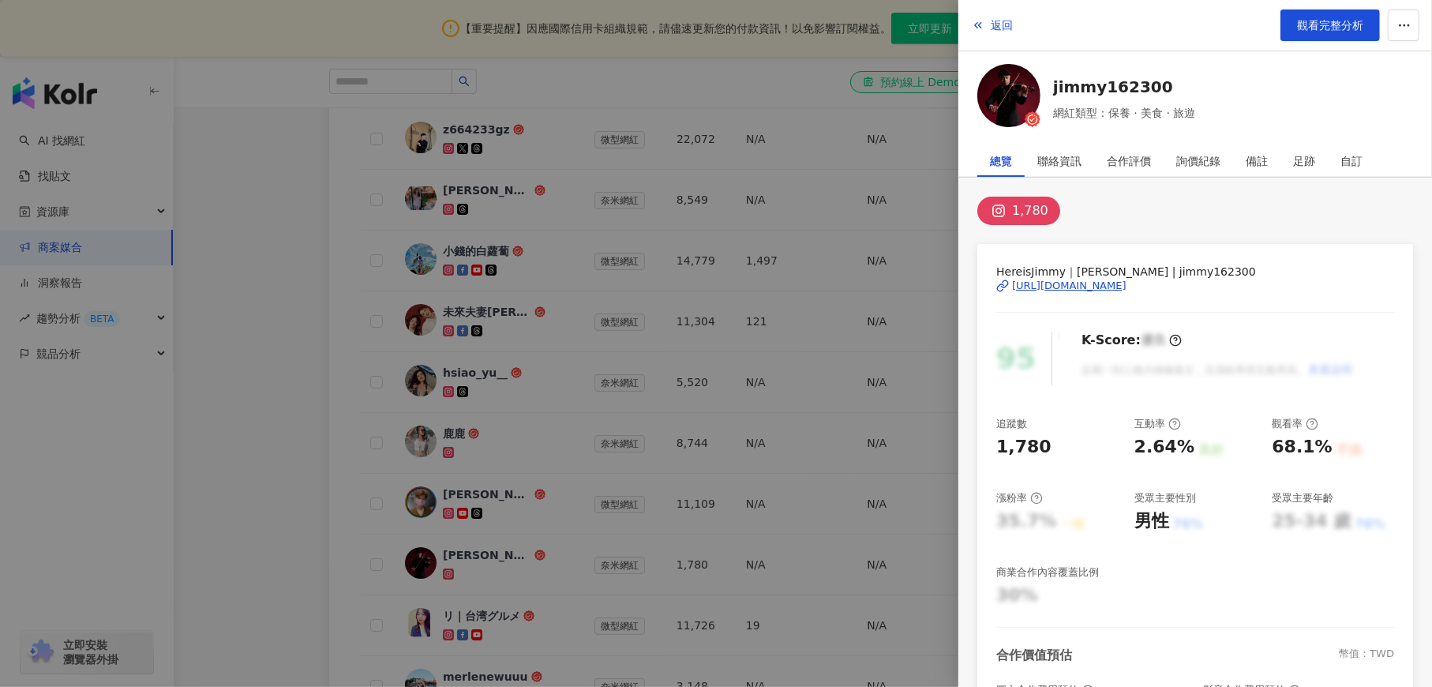
click at [1124, 282] on div "[URL][DOMAIN_NAME]" at bounding box center [1069, 286] width 114 height 14
click at [989, 28] on button "返回" at bounding box center [992, 25] width 43 height 32
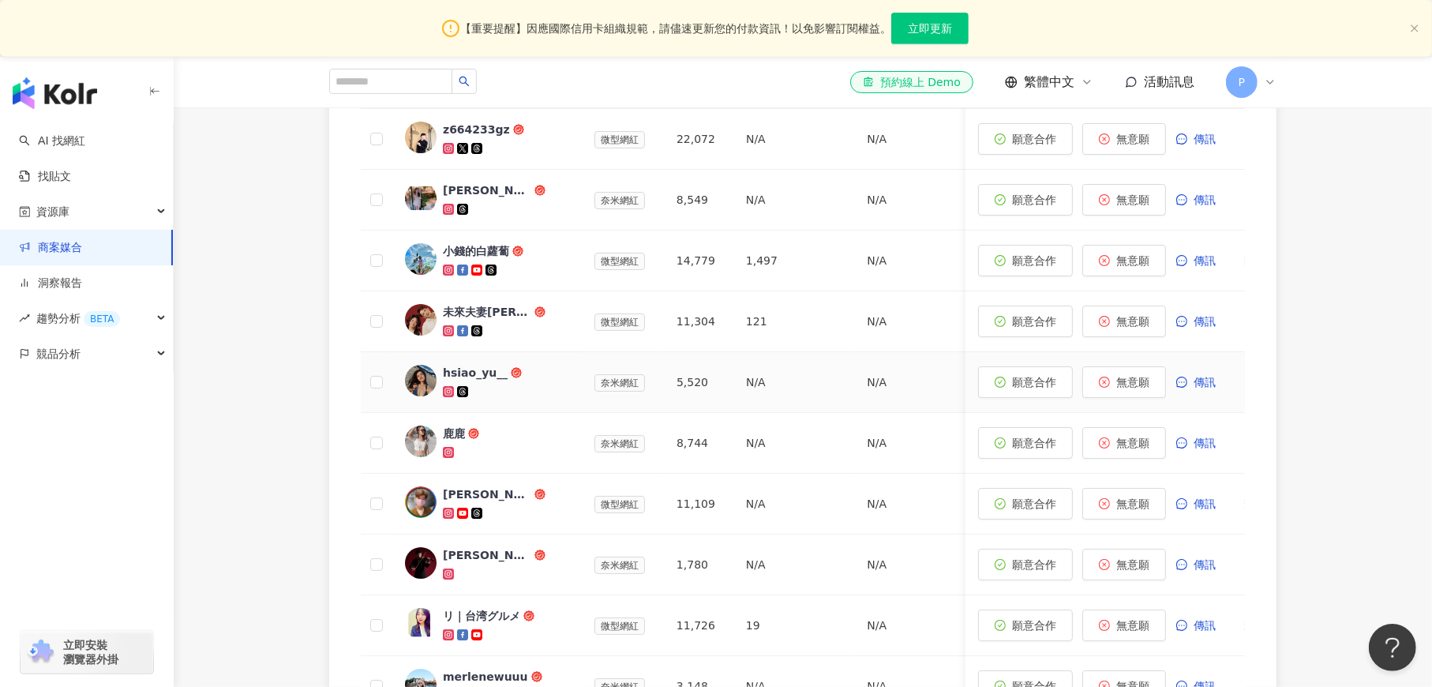
scroll to position [346, 0]
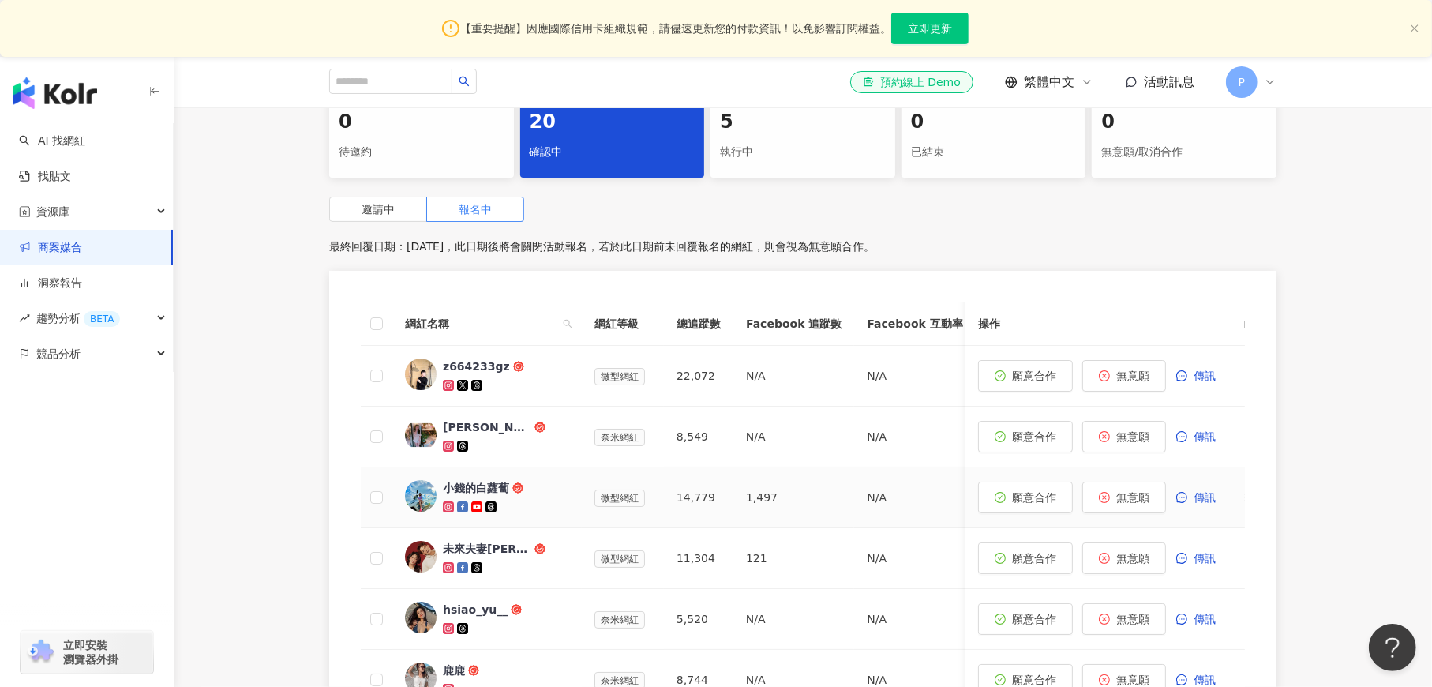
click at [426, 494] on img at bounding box center [421, 496] width 32 height 32
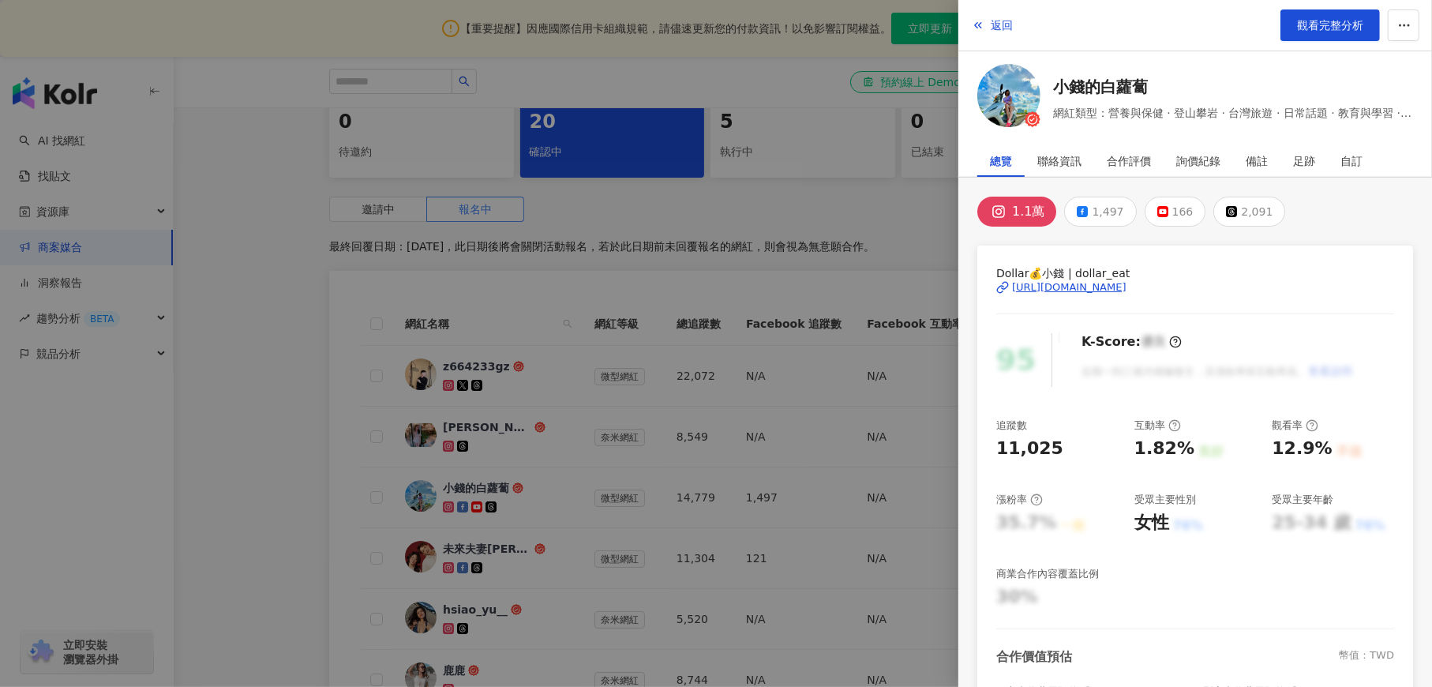
click at [1056, 289] on div "[URL][DOMAIN_NAME]" at bounding box center [1069, 287] width 114 height 14
click at [339, 416] on div at bounding box center [716, 343] width 1432 height 687
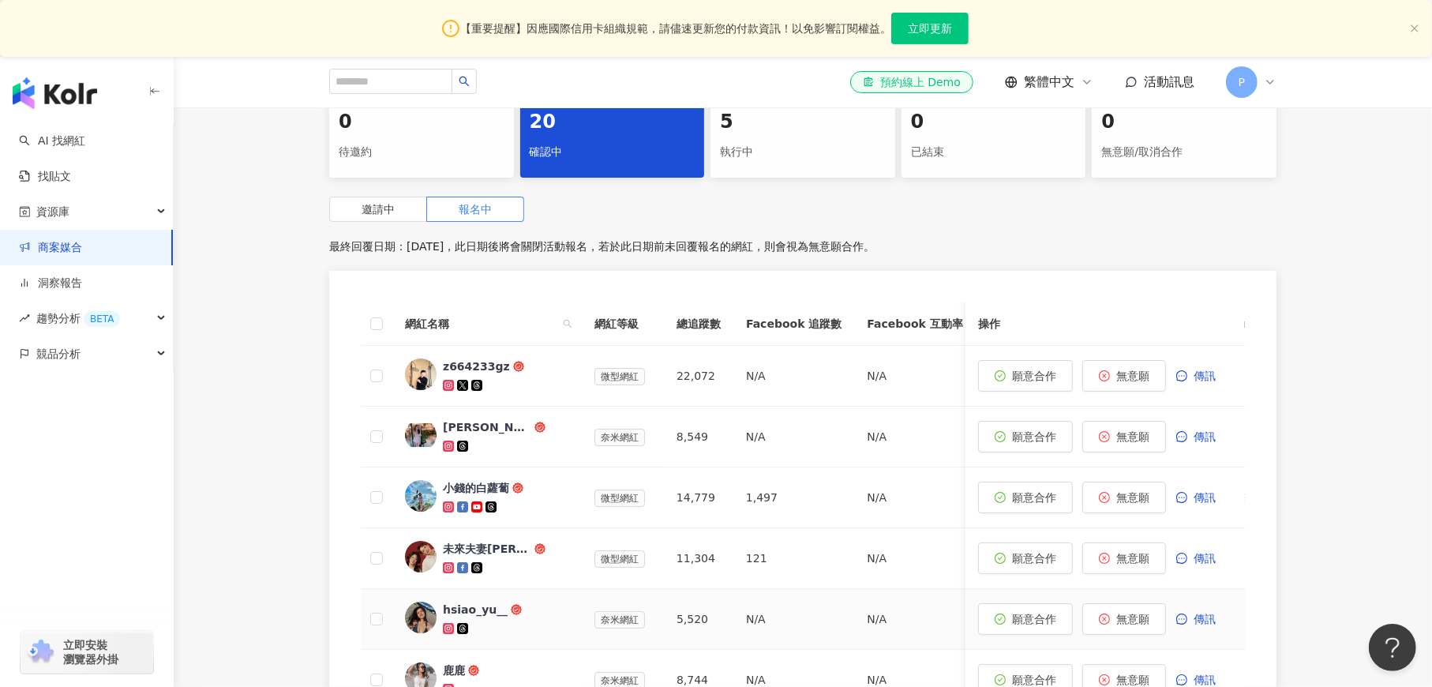
click at [424, 619] on img at bounding box center [421, 617] width 32 height 32
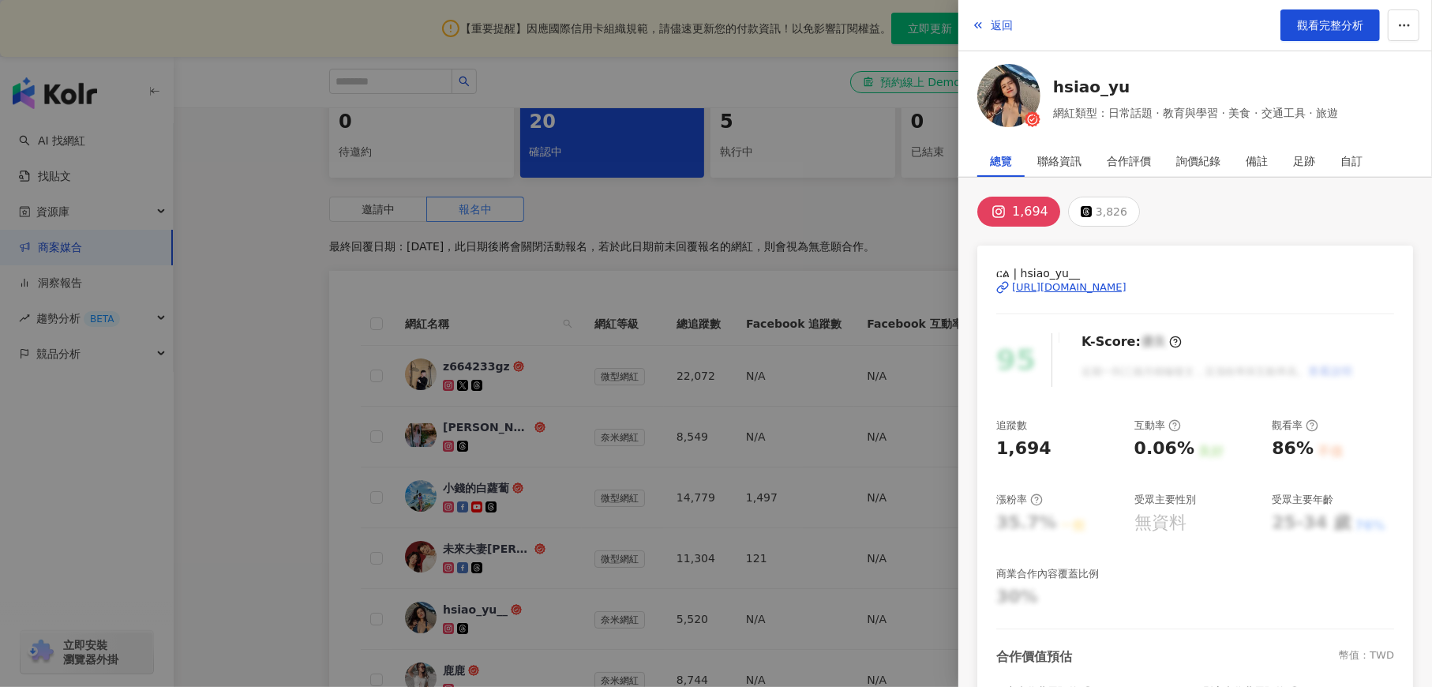
click at [1115, 286] on div "[URL][DOMAIN_NAME]" at bounding box center [1069, 287] width 114 height 14
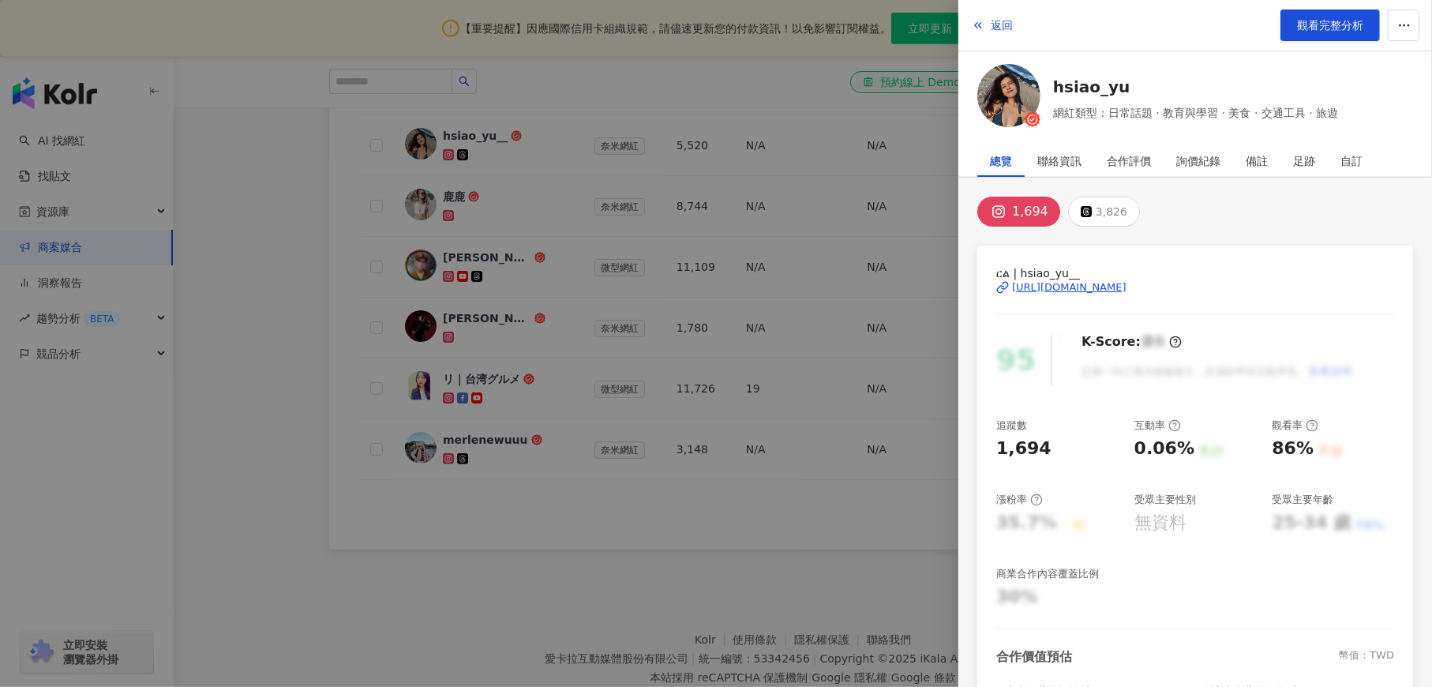
click at [313, 421] on div at bounding box center [716, 343] width 1432 height 687
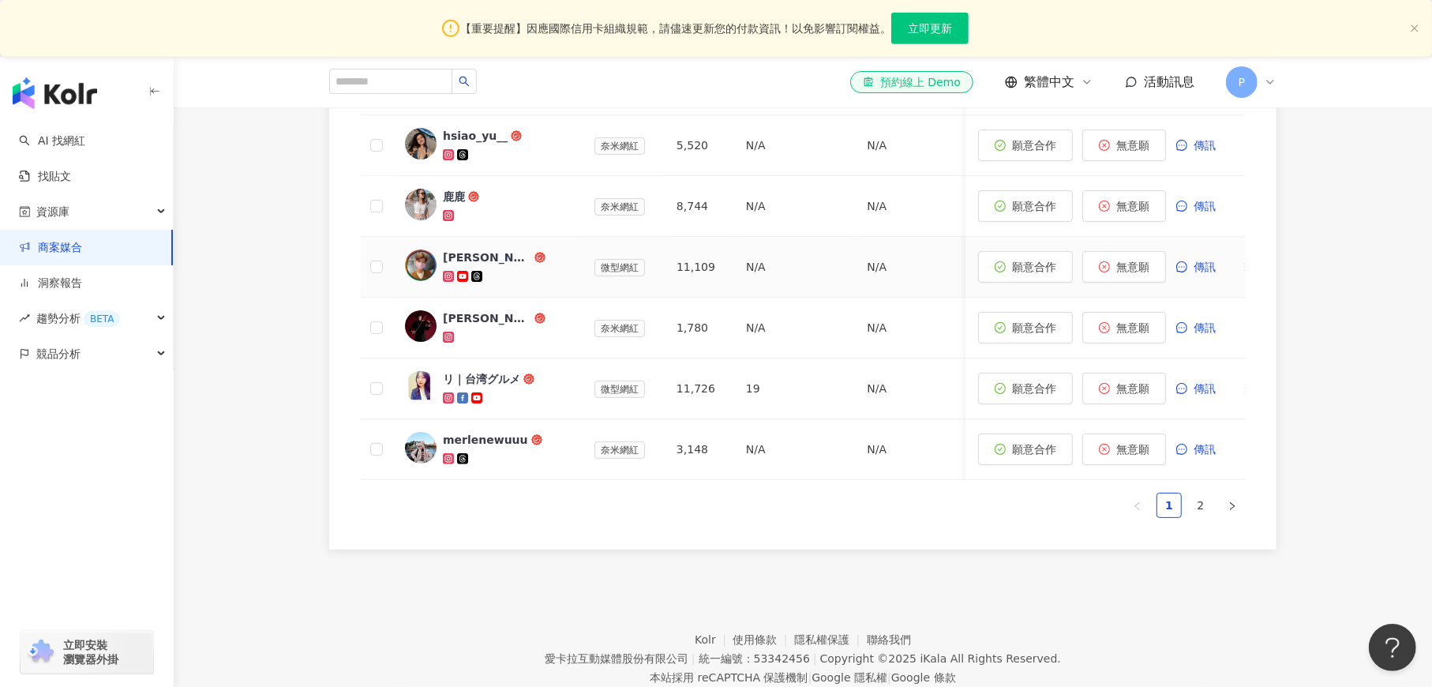
click at [420, 268] on img at bounding box center [421, 265] width 32 height 32
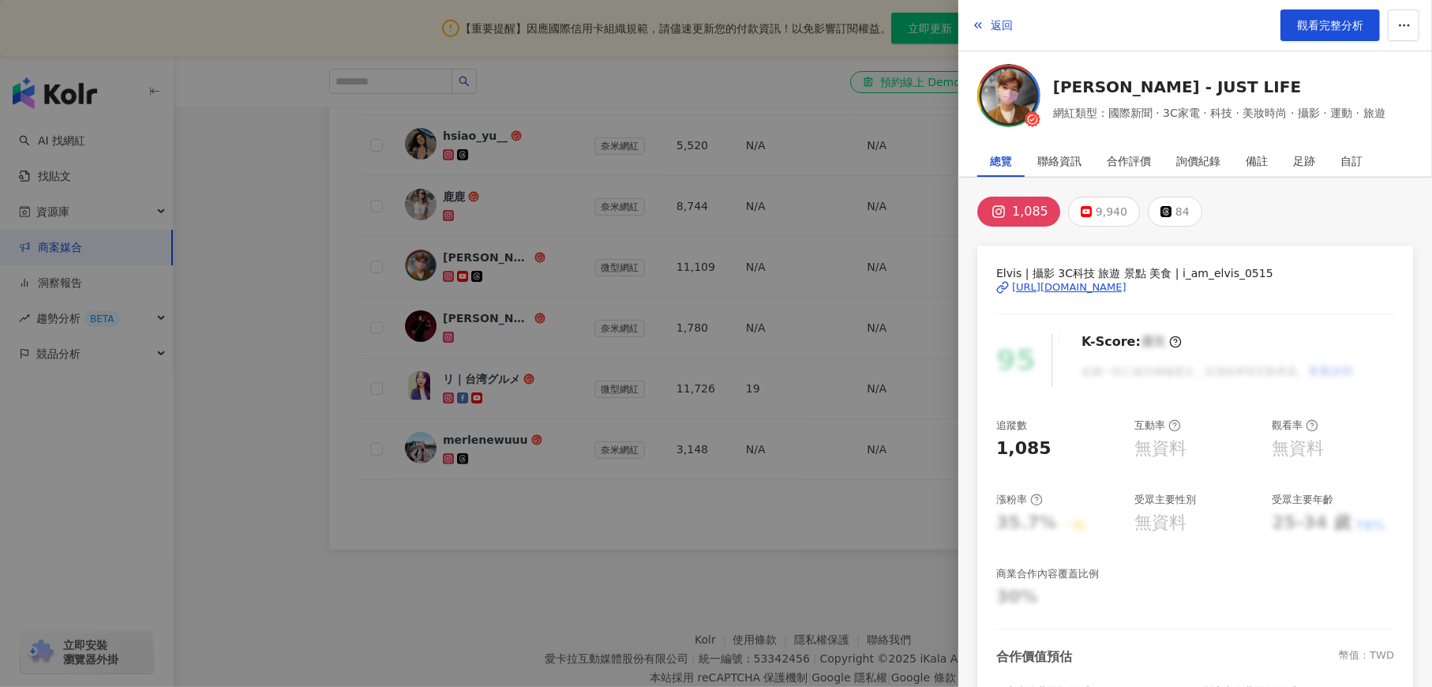
click at [1114, 286] on div "[URL][DOMAIN_NAME]" at bounding box center [1069, 287] width 114 height 14
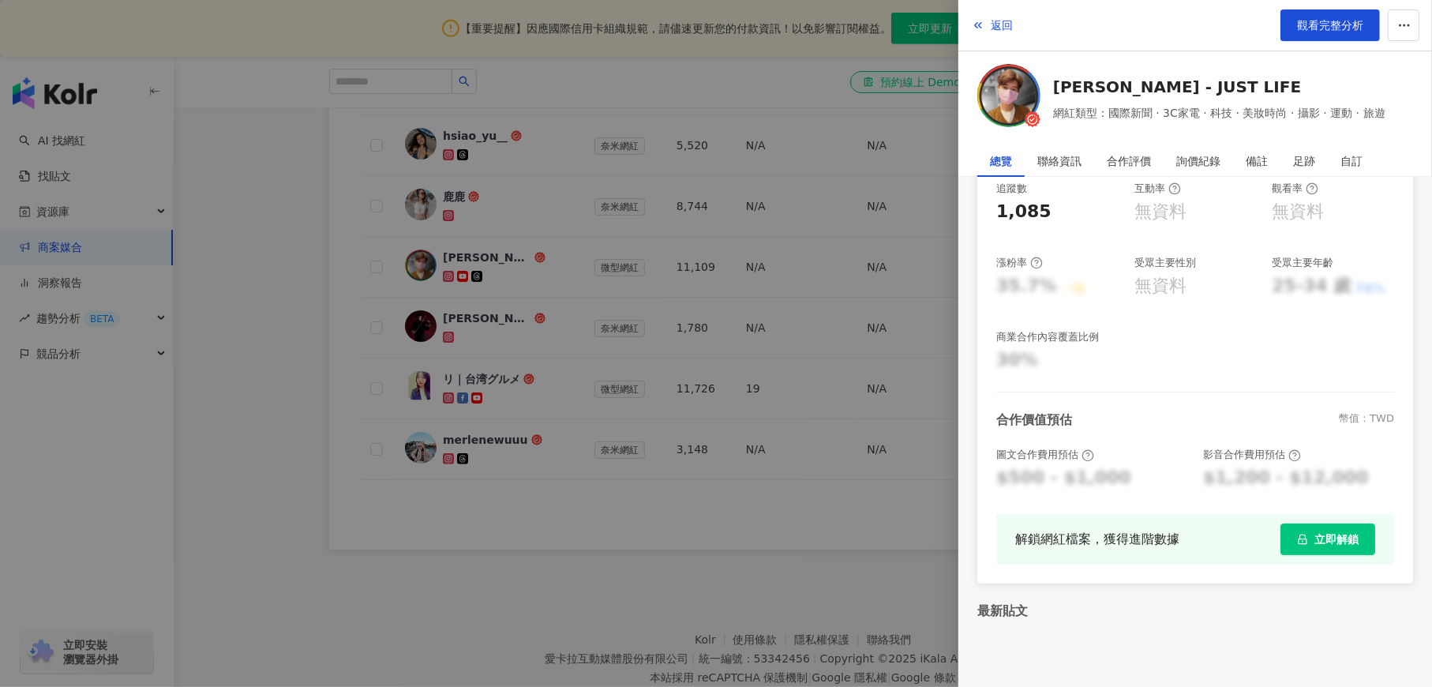
scroll to position [0, 0]
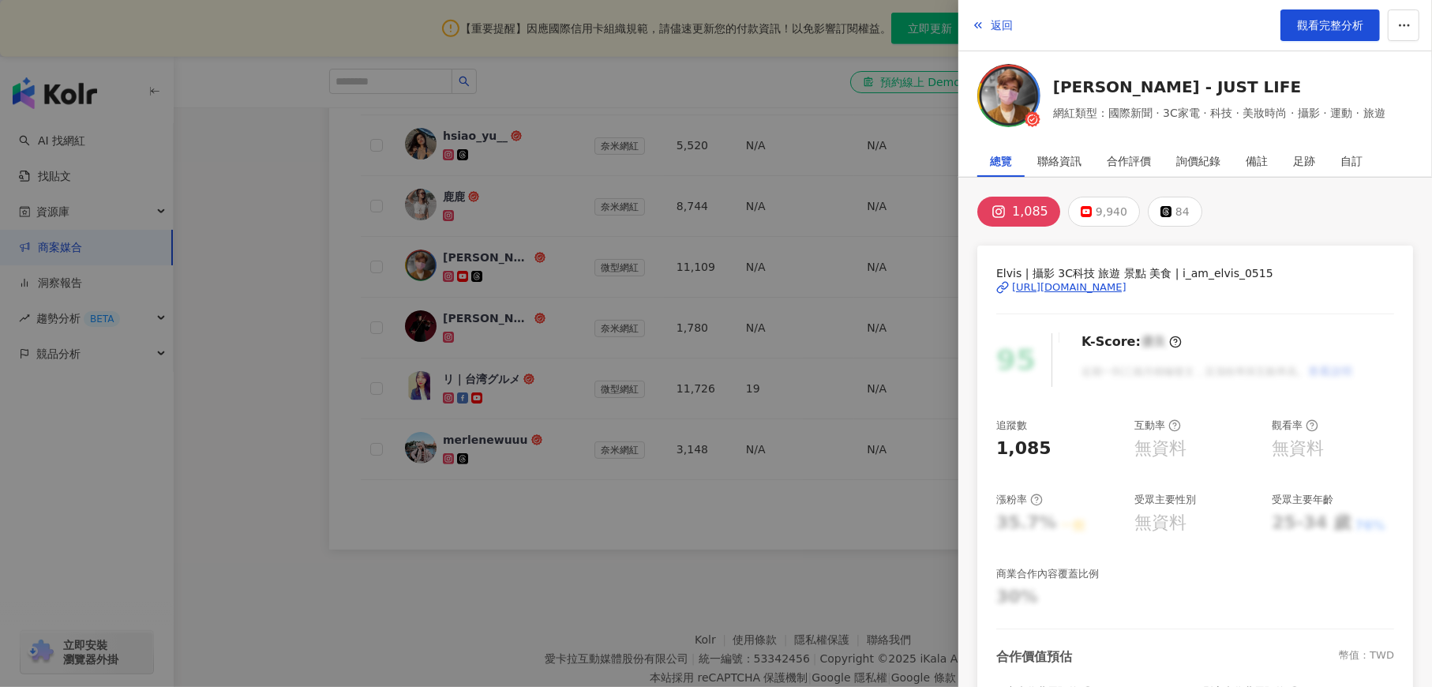
click at [693, 272] on div at bounding box center [716, 343] width 1432 height 687
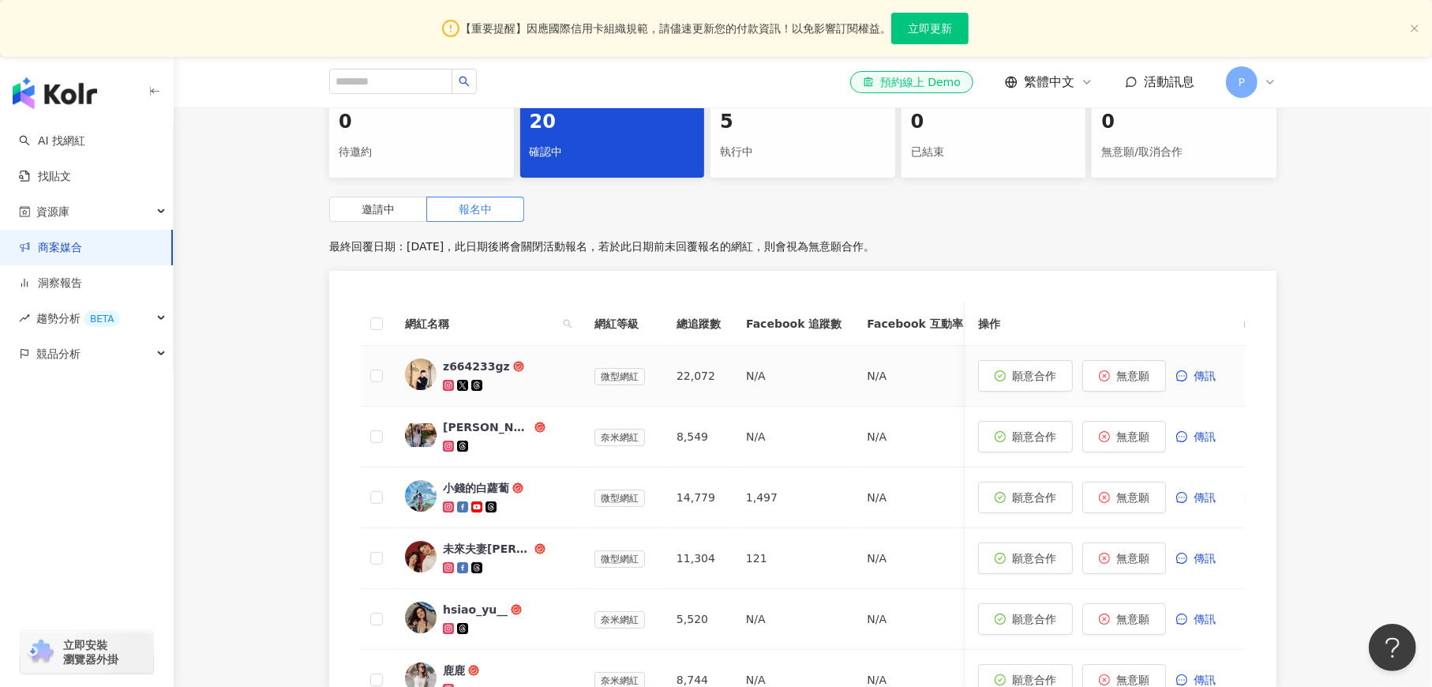
scroll to position [819, 0]
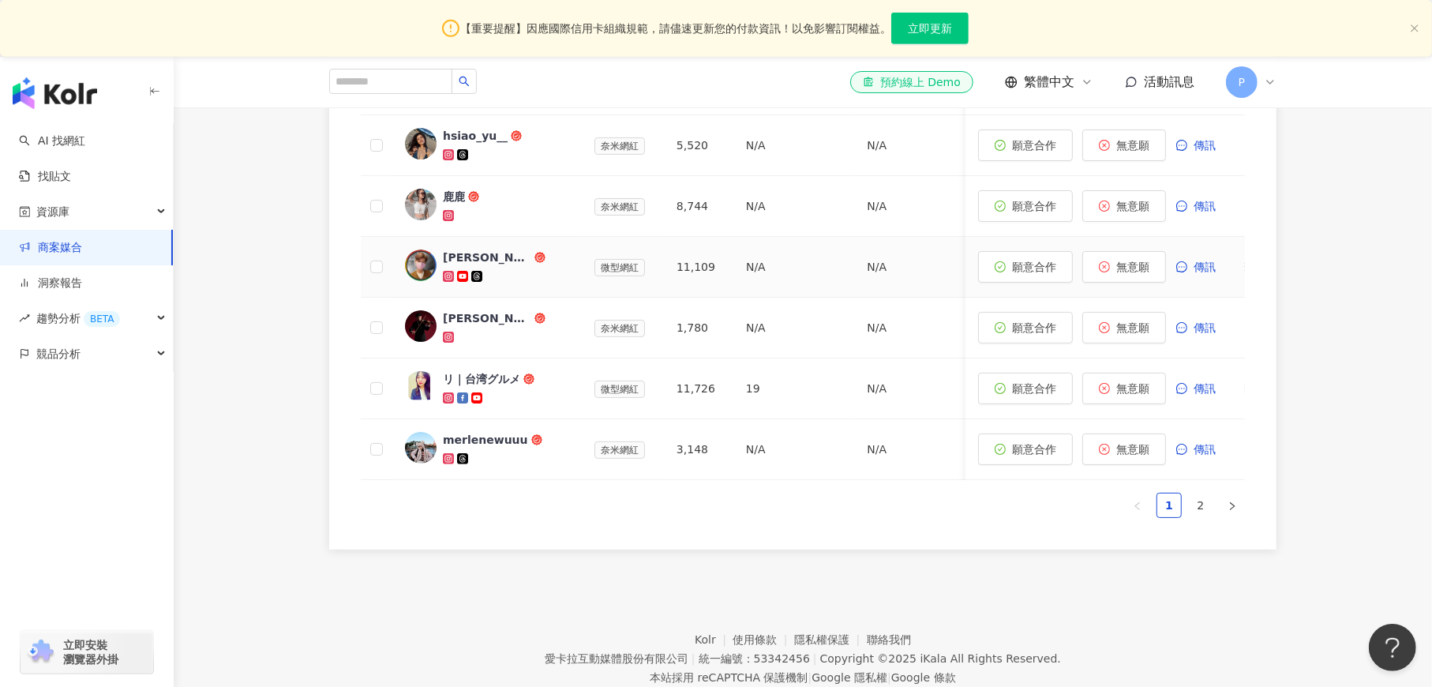
click at [755, 271] on td "N/A" at bounding box center [793, 267] width 121 height 61
click at [683, 271] on td "11,109" at bounding box center [698, 267] width 69 height 61
click at [418, 205] on img at bounding box center [421, 205] width 32 height 32
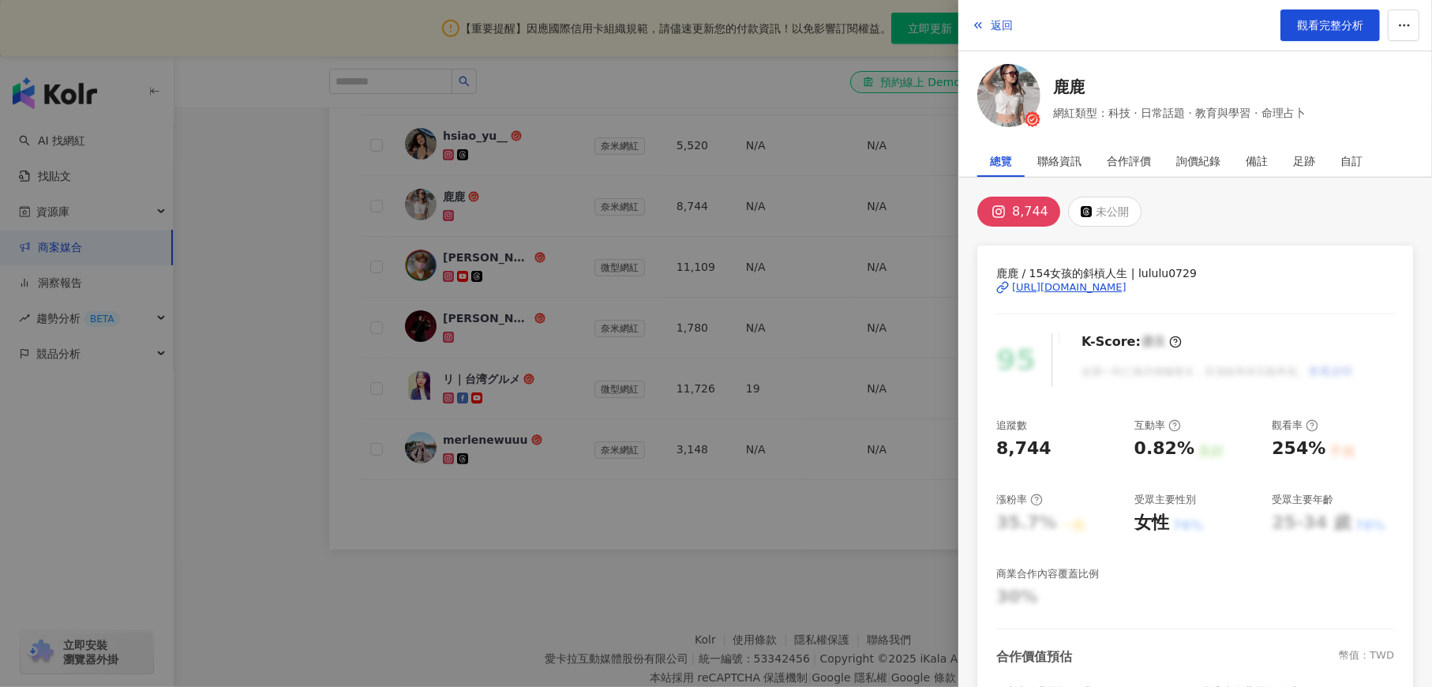
click at [1098, 284] on div "[URL][DOMAIN_NAME]" at bounding box center [1069, 287] width 114 height 14
click at [264, 382] on div at bounding box center [716, 343] width 1432 height 687
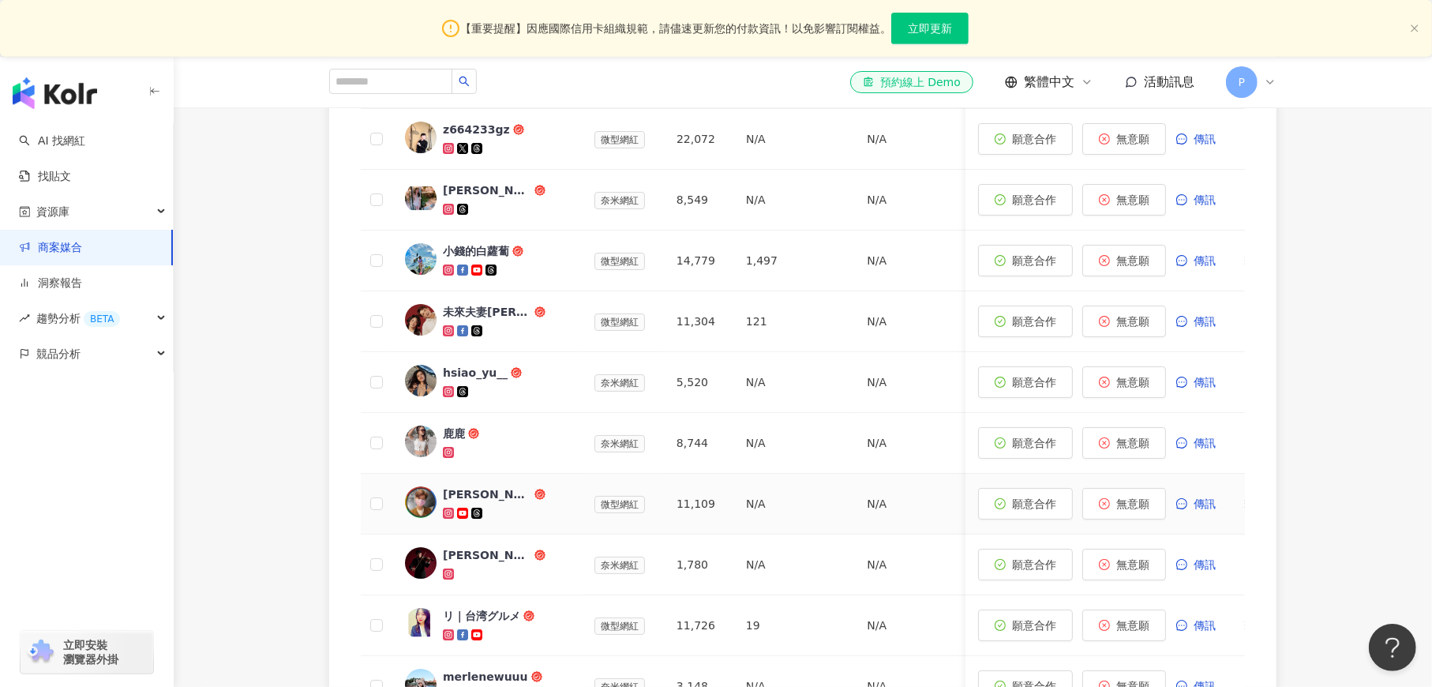
scroll to position [346, 0]
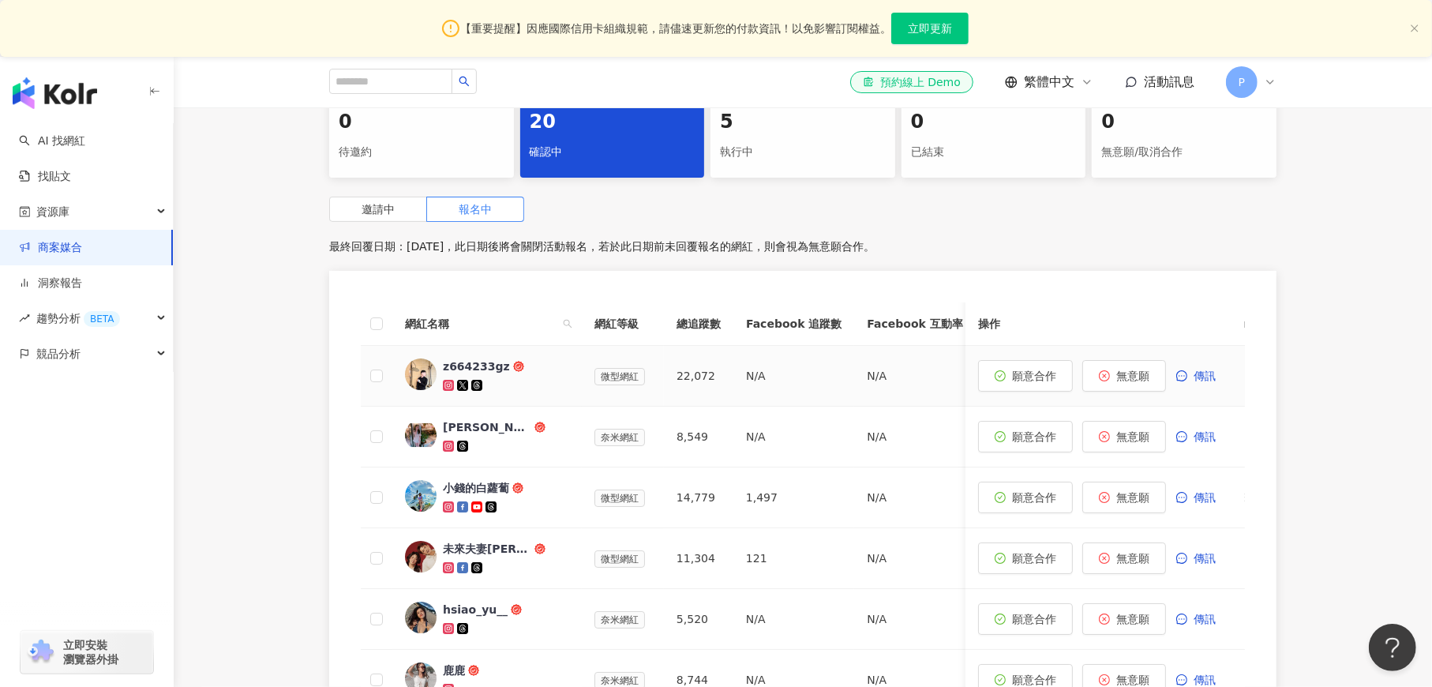
click at [418, 372] on img at bounding box center [421, 374] width 32 height 32
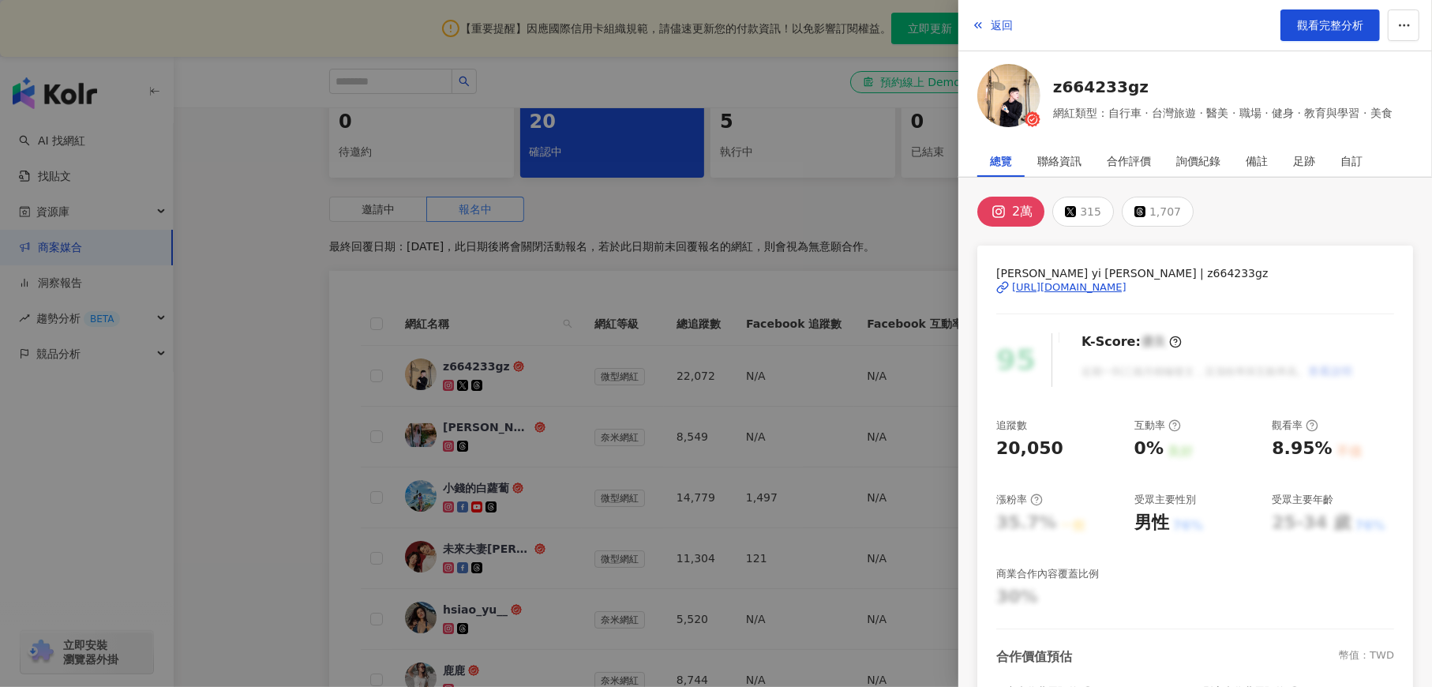
click at [1107, 289] on div "[URL][DOMAIN_NAME]" at bounding box center [1069, 287] width 114 height 14
click at [997, 26] on span "返回" at bounding box center [1002, 25] width 22 height 13
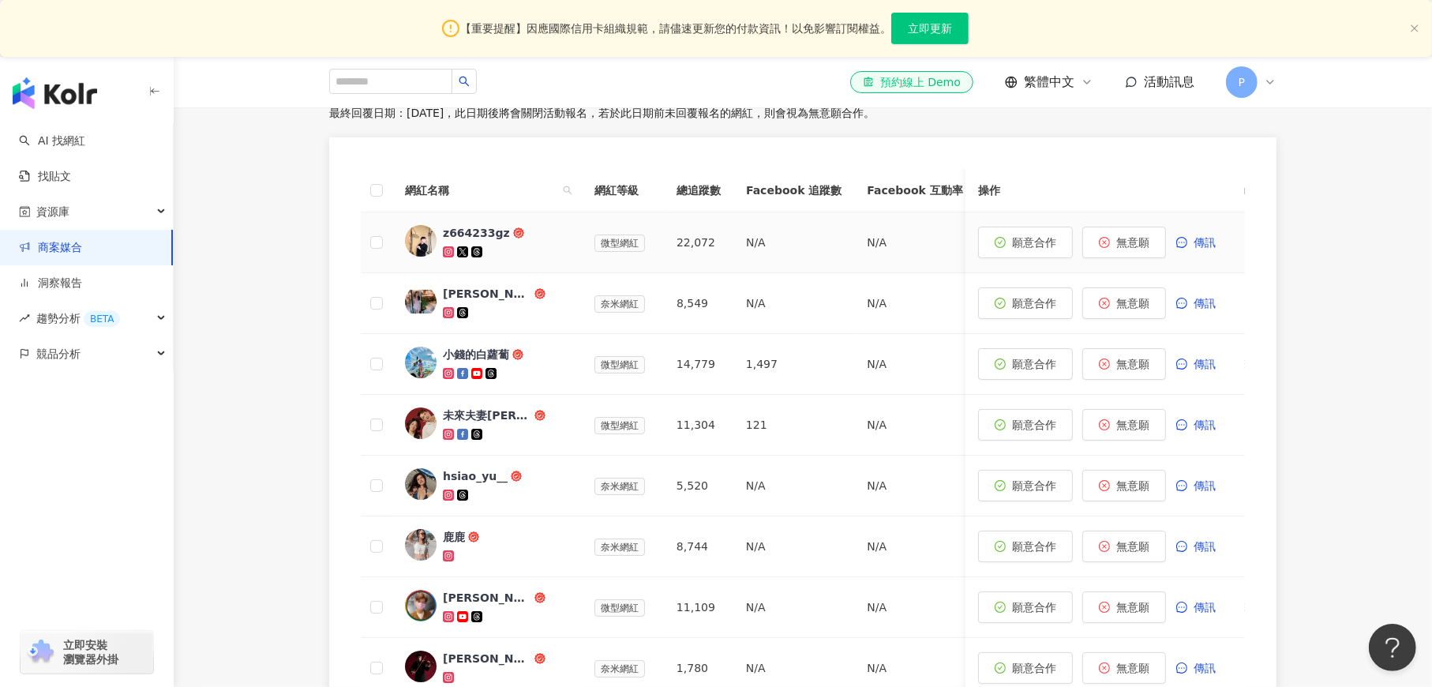
scroll to position [878, 0]
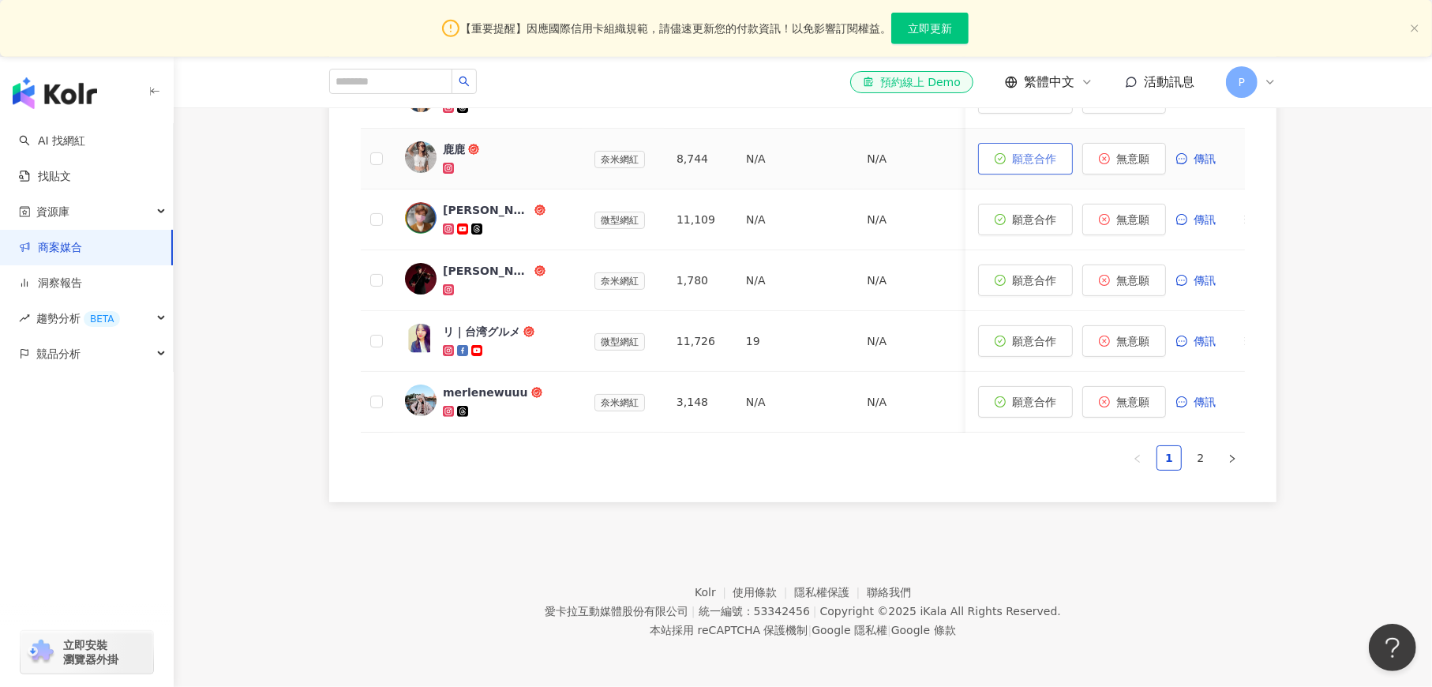
click at [1024, 152] on span "願意合作" at bounding box center [1034, 158] width 44 height 13
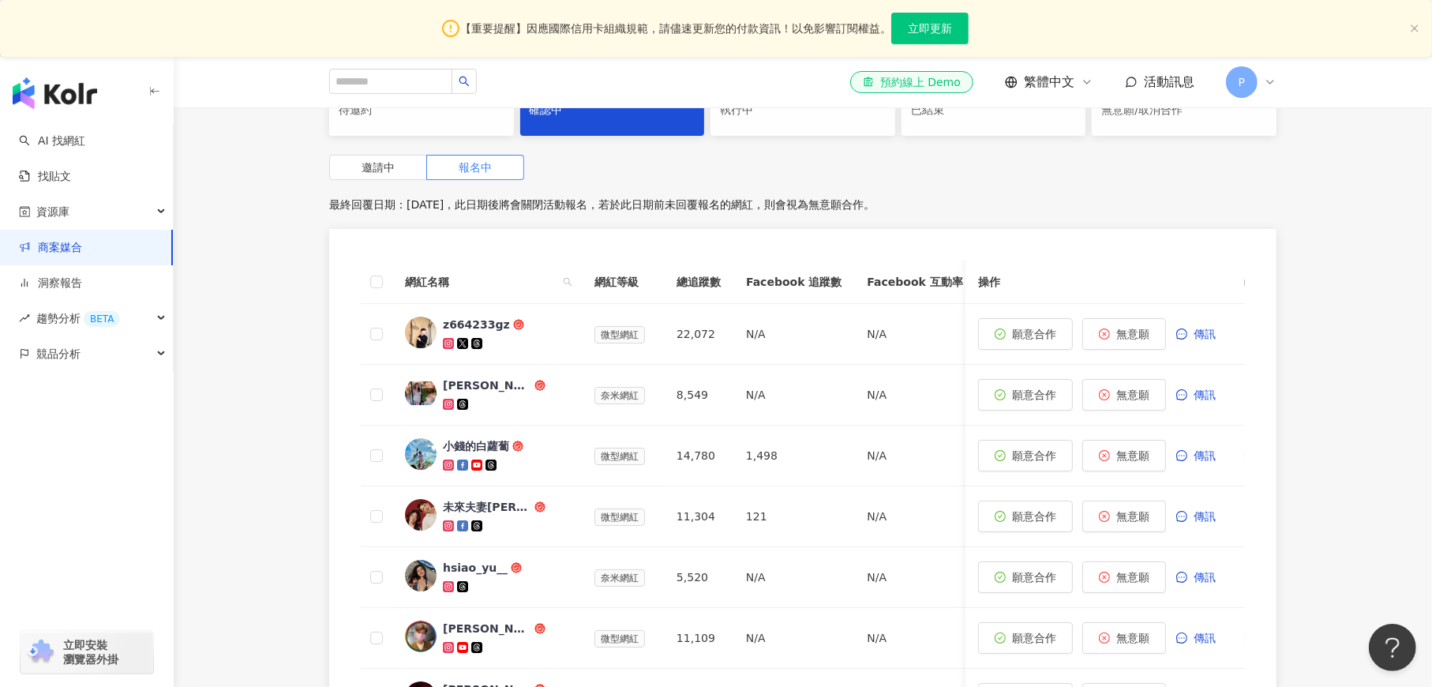
scroll to position [321, 0]
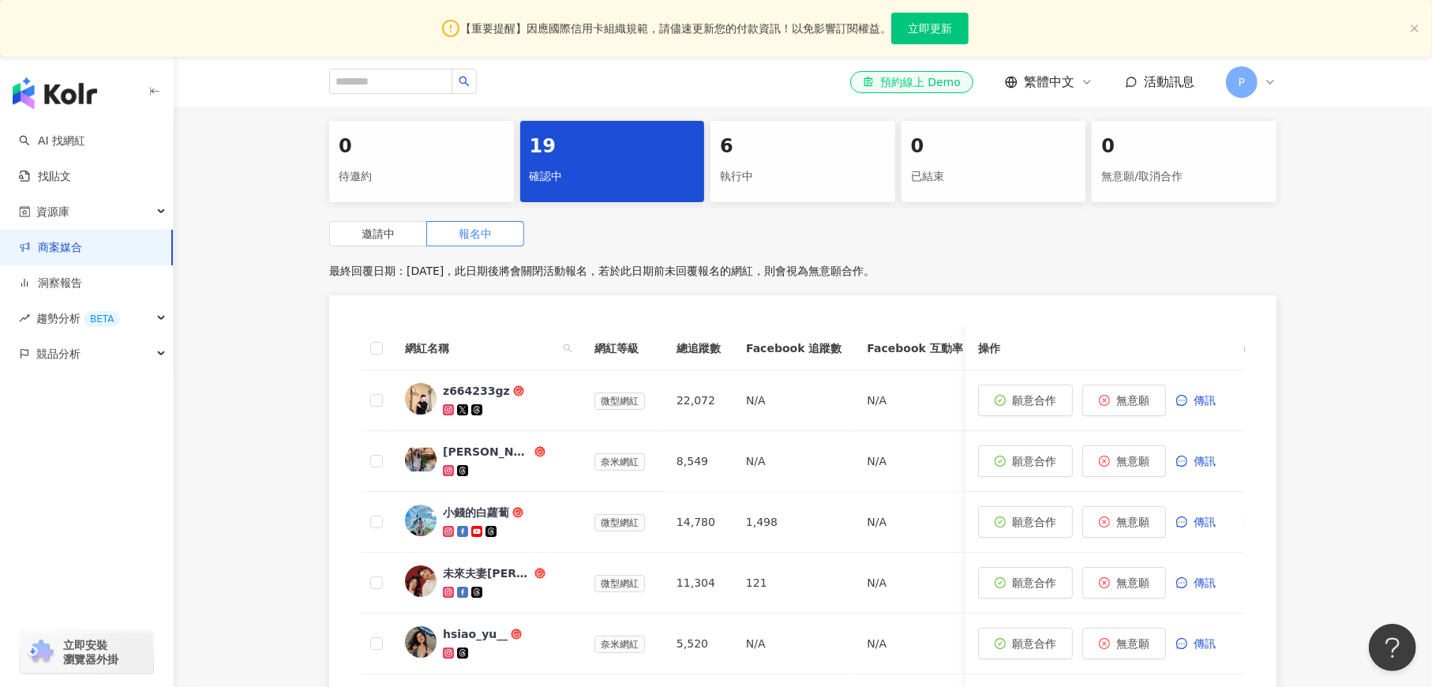
click at [803, 177] on div "執行中" at bounding box center [803, 176] width 166 height 27
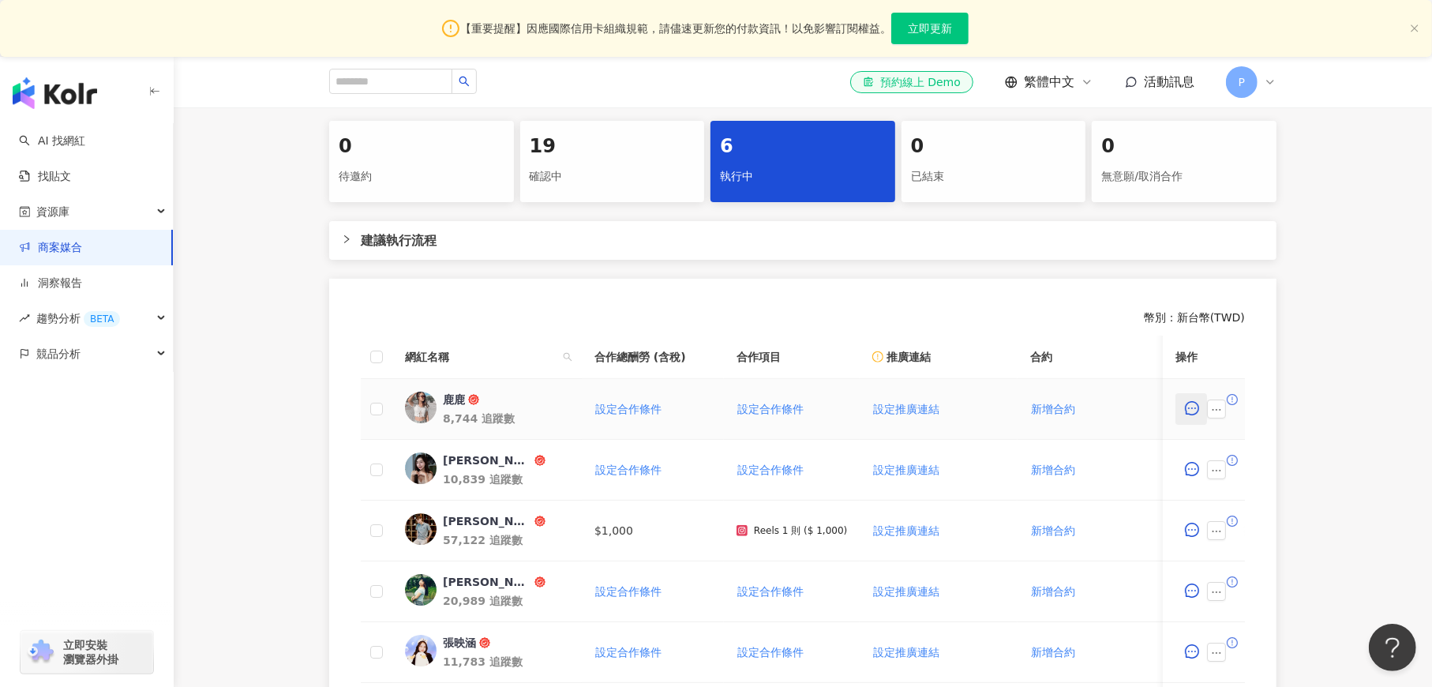
click at [1193, 410] on icon "message" at bounding box center [1192, 408] width 14 height 14
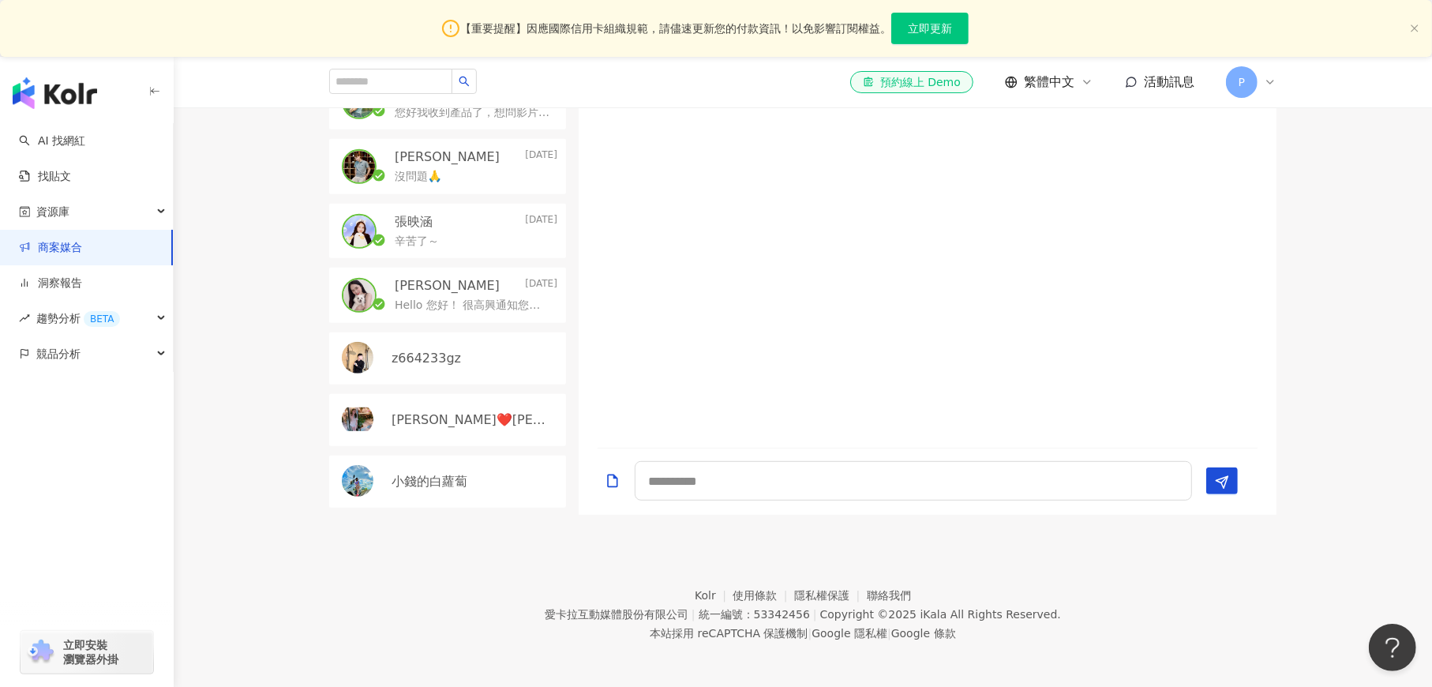
scroll to position [530, 0]
click at [683, 478] on textarea at bounding box center [913, 478] width 557 height 39
paste textarea "**********"
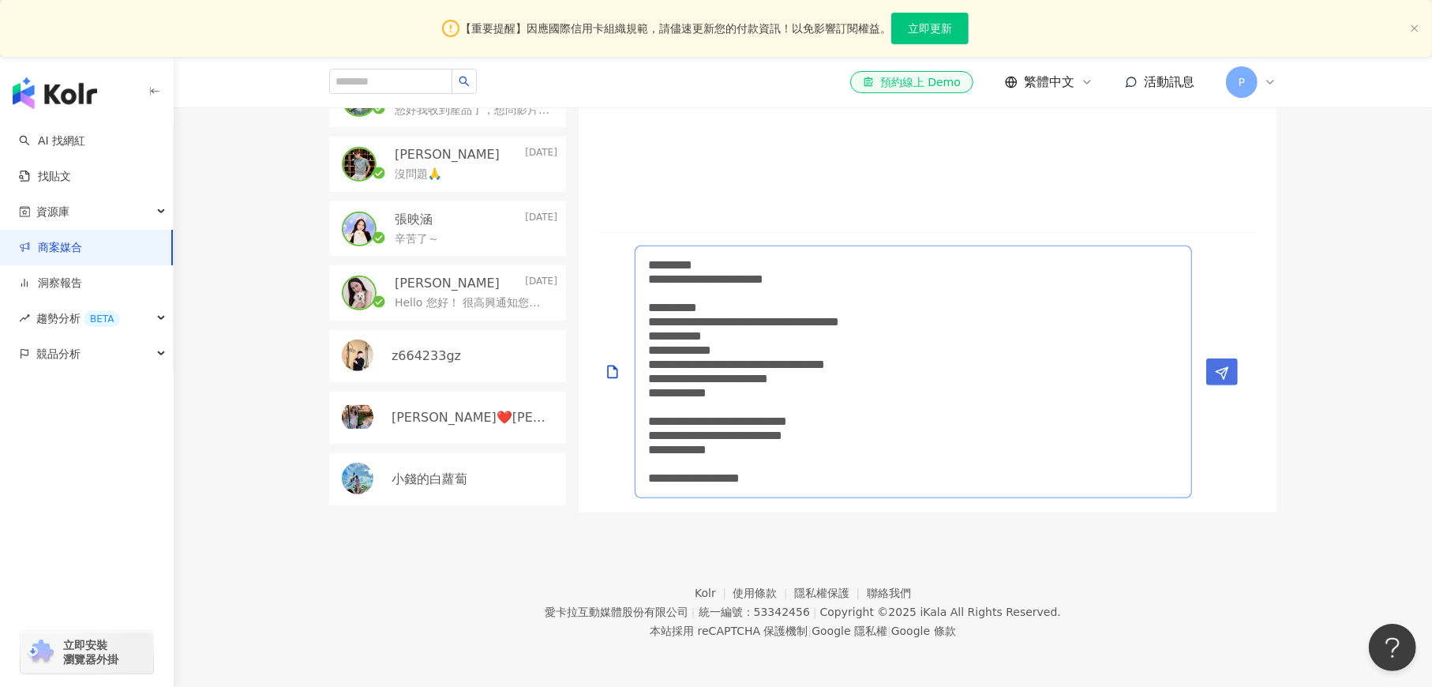
type textarea "**********"
click at [1234, 368] on button "Send" at bounding box center [1222, 371] width 32 height 27
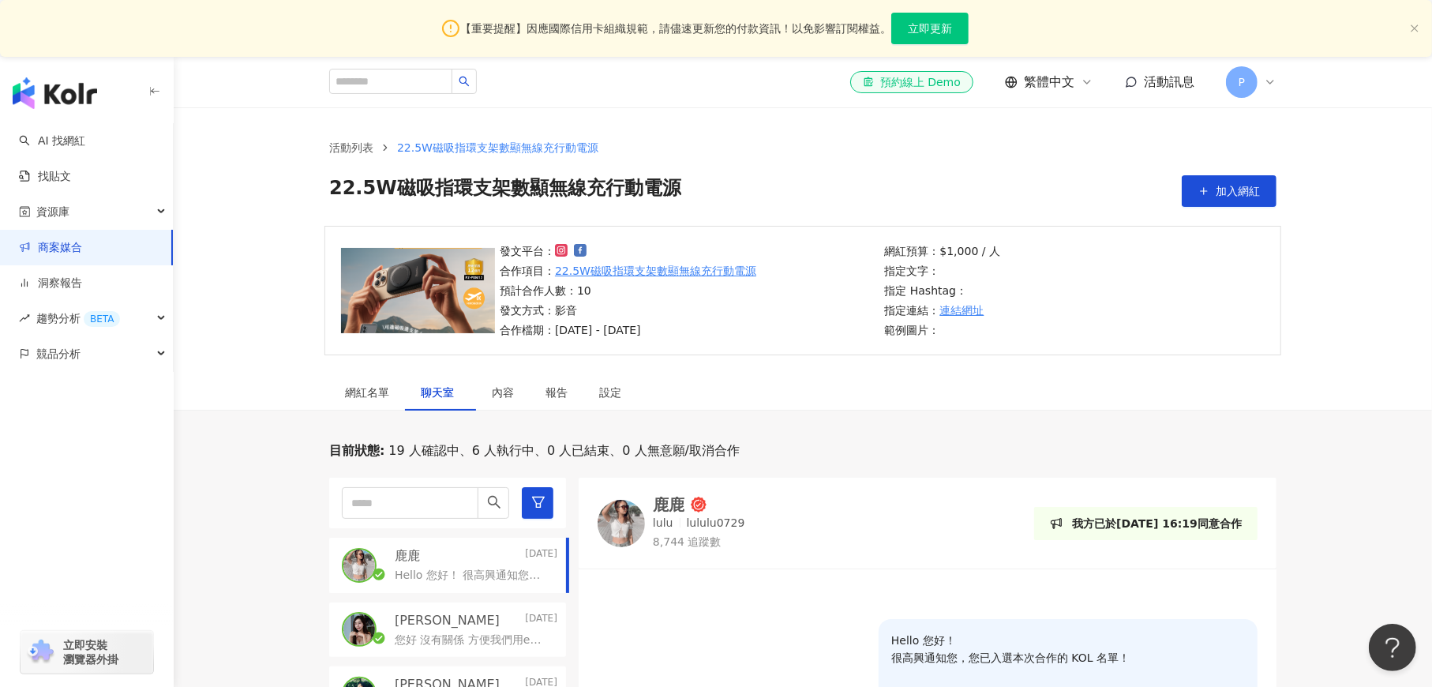
scroll to position [474, 0]
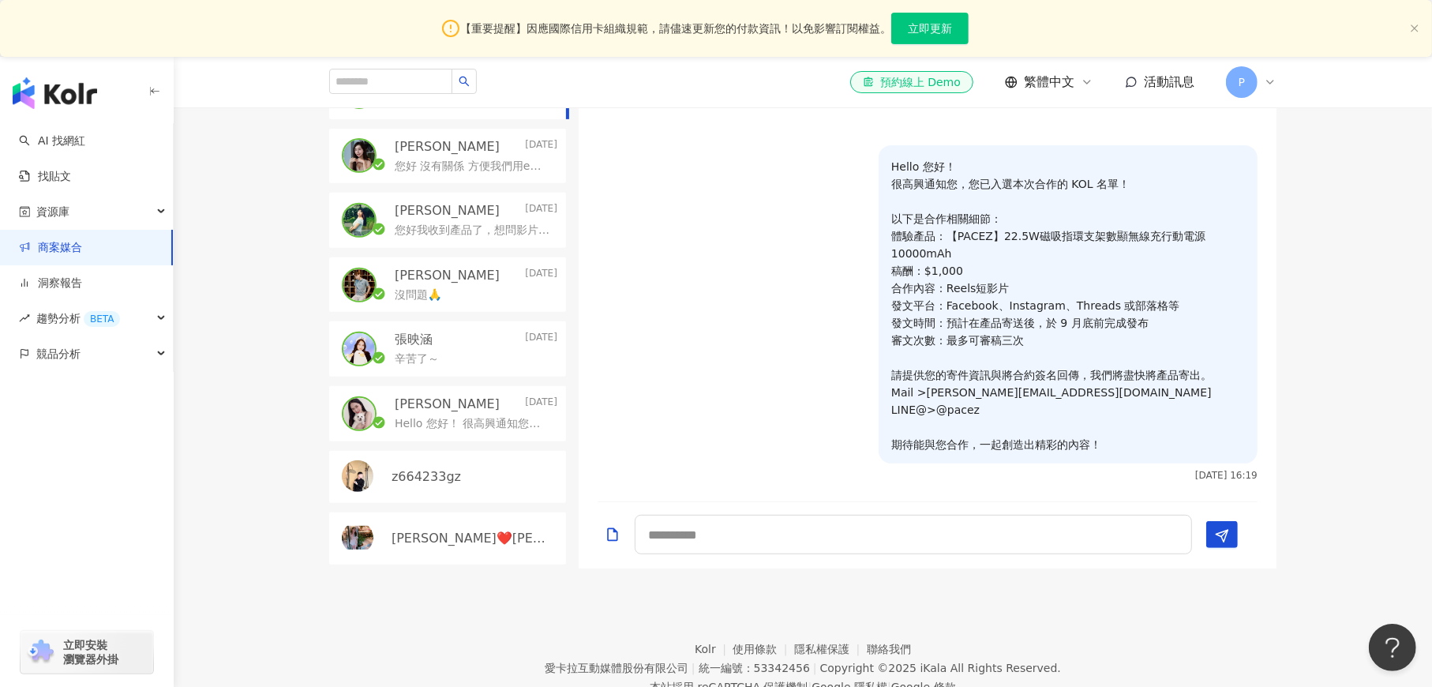
click at [609, 537] on icon "Add a file" at bounding box center [613, 534] width 16 height 16
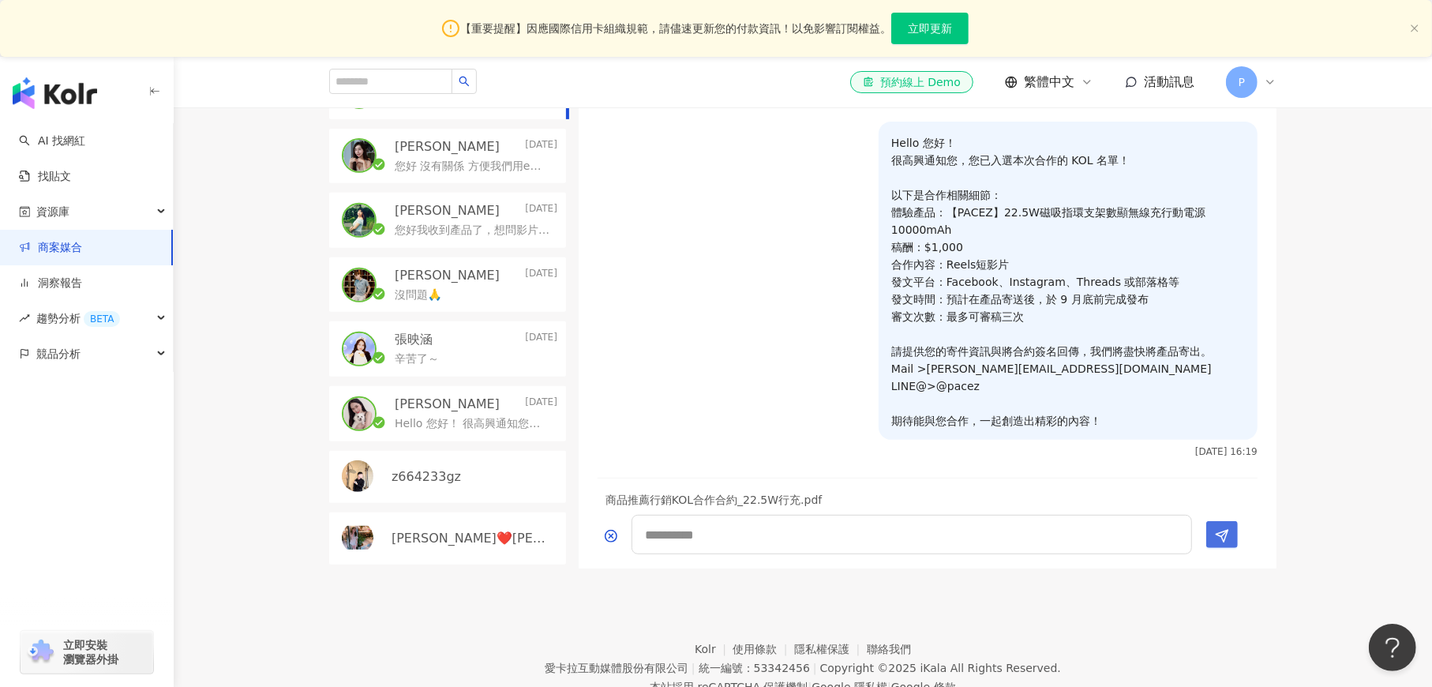
click at [1229, 535] on button "Send" at bounding box center [1222, 534] width 32 height 27
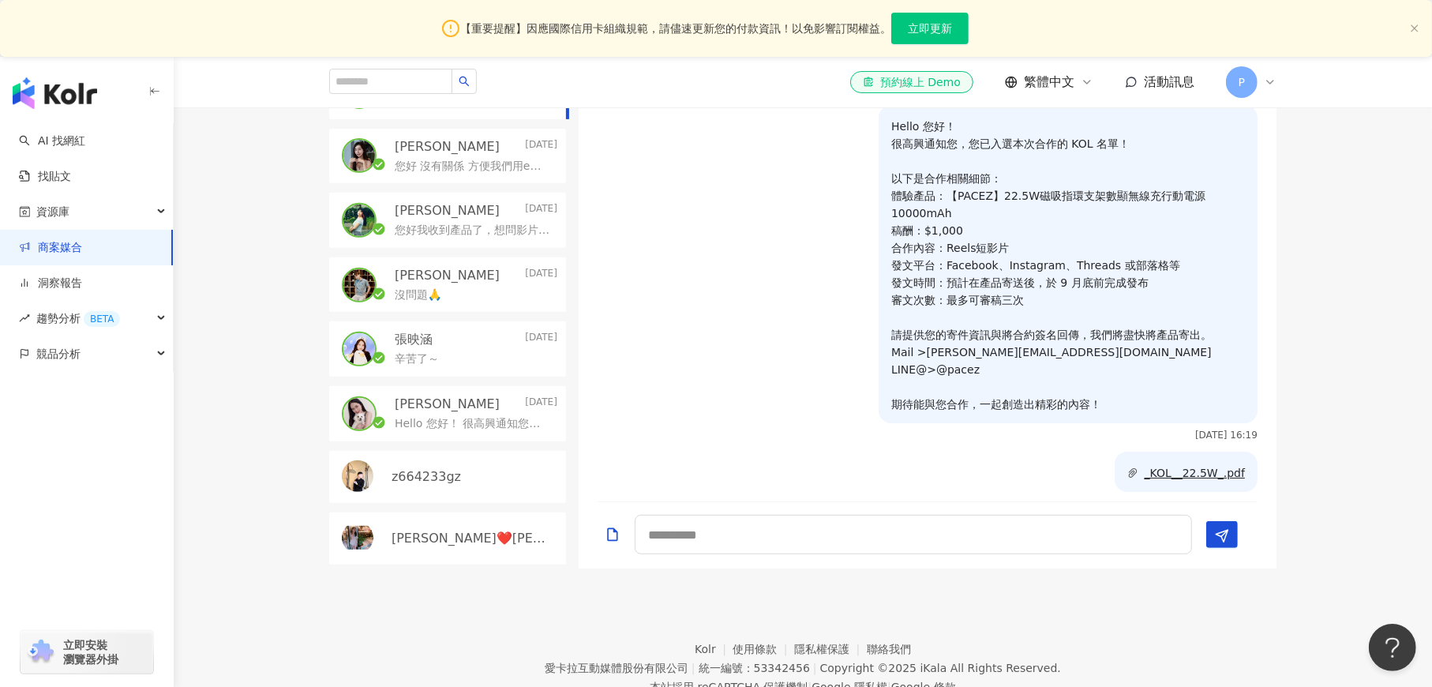
scroll to position [28, 0]
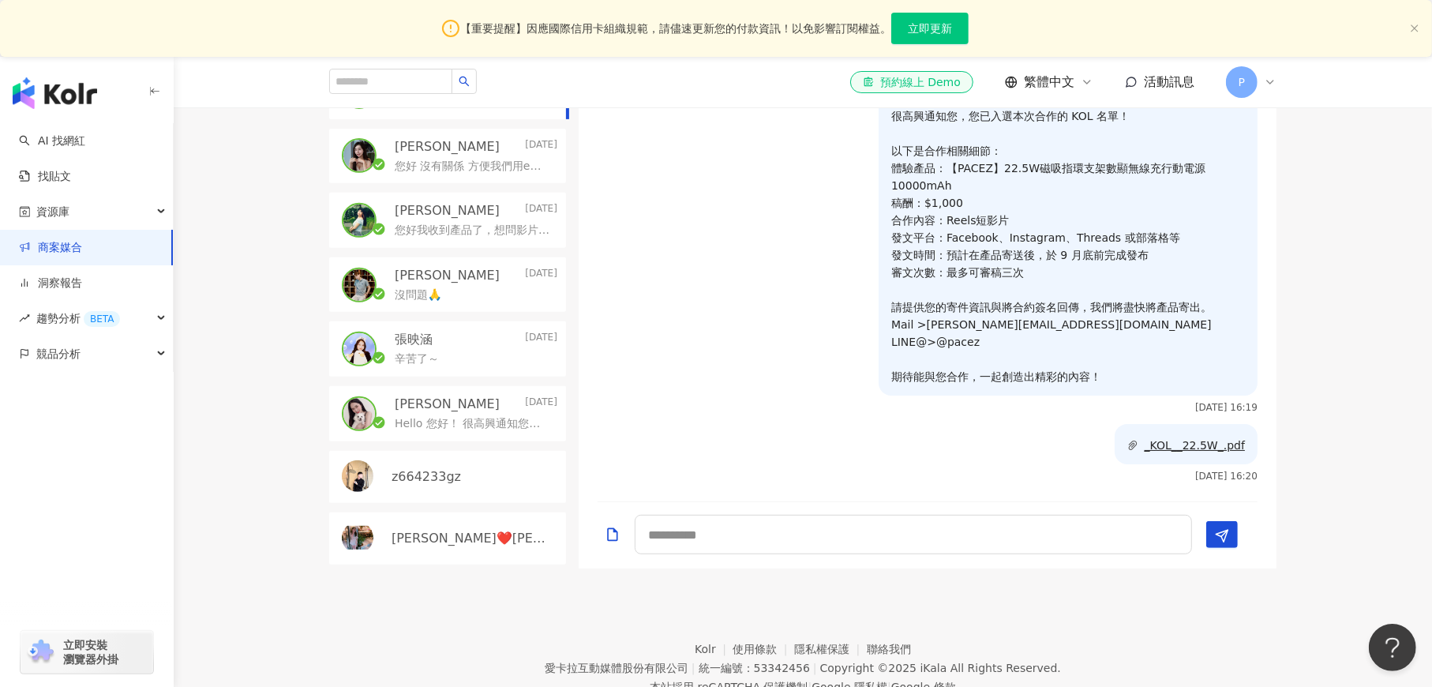
click at [614, 537] on icon "Add a file" at bounding box center [613, 534] width 16 height 16
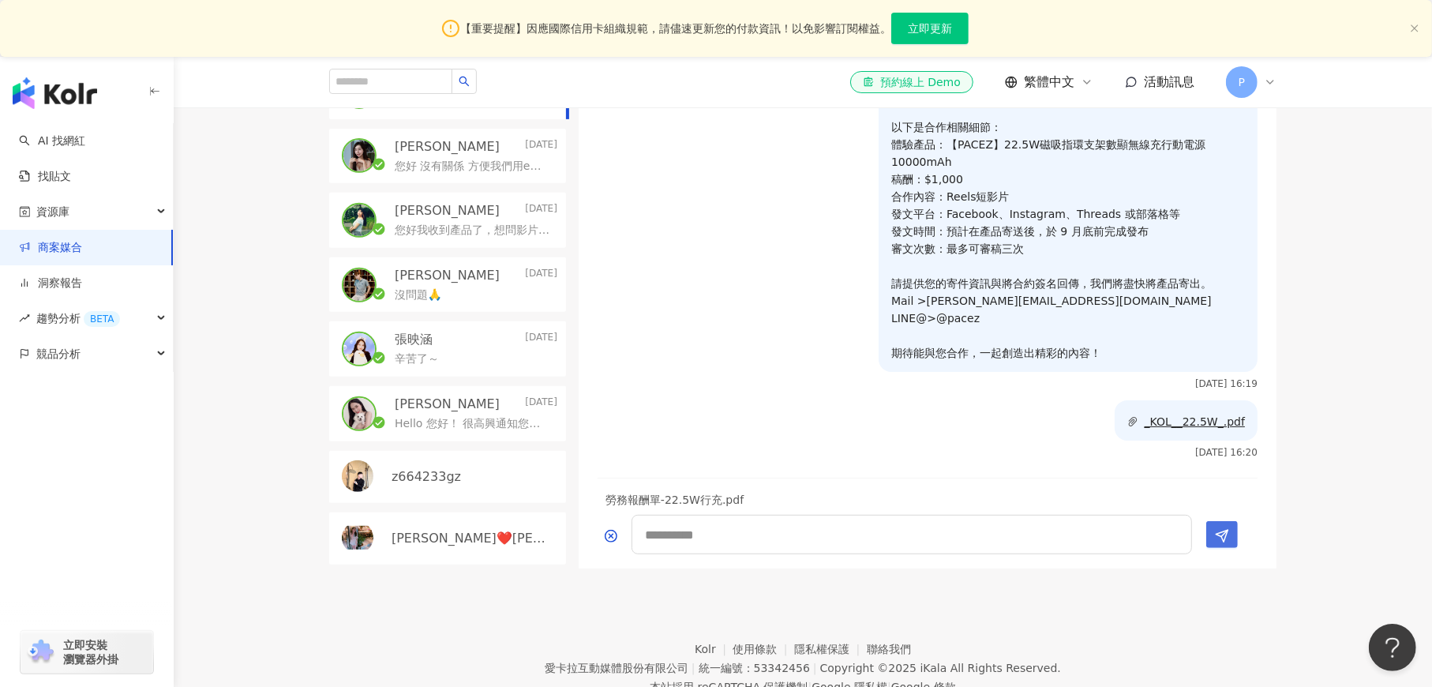
click at [1223, 538] on icon "Send" at bounding box center [1222, 536] width 14 height 14
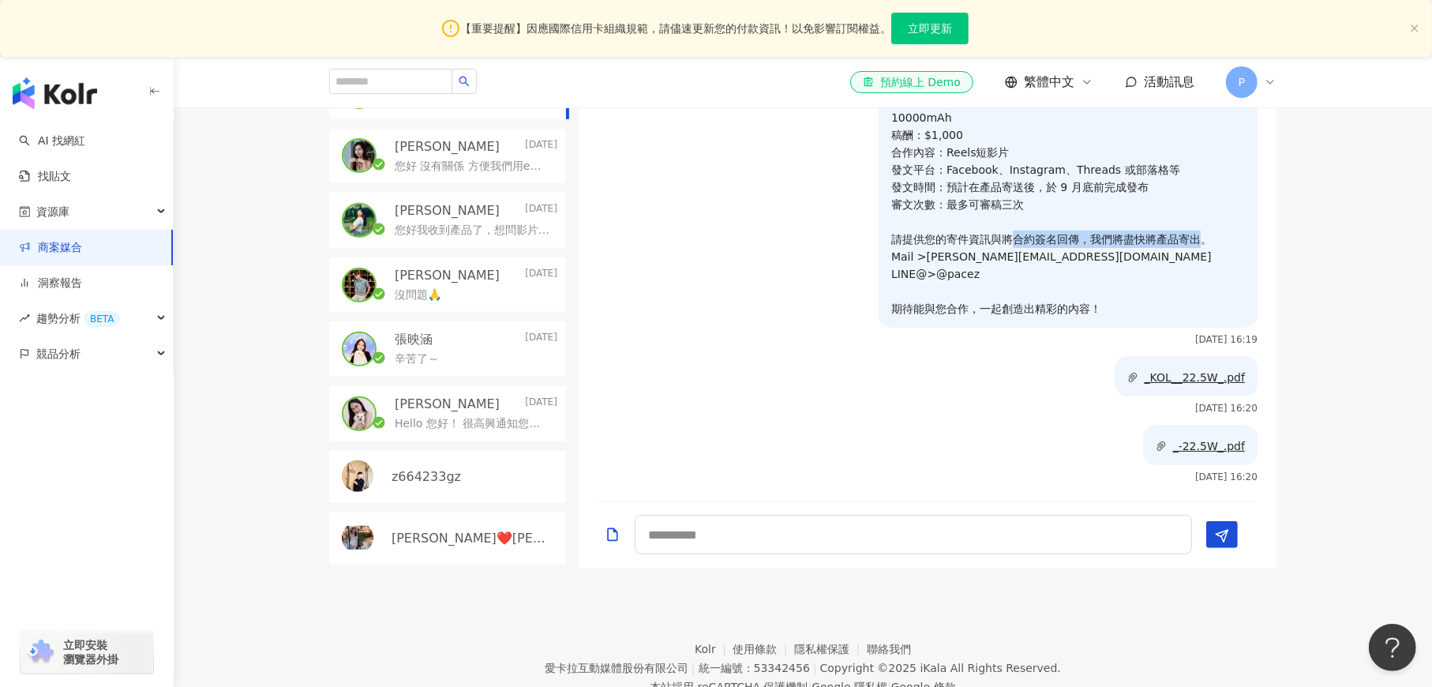
drag, startPoint x: 999, startPoint y: 236, endPoint x: 1186, endPoint y: 238, distance: 187.1
click at [1186, 238] on p "Hello 您好！ 很高興通知您，您已入選本次合作的 KOL 名單！ 以下是合作相關細節： 體驗產品：【PACEZ】22.5W磁吸指環支架數顯無線充行動電源1…" at bounding box center [1068, 169] width 354 height 295
click at [1187, 238] on p "Hello 您好！ 很高興通知您，您已入選本次合作的 KOL 名單！ 以下是合作相關細節： 體驗產品：【PACEZ】22.5W磁吸指環支架數顯無線充行動電源1…" at bounding box center [1068, 169] width 354 height 295
click at [1200, 246] on p "Hello 您好！ 很高興通知您，您已入選本次合作的 KOL 名單！ 以下是合作相關細節： 體驗產品：【PACEZ】22.5W磁吸指環支架數顯無線充行動電源1…" at bounding box center [1068, 169] width 354 height 295
click at [470, 157] on div "您好 沒有關係 方便我們用email或是LINE@聯繫嗎? [PERSON_NAME][EMAIL_ADDRESS][DOMAIN_NAME] @pacez …" at bounding box center [476, 164] width 163 height 19
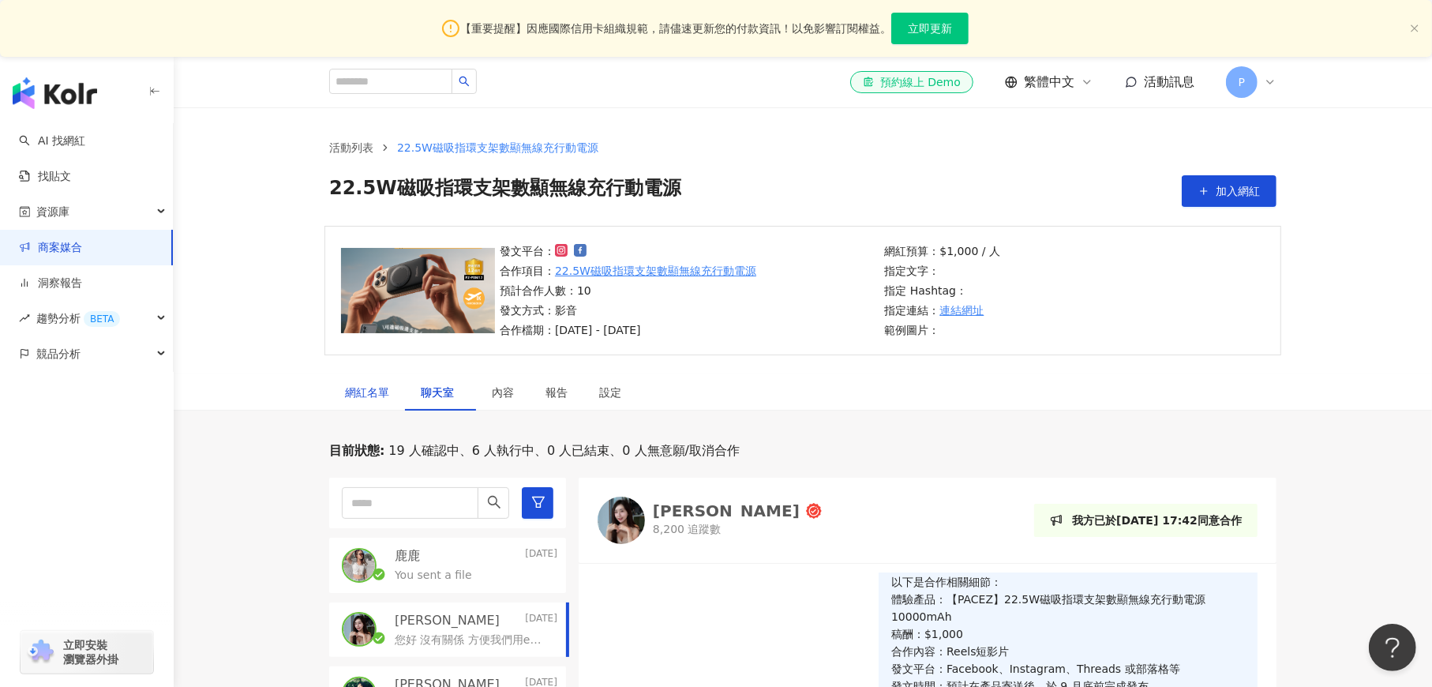
click at [366, 390] on div "網紅名單" at bounding box center [367, 392] width 44 height 17
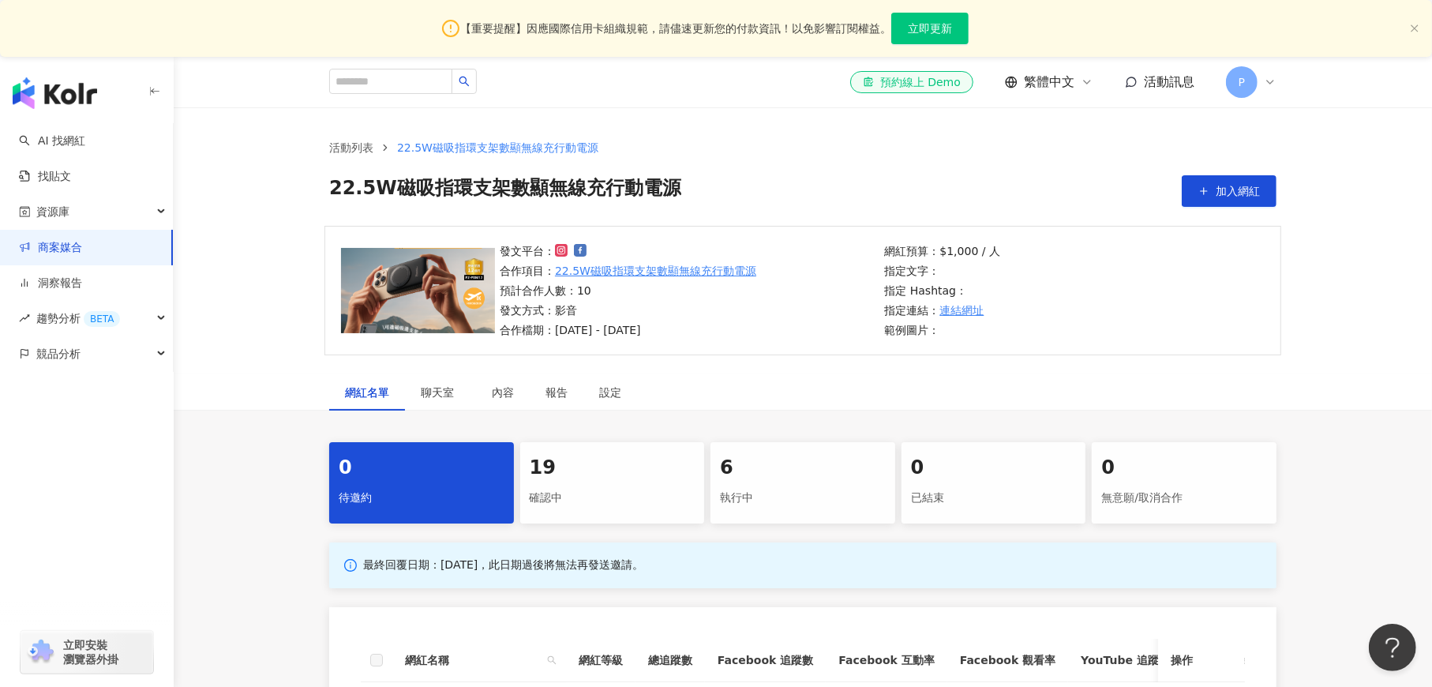
click at [589, 480] on div "19" at bounding box center [613, 468] width 166 height 27
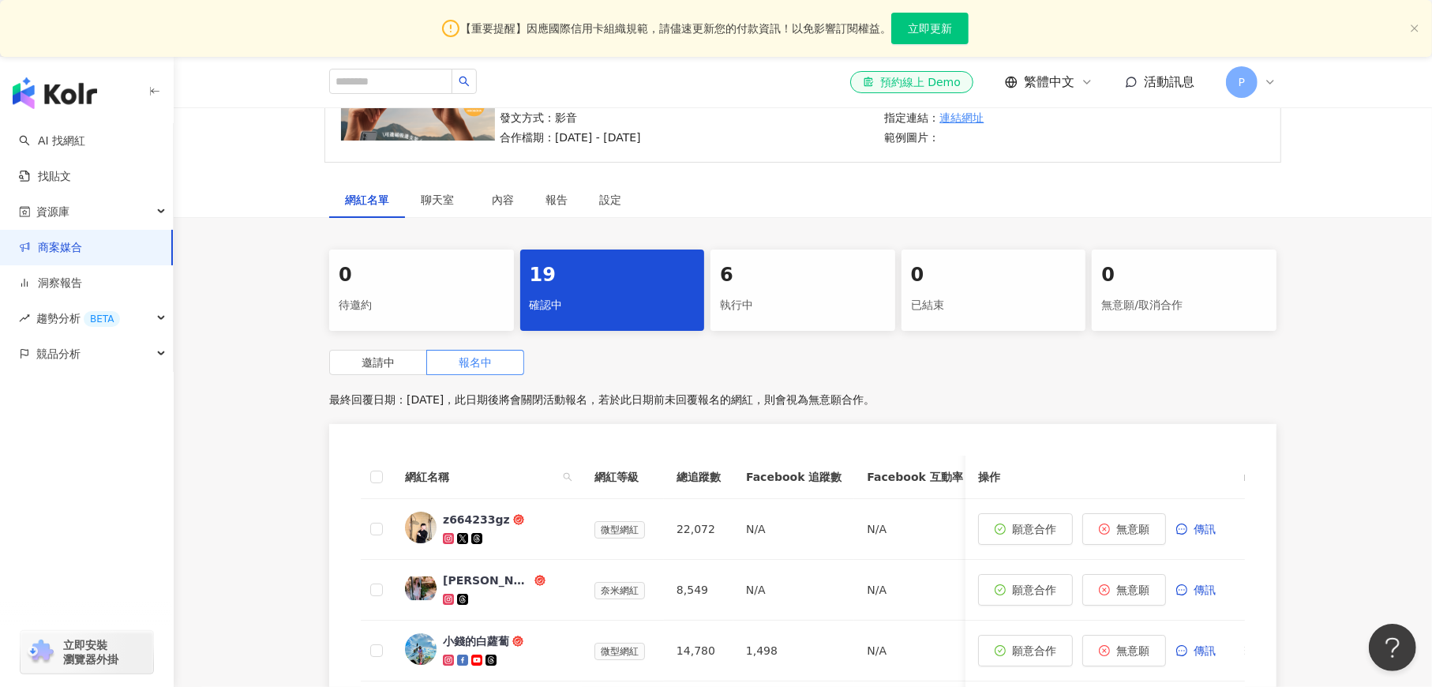
scroll to position [146, 0]
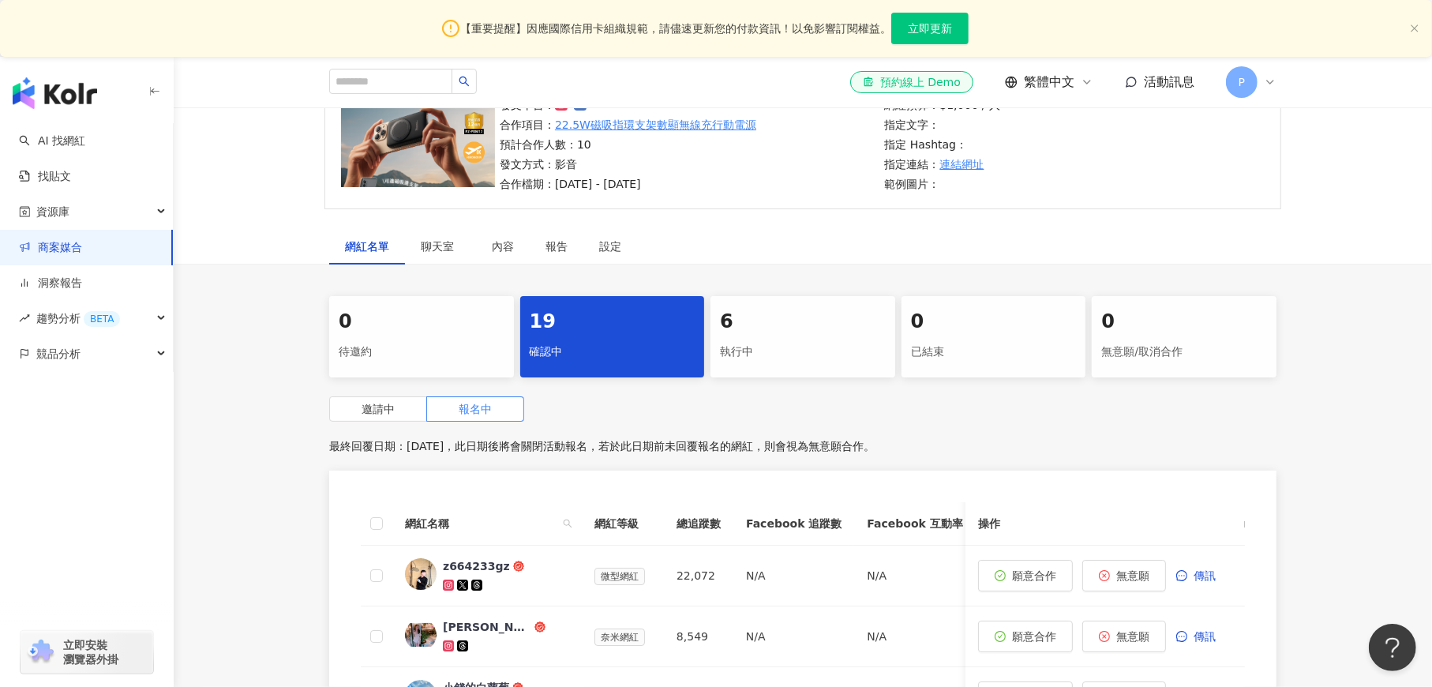
click at [51, 244] on link "商案媒合" at bounding box center [50, 248] width 63 height 16
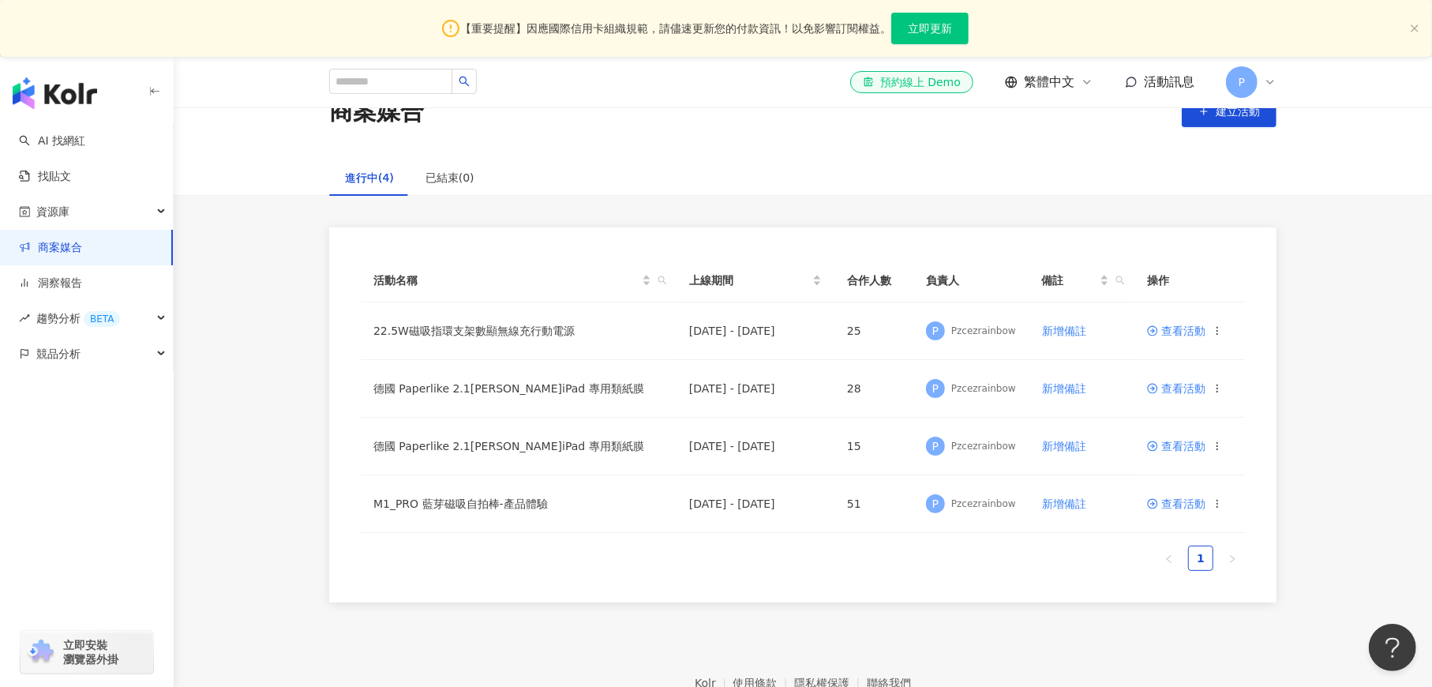
scroll to position [63, 0]
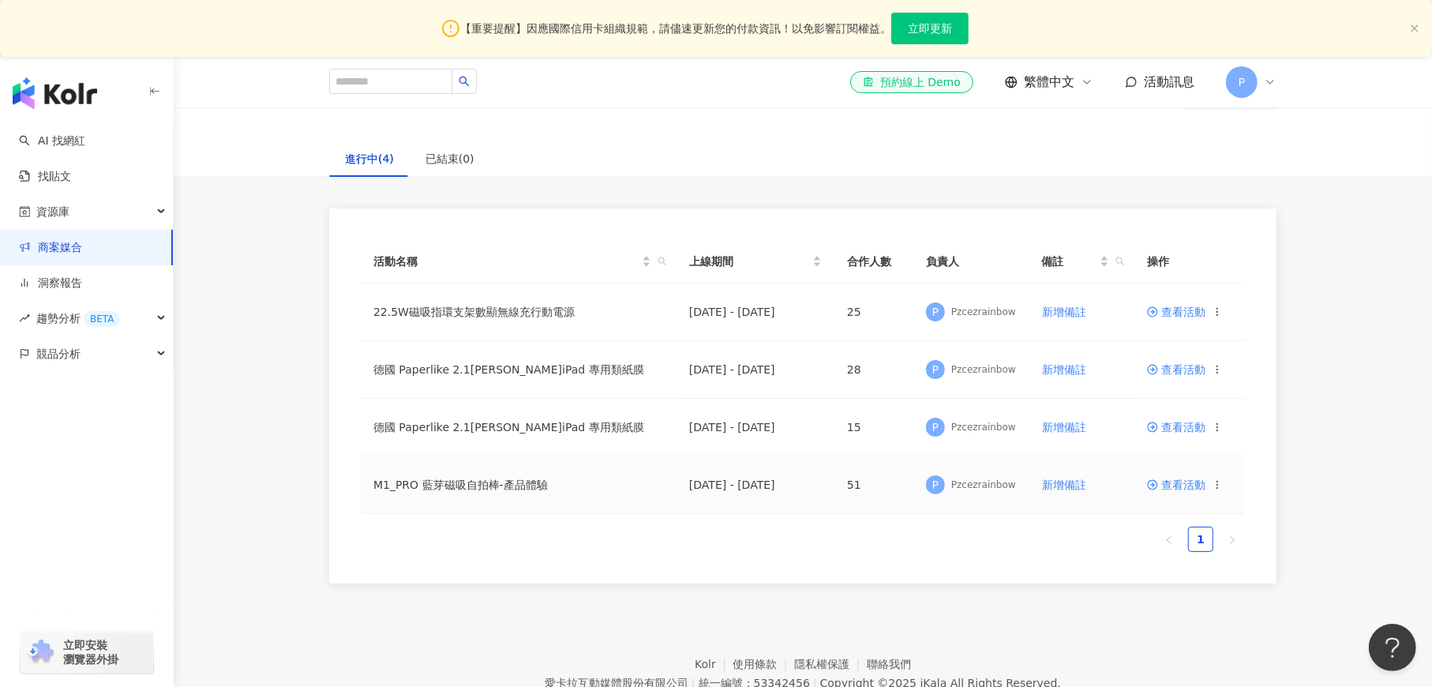
click at [1181, 485] on span "查看活動" at bounding box center [1176, 484] width 58 height 11
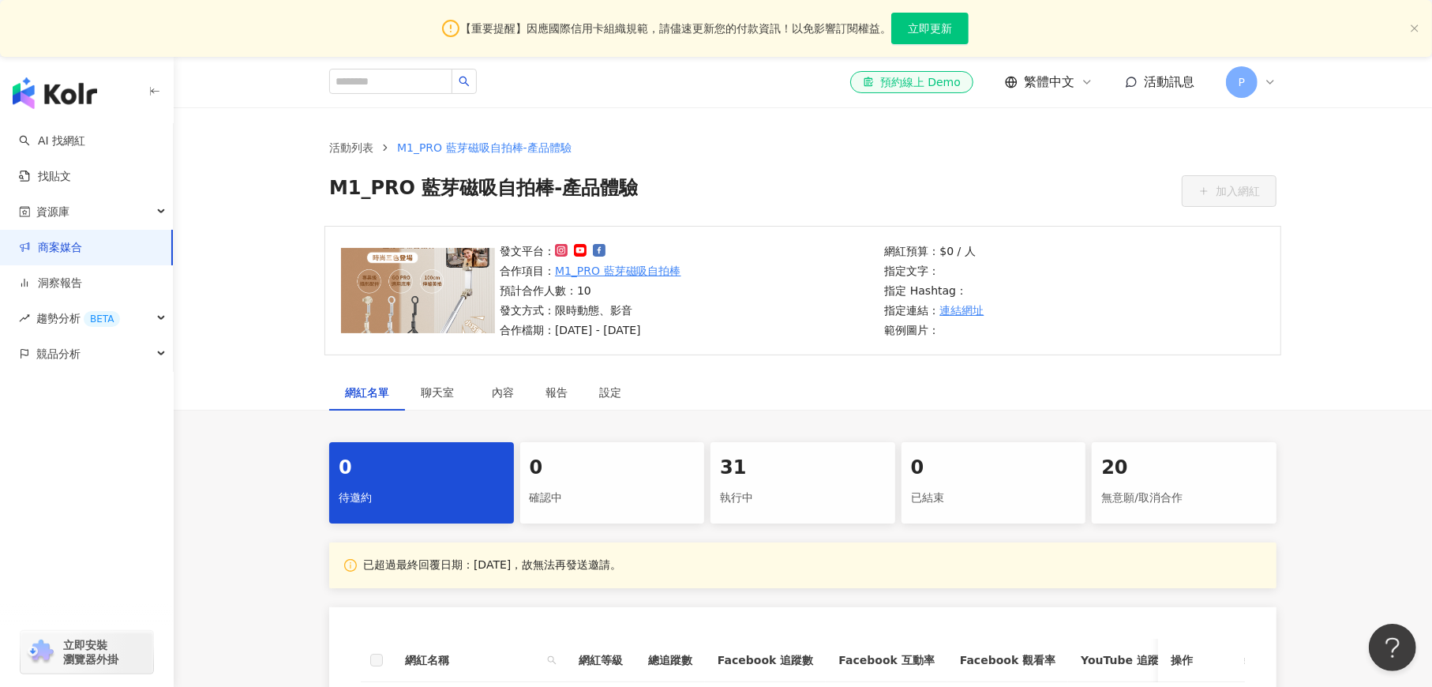
click at [753, 473] on div "31" at bounding box center [803, 468] width 166 height 27
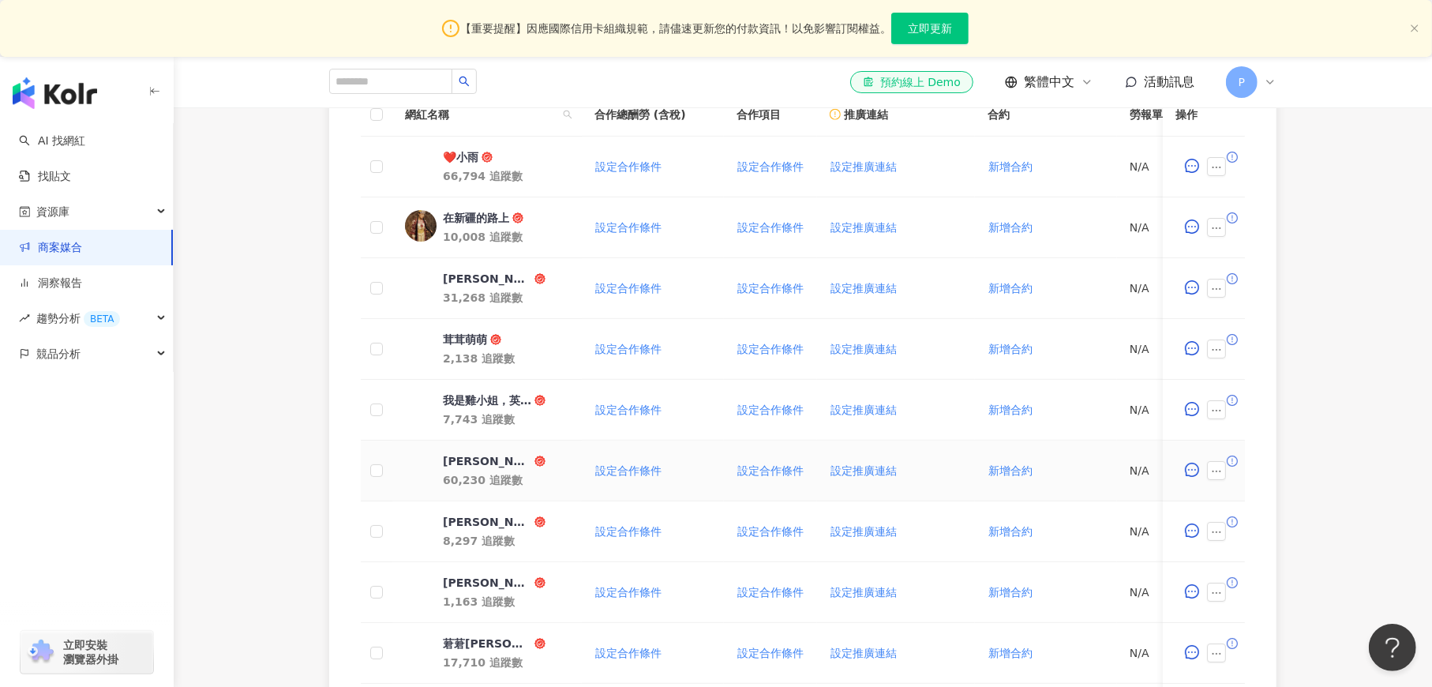
scroll to position [800, 0]
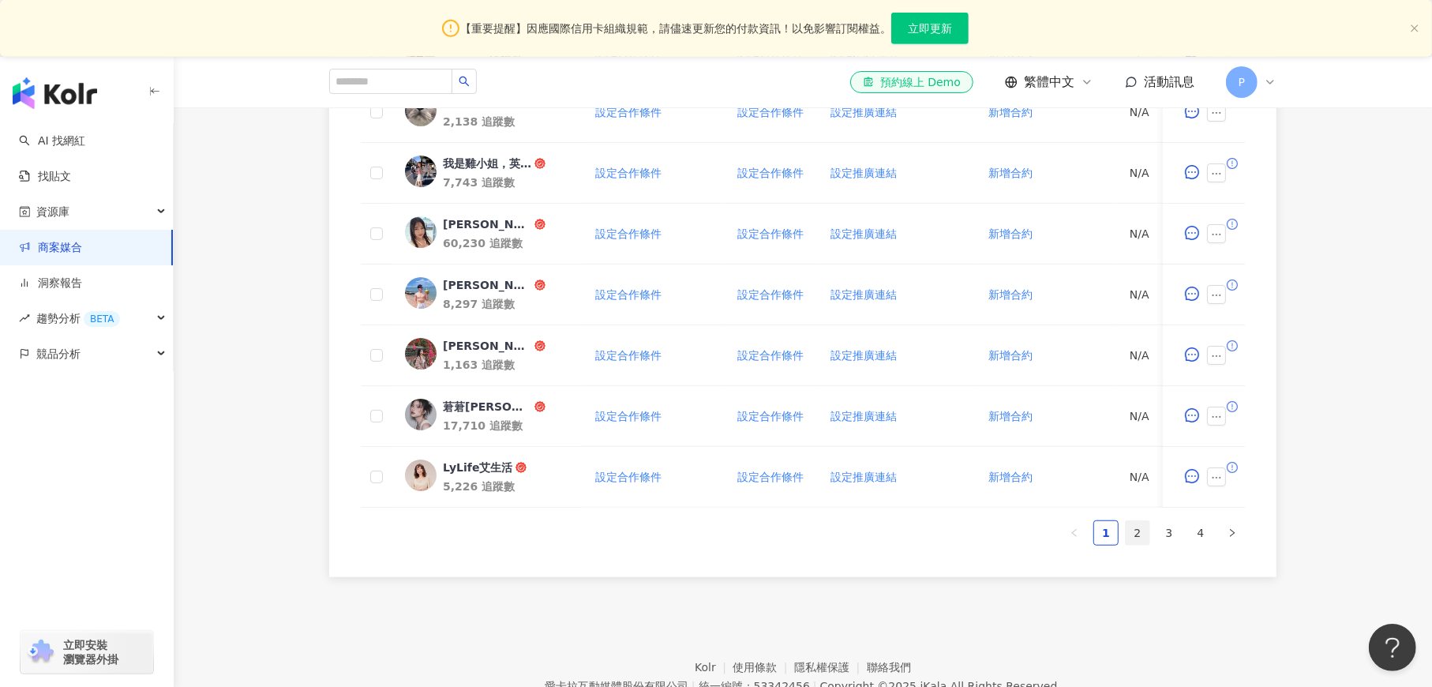
click at [1137, 545] on link "2" at bounding box center [1137, 533] width 24 height 24
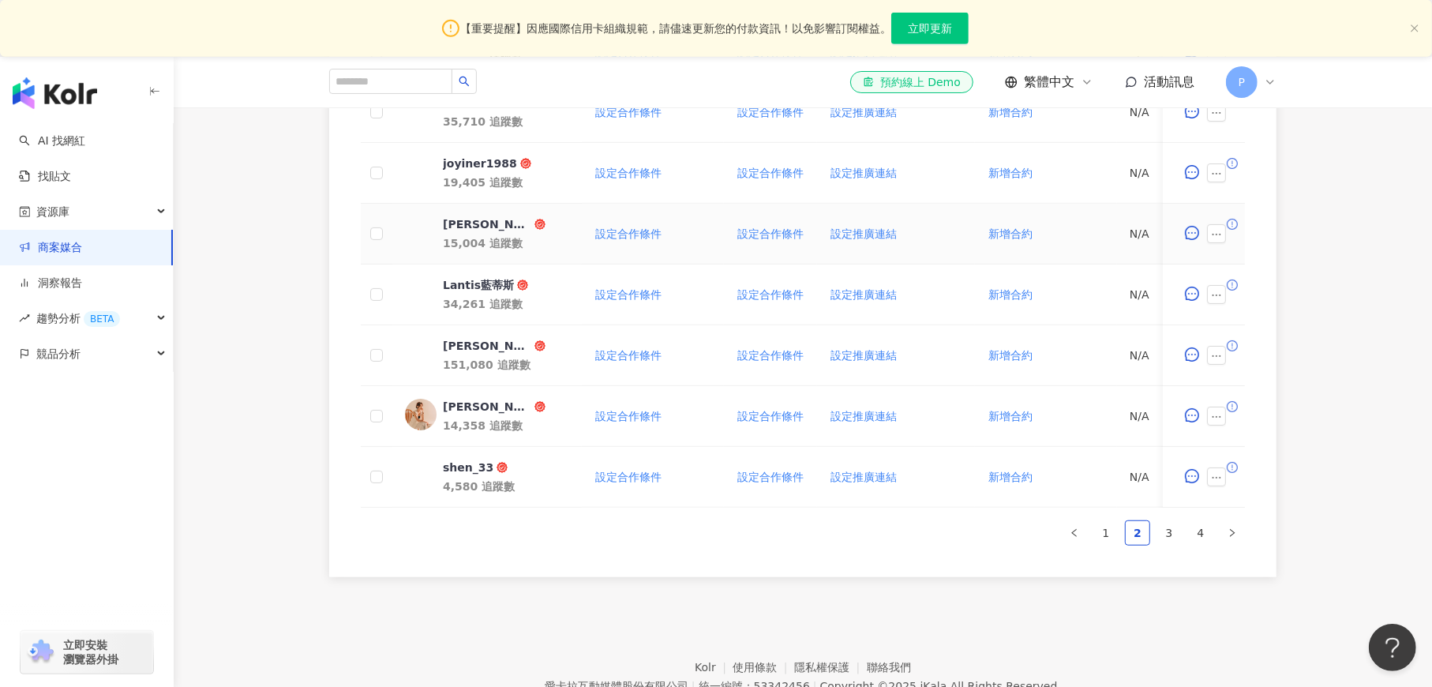
scroll to position [886, 0]
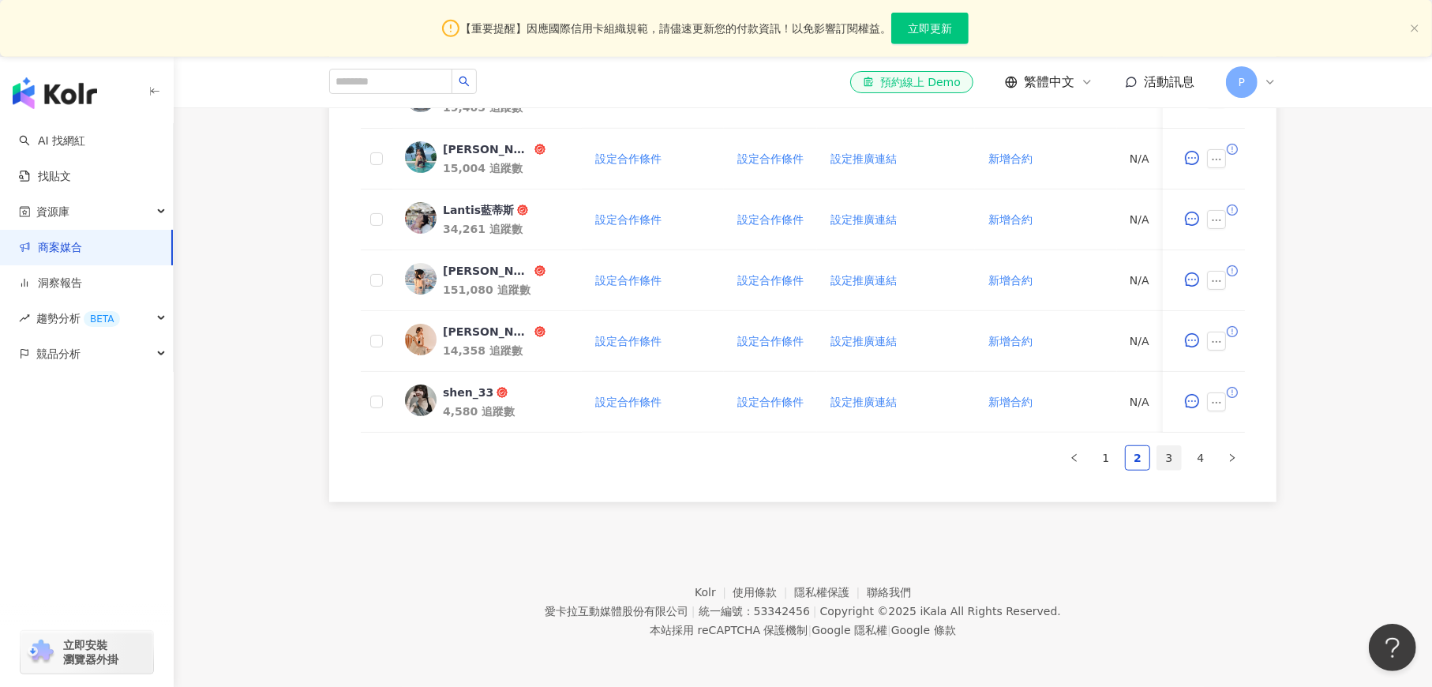
click at [1170, 461] on link "3" at bounding box center [1169, 458] width 24 height 24
click at [1140, 462] on link "2" at bounding box center [1137, 458] width 24 height 24
click at [1198, 457] on link "4" at bounding box center [1201, 458] width 24 height 24
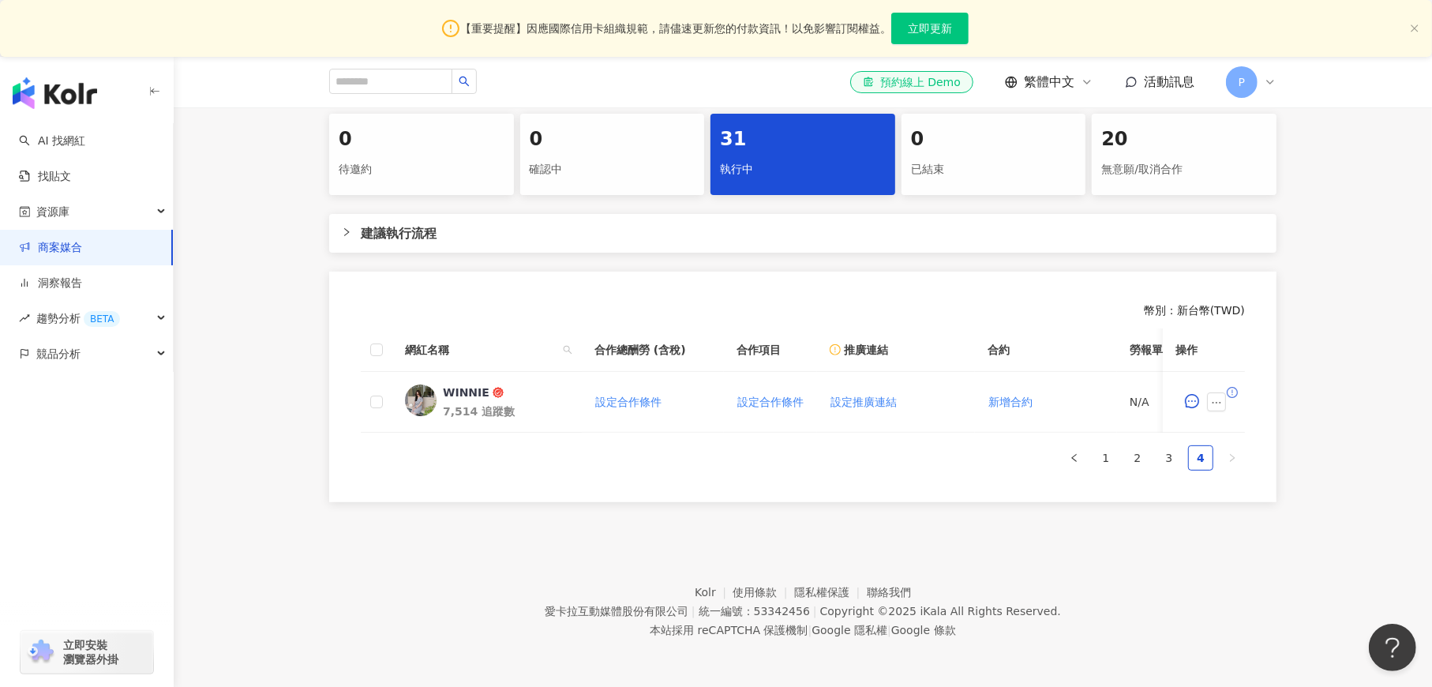
scroll to position [339, 0]
click at [1105, 457] on link "1" at bounding box center [1106, 458] width 24 height 24
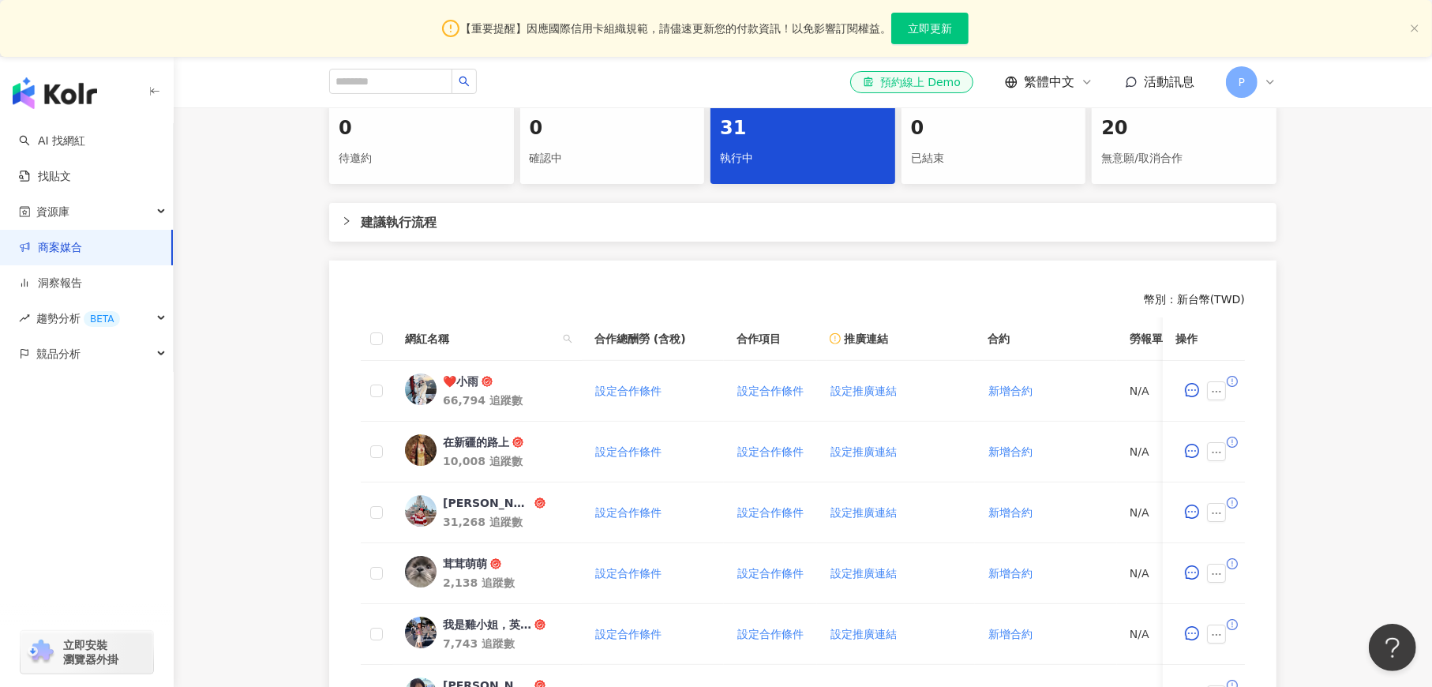
scroll to position [576, 0]
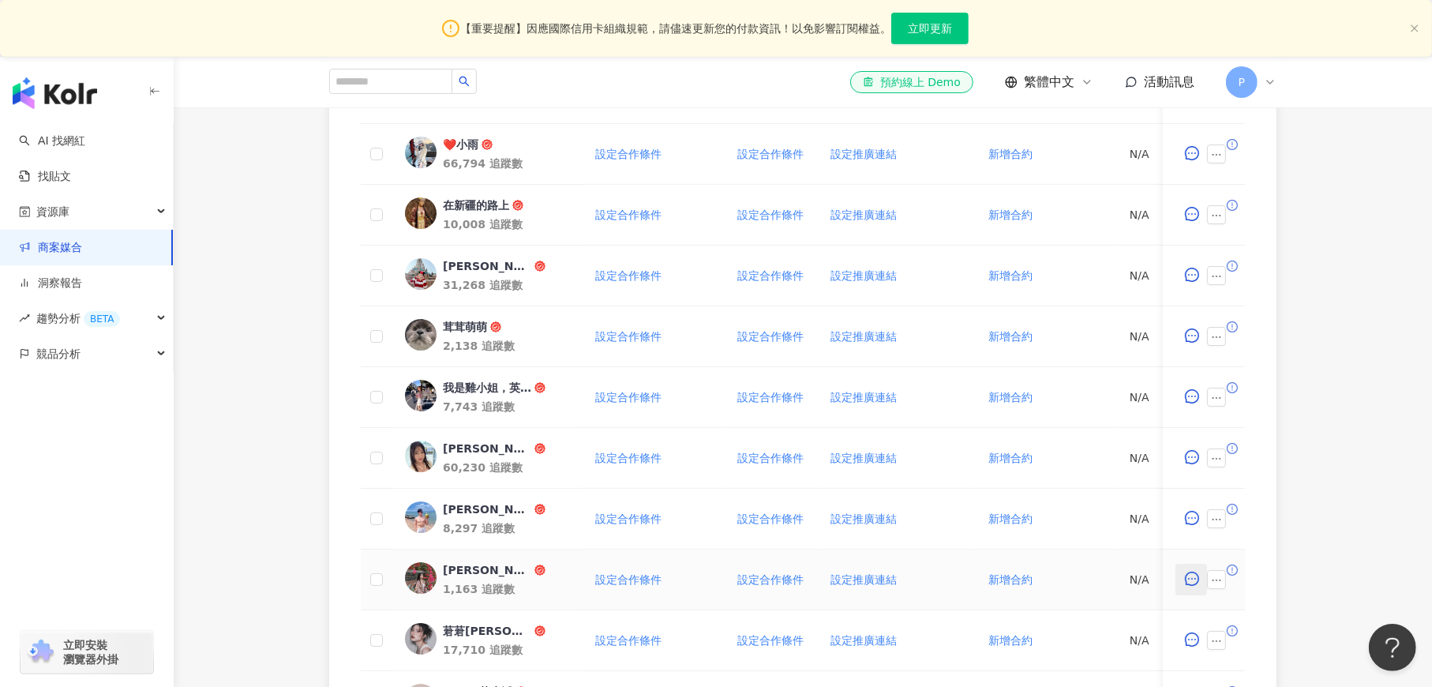
click at [1195, 579] on icon "message" at bounding box center [1192, 578] width 14 height 14
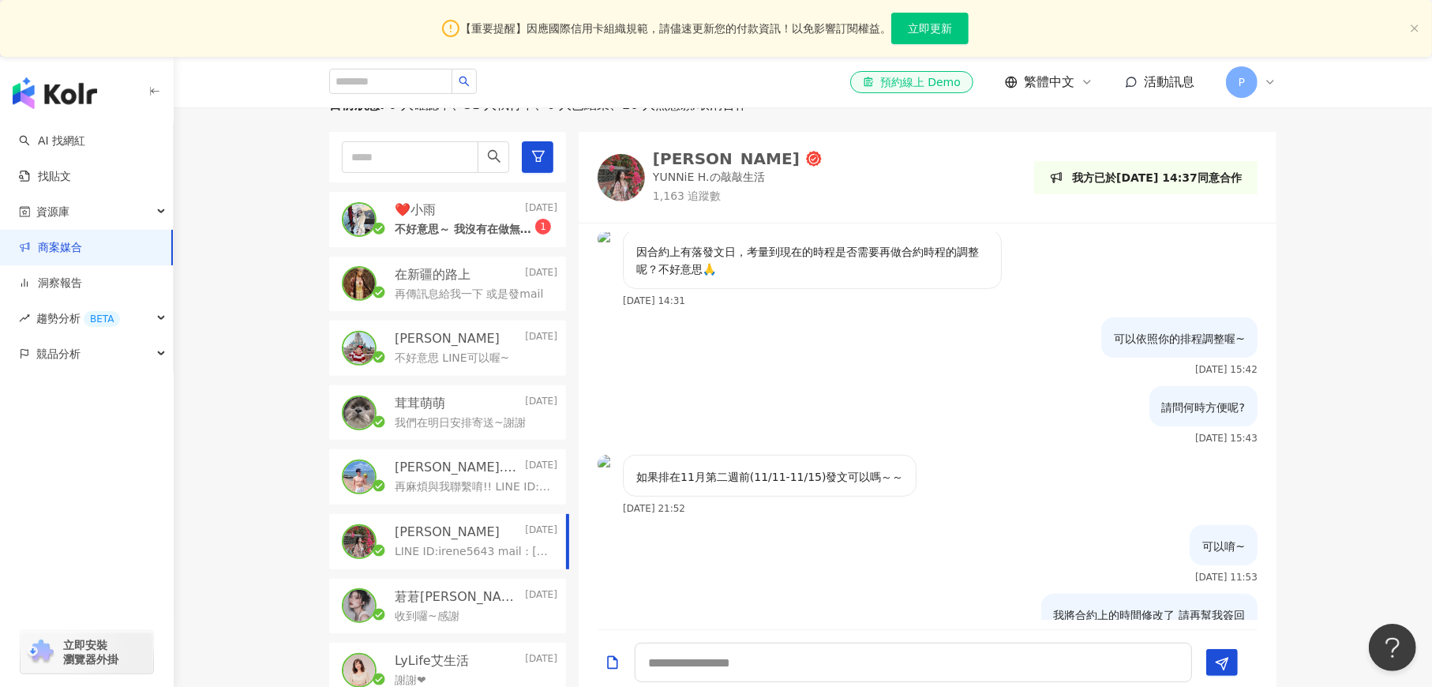
scroll to position [424, 0]
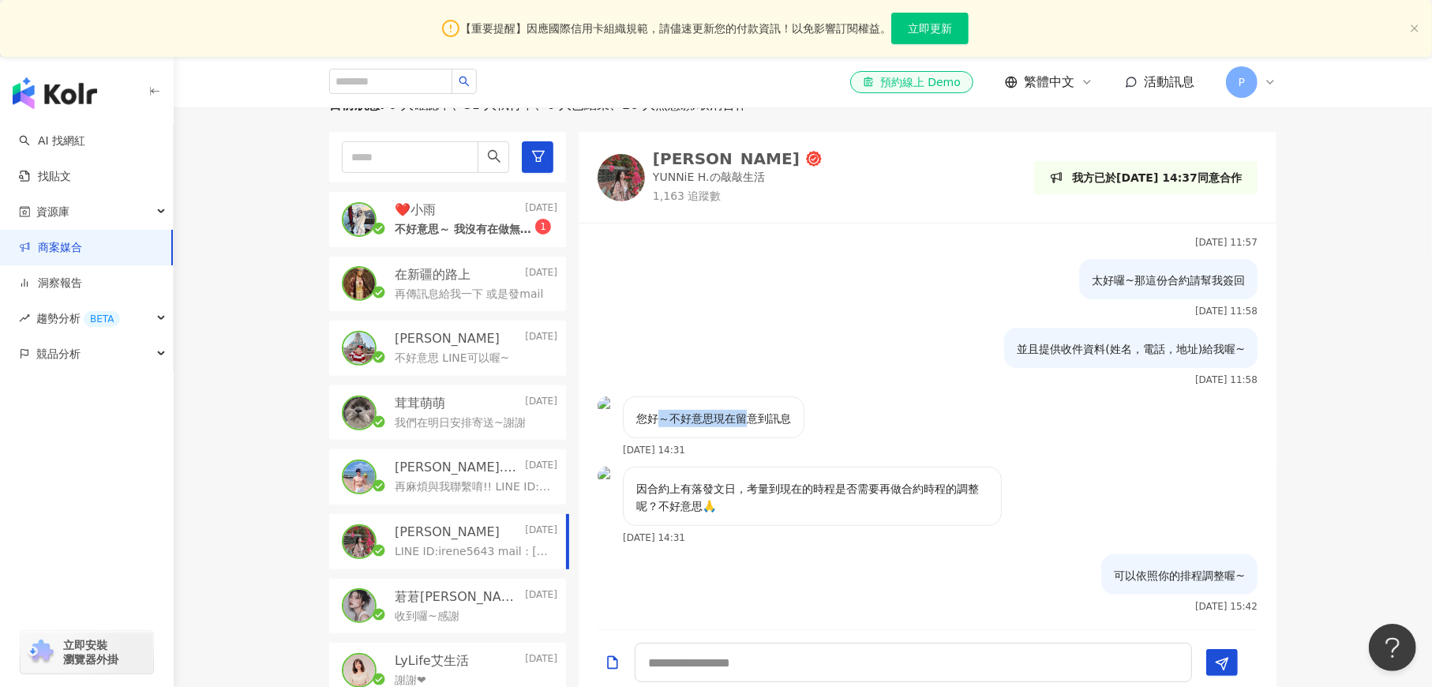
drag, startPoint x: 661, startPoint y: 414, endPoint x: 754, endPoint y: 410, distance: 93.3
click at [751, 413] on p "您好～不好意思現在留意到訊息" at bounding box center [713, 418] width 155 height 17
click at [891, 339] on div "並且提供收件資料(姓名，電話，地址)給我喔~ [DATE] 11:58" at bounding box center [928, 362] width 698 height 69
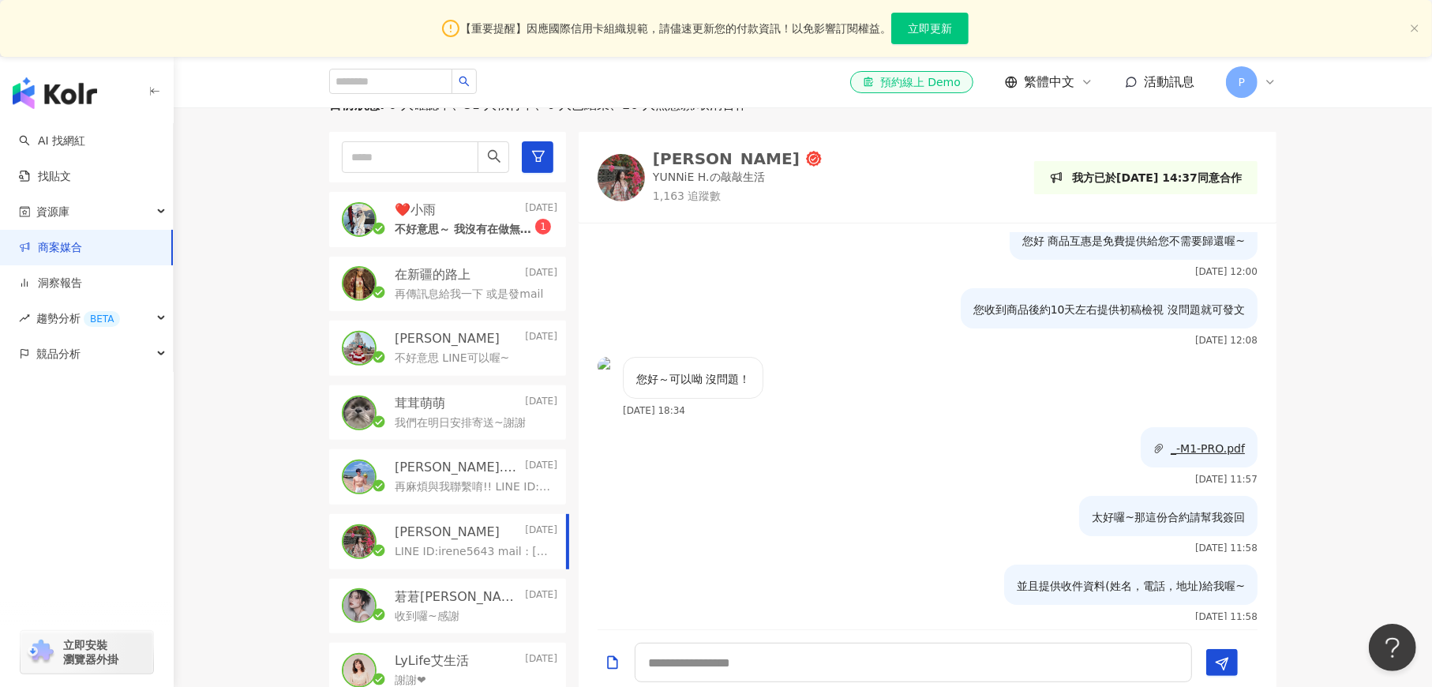
scroll to position [0, 0]
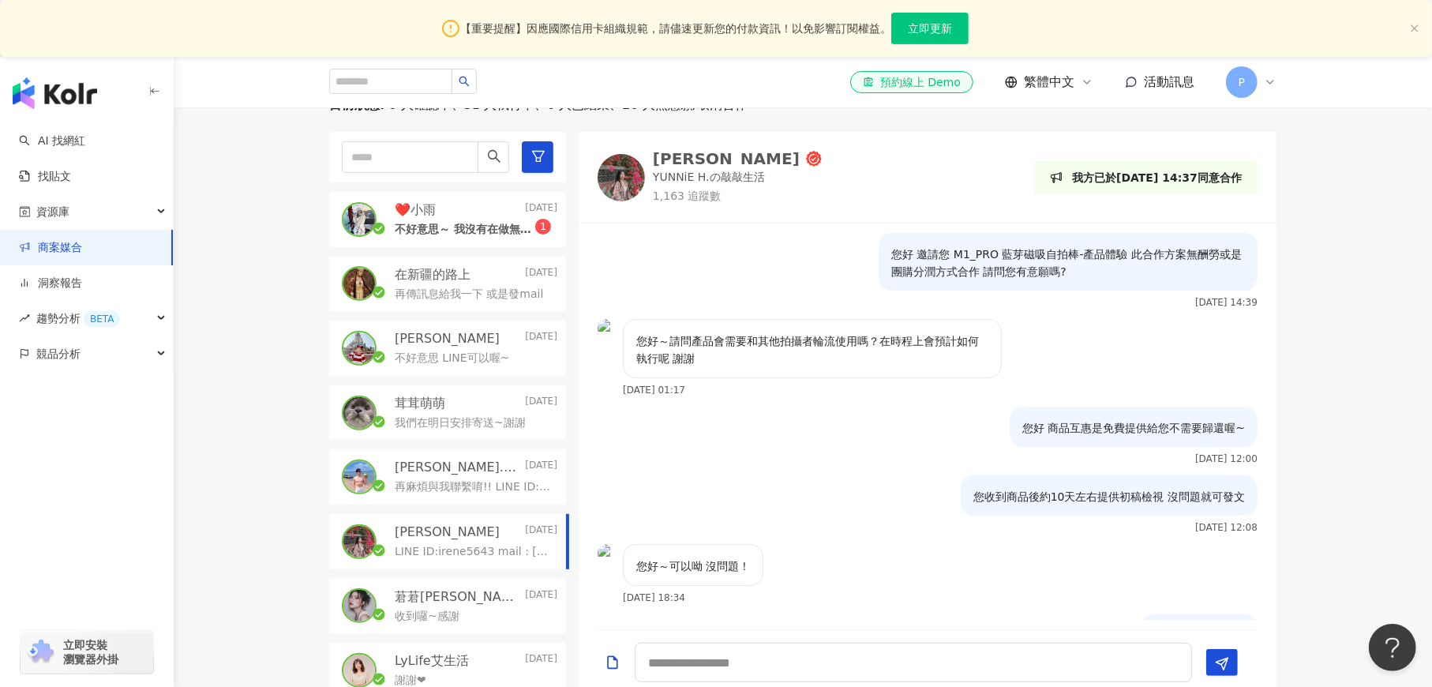
click at [466, 219] on div "不好意思～ 我沒有在做無酬了～ 1" at bounding box center [476, 228] width 163 height 19
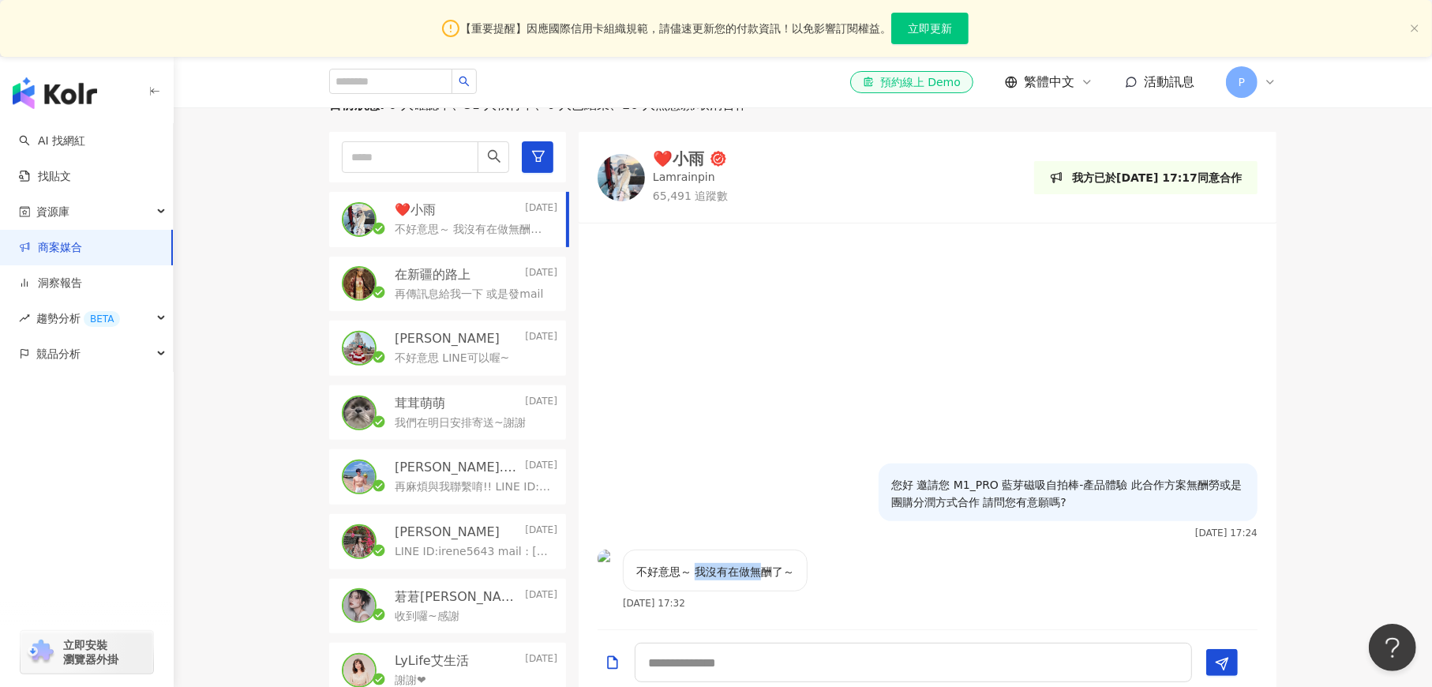
drag, startPoint x: 695, startPoint y: 575, endPoint x: 764, endPoint y: 576, distance: 69.5
click at [764, 576] on p "不好意思～ 我沒有在做無酬了～" at bounding box center [715, 571] width 158 height 17
click at [751, 465] on div "您好 邀請您 M1_PRO 藍芽磁吸自拍棒-產品體驗 此合作方案無酬勞或是團購分潤方式合作 請問您有意願嗎? [DATE] 17:24" at bounding box center [981, 500] width 551 height 75
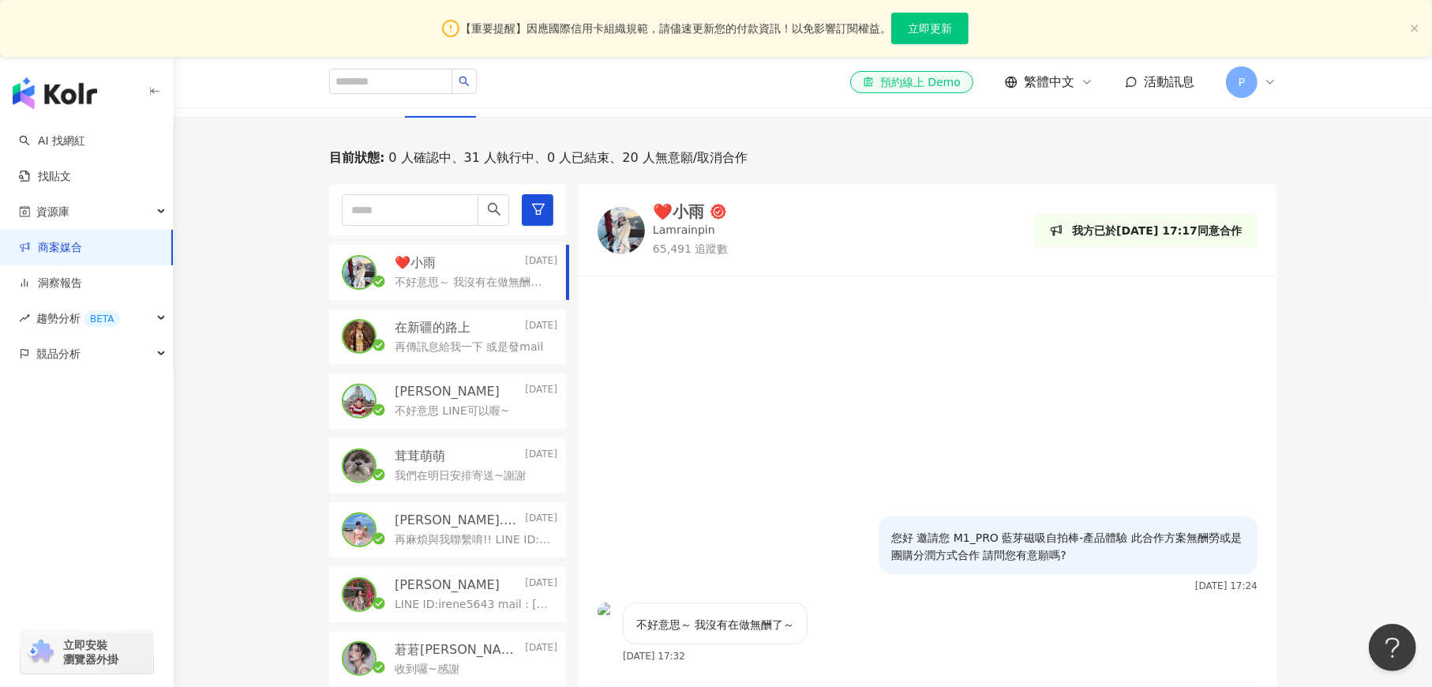
scroll to position [530, 0]
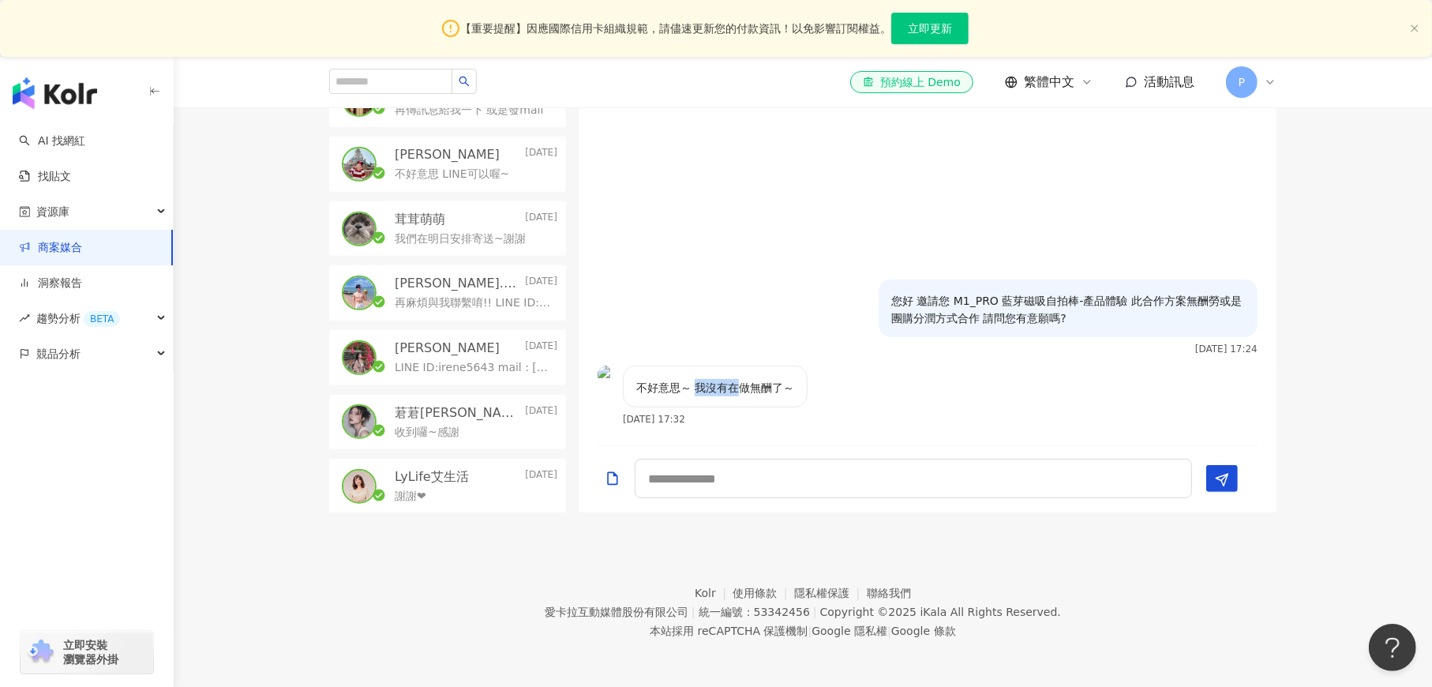
drag, startPoint x: 696, startPoint y: 392, endPoint x: 747, endPoint y: 353, distance: 64.1
click at [742, 391] on p "不好意思～ 我沒有在做無酬了～" at bounding box center [715, 387] width 158 height 17
click at [746, 328] on div "您好 邀請您 M1_PRO 藍芽磁吸自拍棒-產品體驗 此合作方案無酬勞或是團購分潤方式合作 請問您有意願嗎? [DATE] 17:24" at bounding box center [981, 316] width 551 height 75
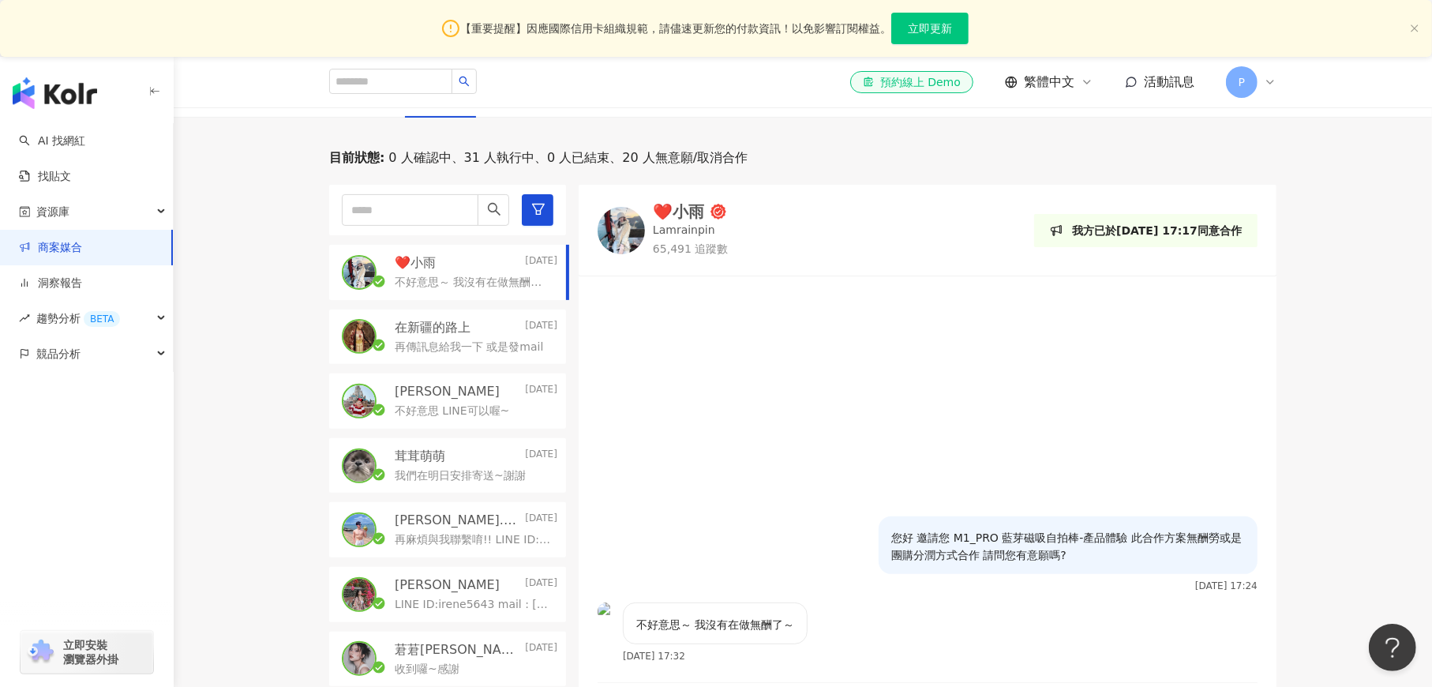
click at [619, 228] on img at bounding box center [620, 230] width 47 height 47
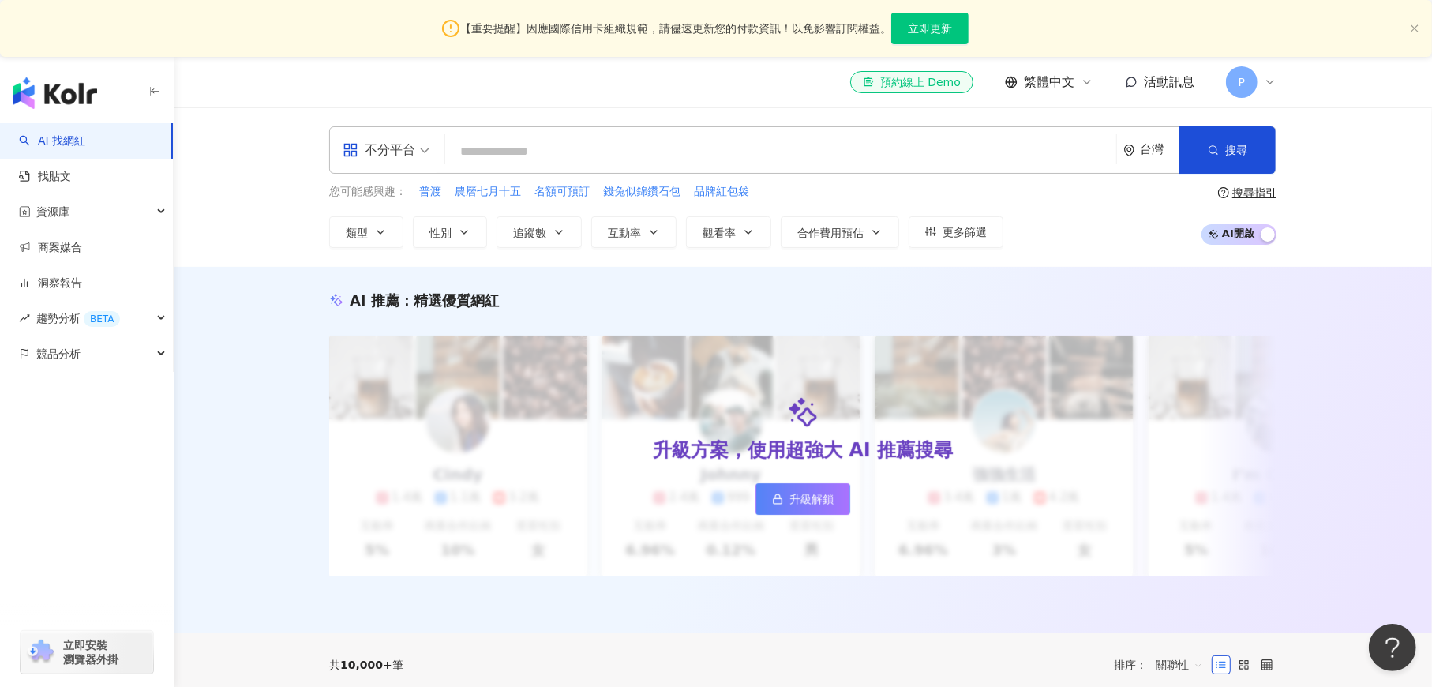
click at [1156, 79] on span "活動訊息" at bounding box center [1169, 81] width 51 height 15
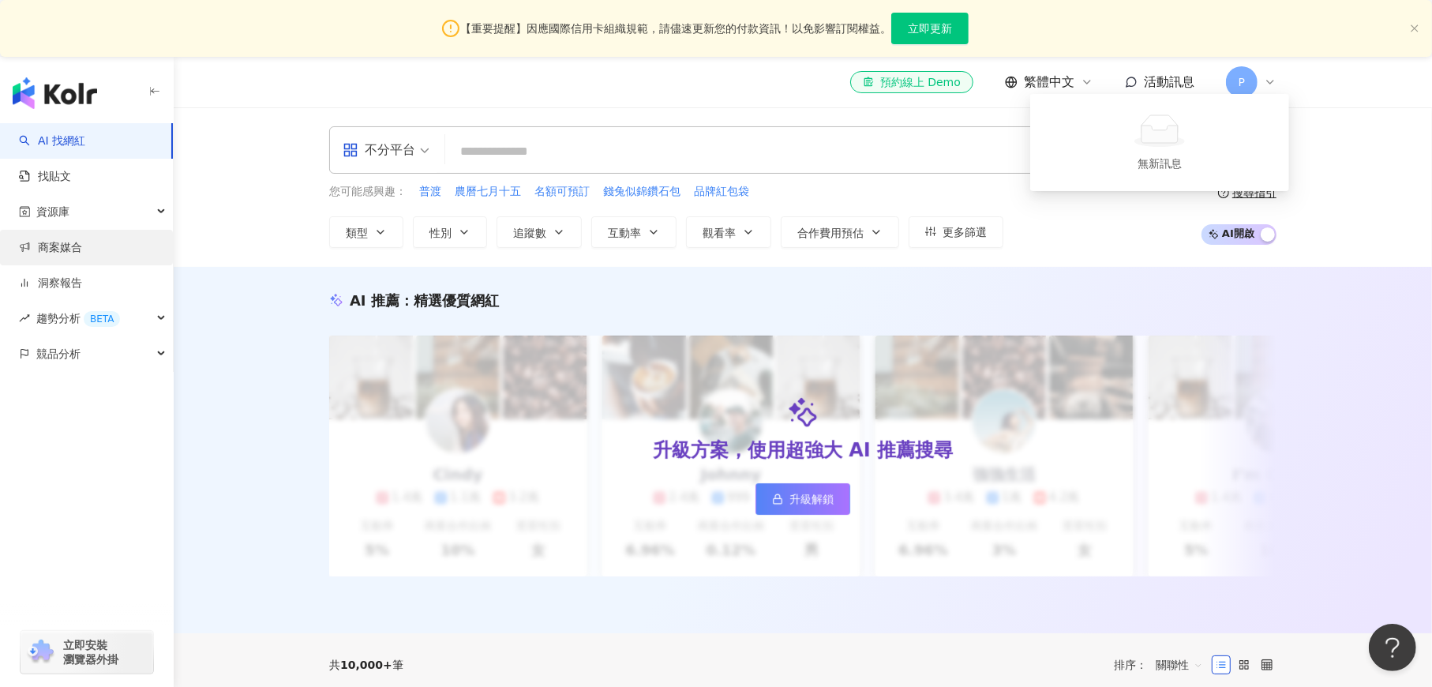
click at [70, 252] on link "商案媒合" at bounding box center [50, 248] width 63 height 16
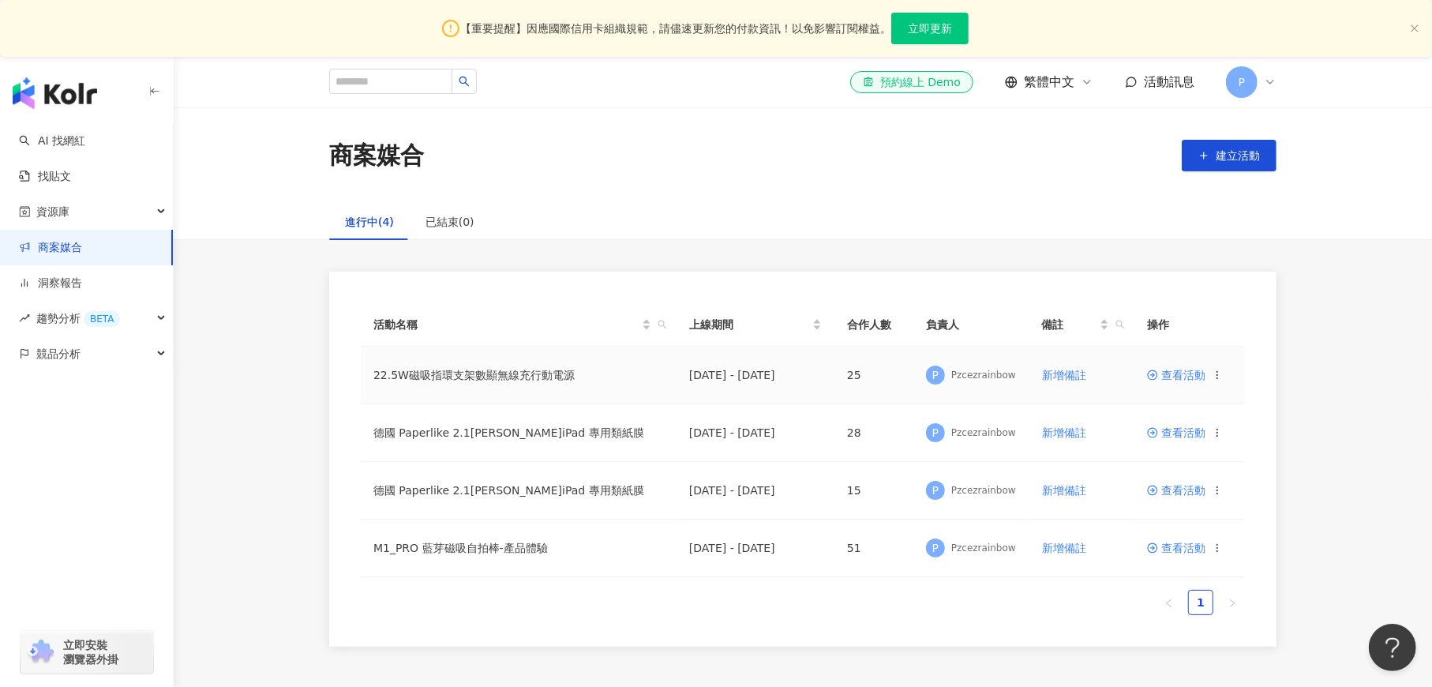
click at [1167, 375] on span "查看活動" at bounding box center [1176, 374] width 58 height 11
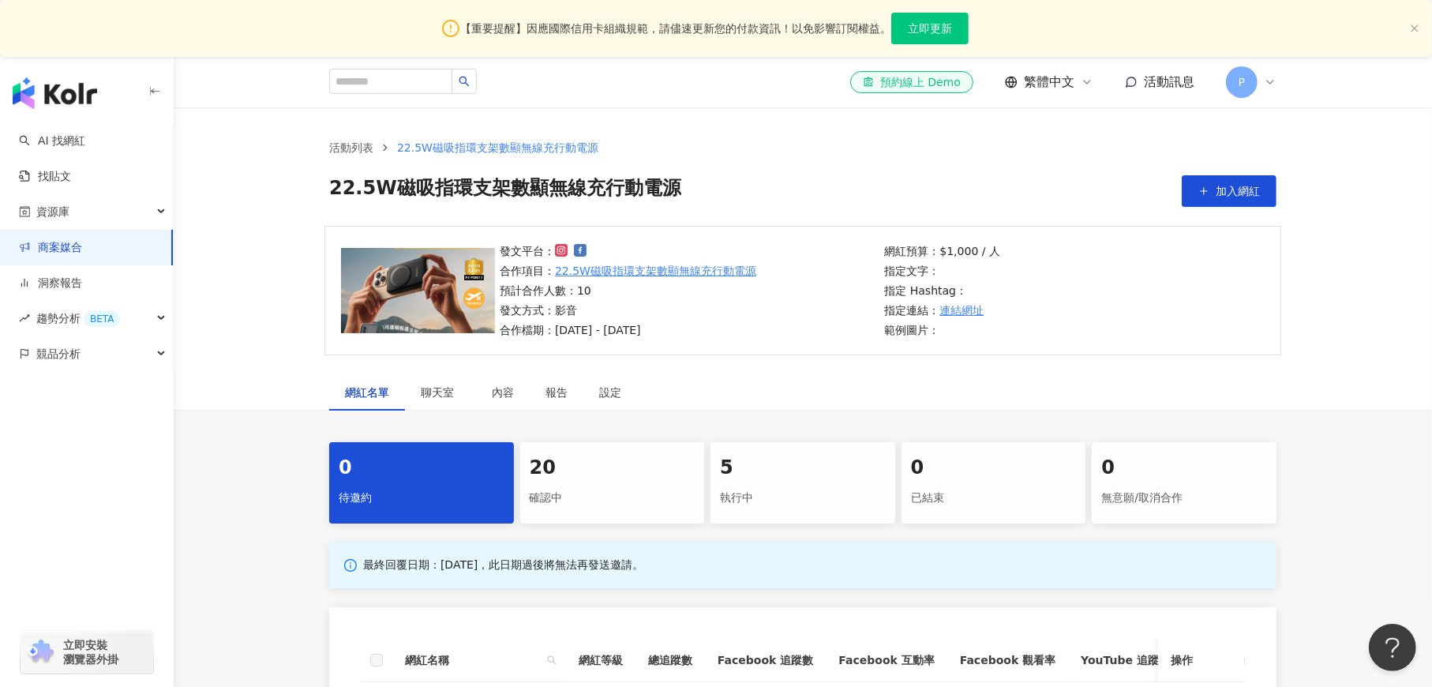
scroll to position [237, 0]
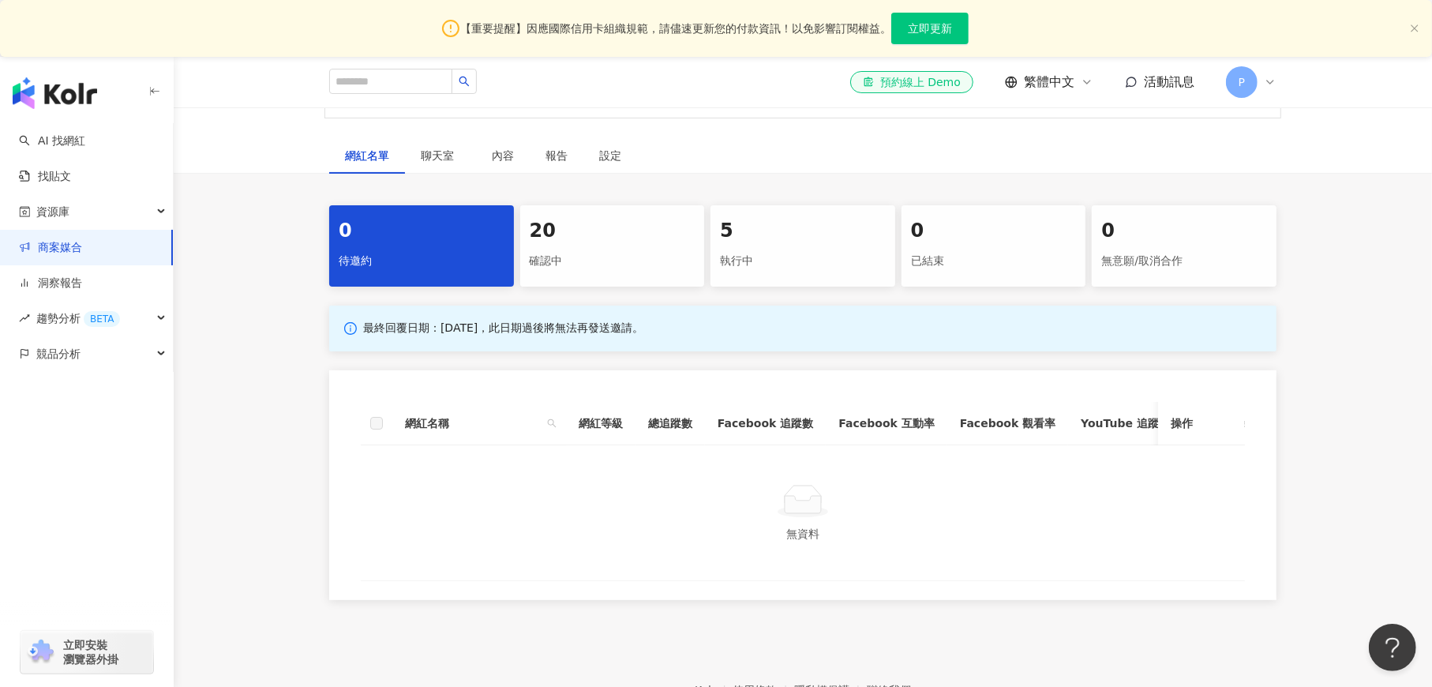
click at [772, 236] on div "5" at bounding box center [803, 231] width 166 height 27
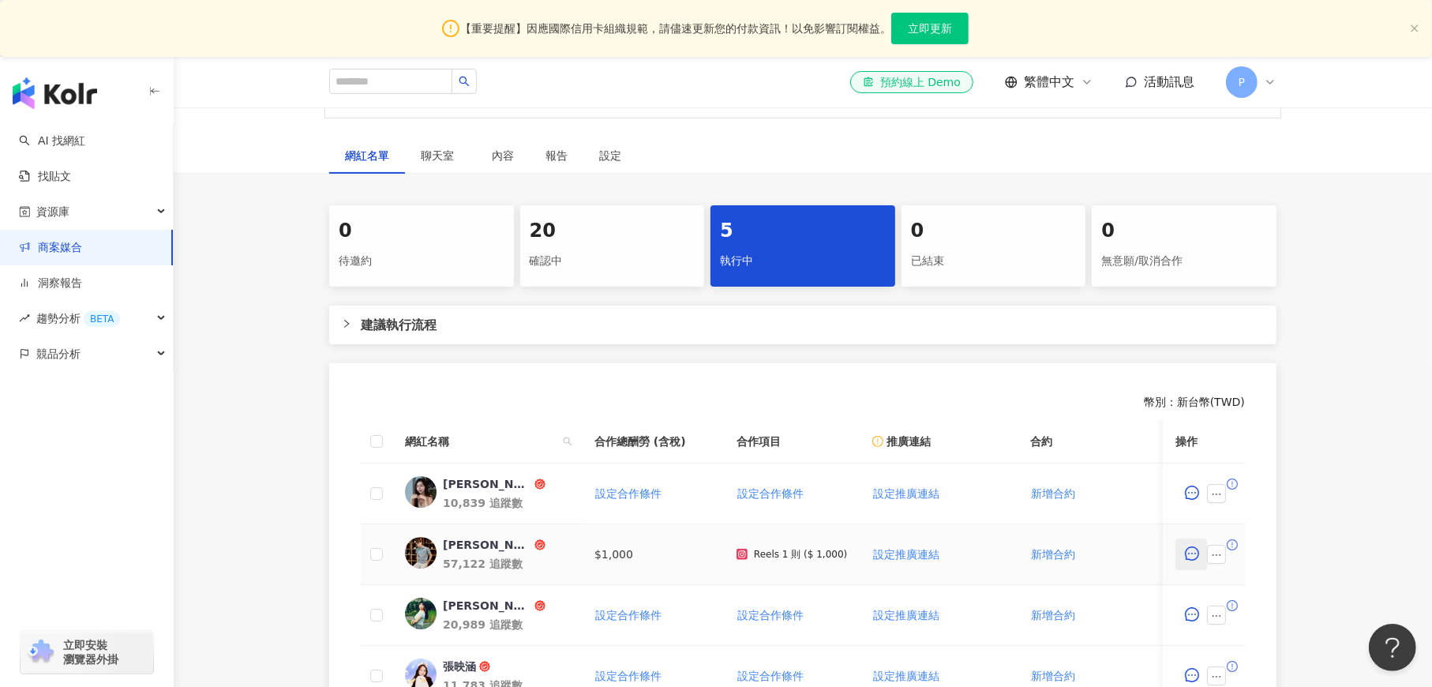
click at [1192, 557] on icon "message" at bounding box center [1192, 553] width 14 height 14
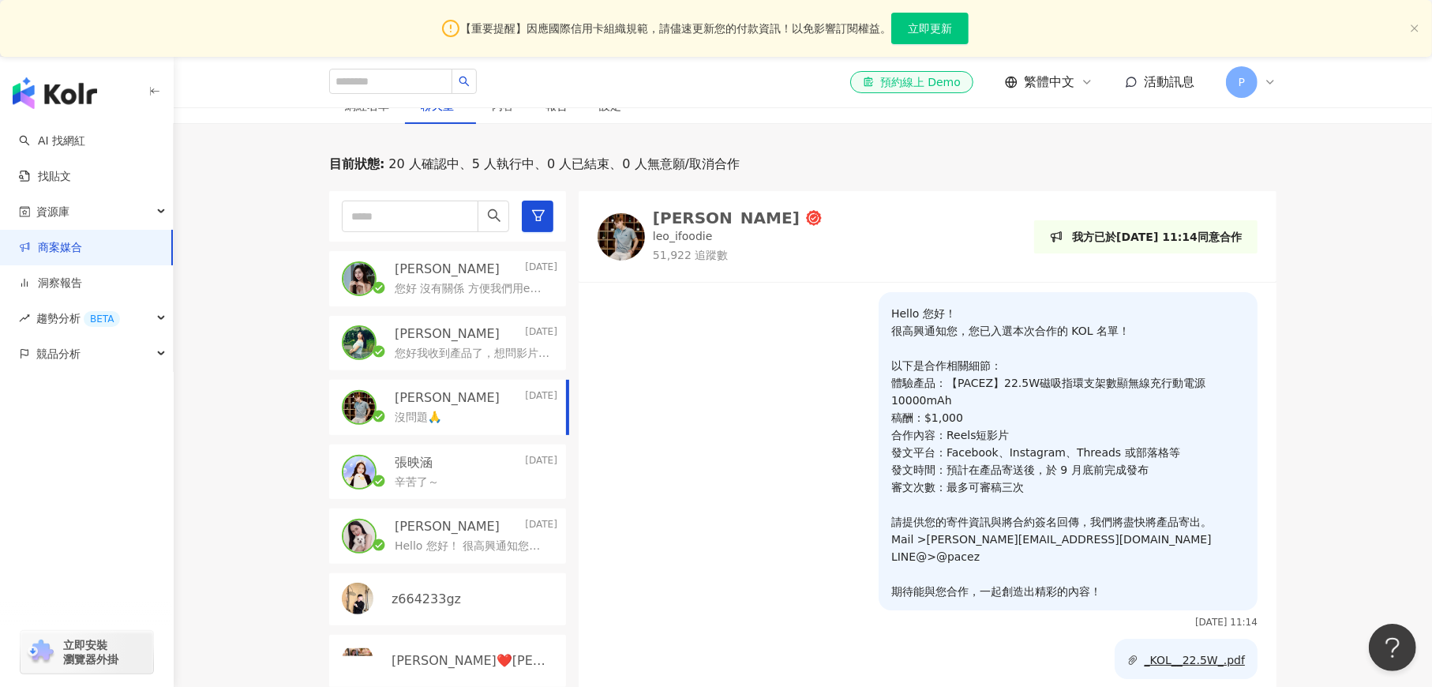
scroll to position [290, 0]
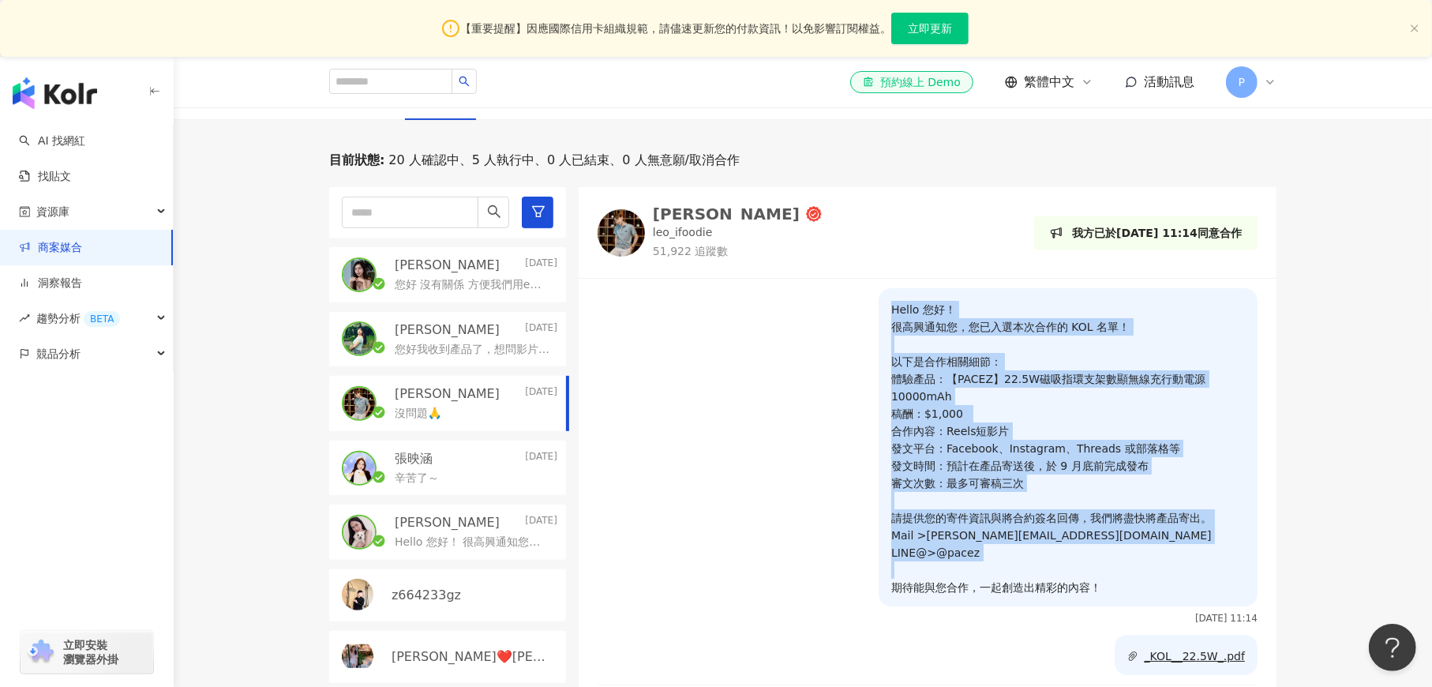
drag, startPoint x: 878, startPoint y: 308, endPoint x: 1097, endPoint y: 594, distance: 360.4
click at [1097, 594] on p "Hello 您好！ 很高興通知您，您已入選本次合作的 KOL 名單！ 以下是合作相關細節： 體驗產品：【PACEZ】22.5W磁吸指環支架數顯無線充行動電源1…" at bounding box center [1068, 448] width 354 height 295
copy p "Hello 您好！ 很高興通知您，您已入選本次合作的 KOL 名單！ 以下是合作相關細節： 體驗產品：【PACEZ】22.5W磁吸指環支架數顯無線充行動電源1…"
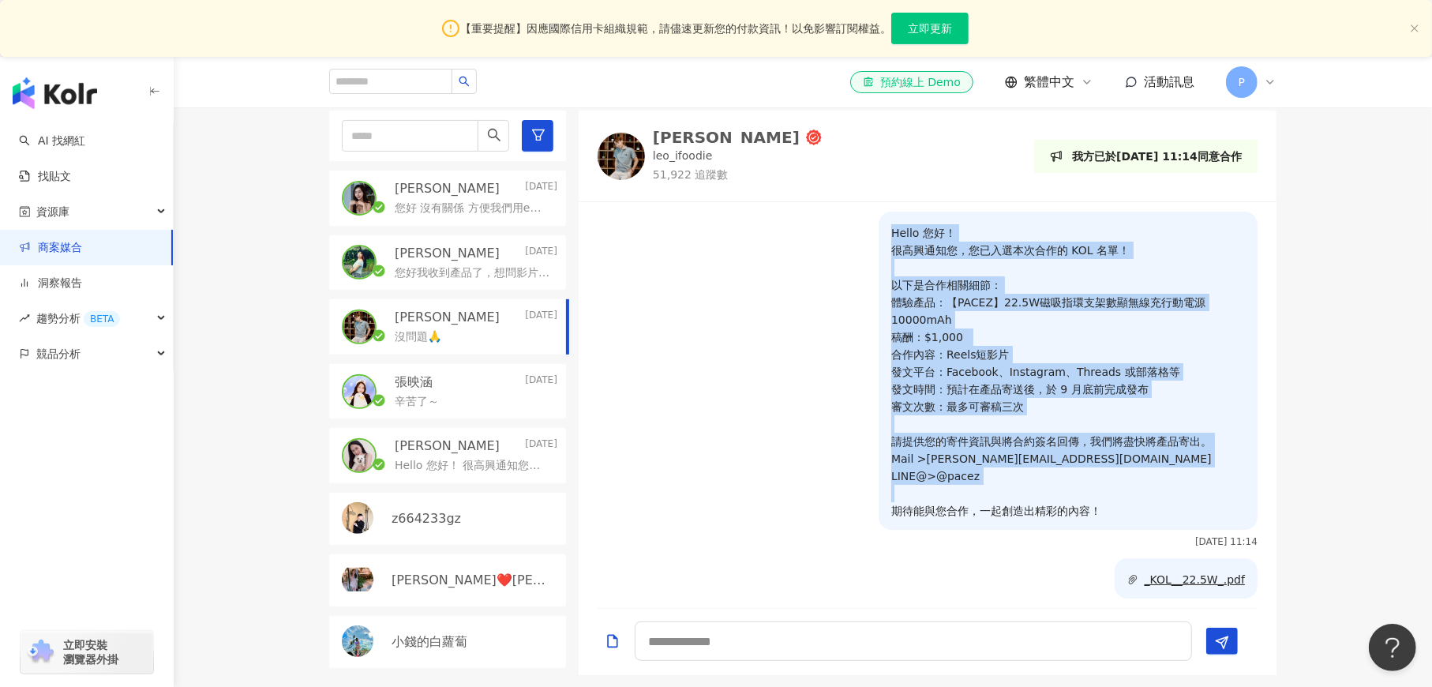
scroll to position [405, 0]
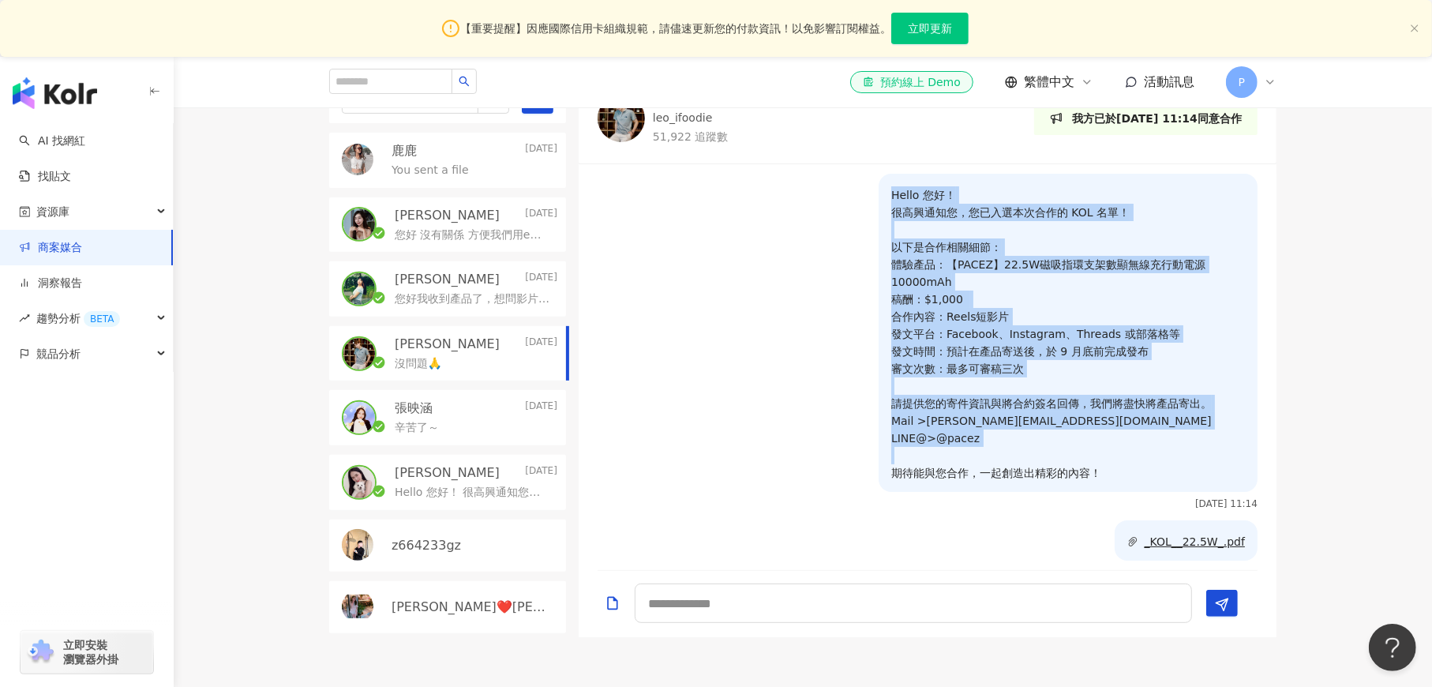
click at [1065, 234] on p "Hello 您好！ 很高興通知您，您已入選本次合作的 KOL 名單！ 以下是合作相關細節： 體驗產品：【PACEZ】22.5W磁吸指環支架數顯無線充行動電源1…" at bounding box center [1068, 333] width 354 height 295
drag, startPoint x: 881, startPoint y: 246, endPoint x: 1127, endPoint y: 475, distance: 336.2
click at [1128, 476] on p "Hello 您好！ 很高興通知您，您已入選本次合作的 KOL 名單！ 以下是合作相關細節： 體驗產品：【PACEZ】22.5W磁吸指環支架數顯無線充行動電源1…" at bounding box center [1068, 333] width 354 height 295
copy p "以下是合作相關細節： 體驗產品：【PACEZ】22.5W磁吸指環支架數顯無線充行動電源10000mAh 稿酬：$1,000 合作內容：Reels短影片 發文平…"
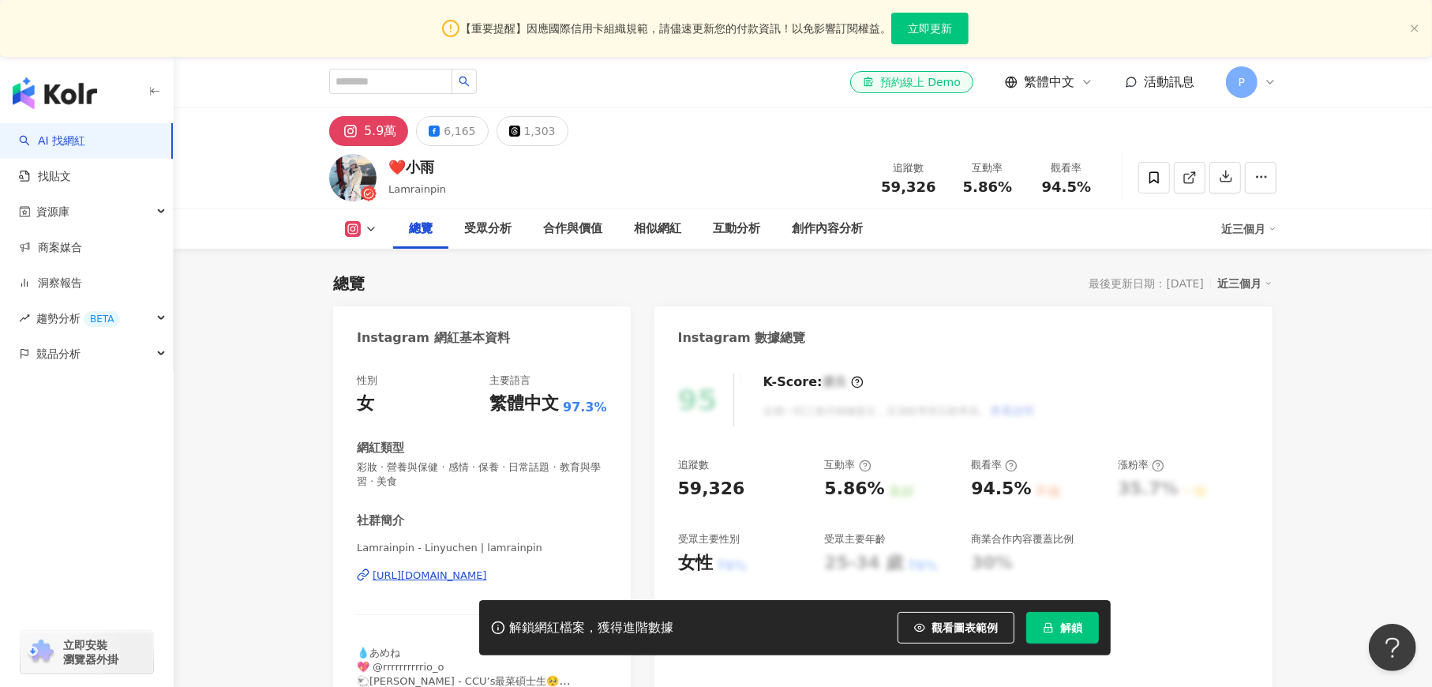
click at [440, 579] on div "https://www.instagram.com/lamrainpin/" at bounding box center [430, 575] width 114 height 14
